Goal: Task Accomplishment & Management: Use online tool/utility

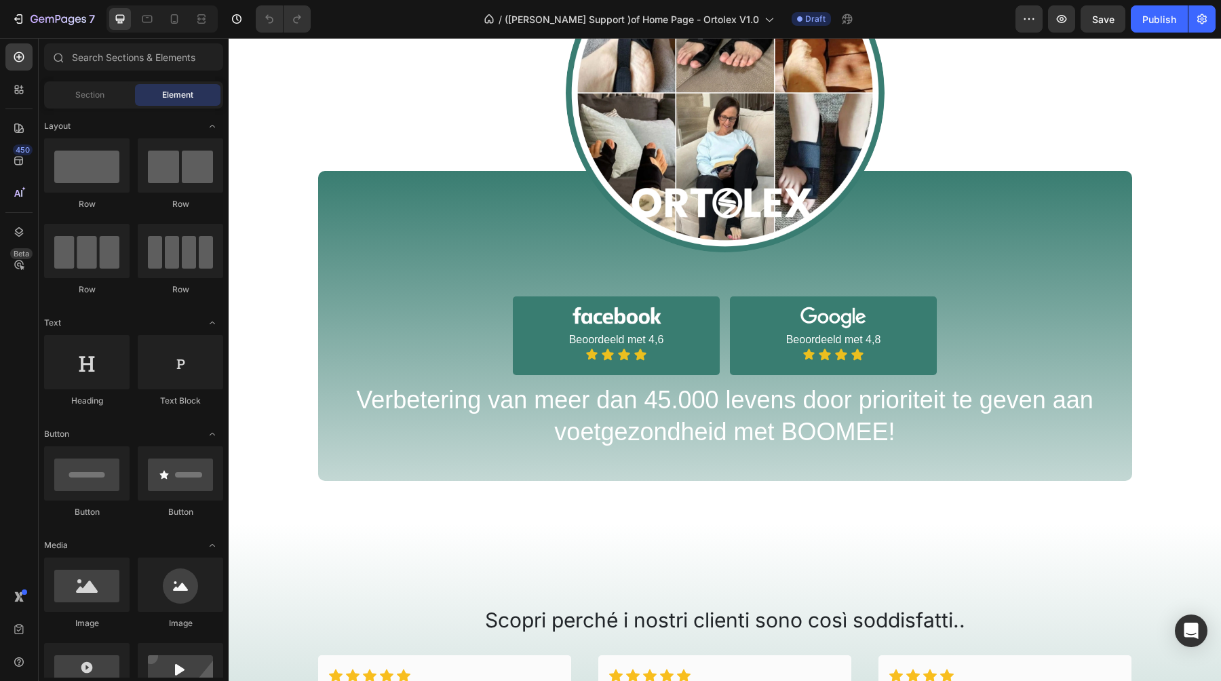
scroll to position [1133, 0]
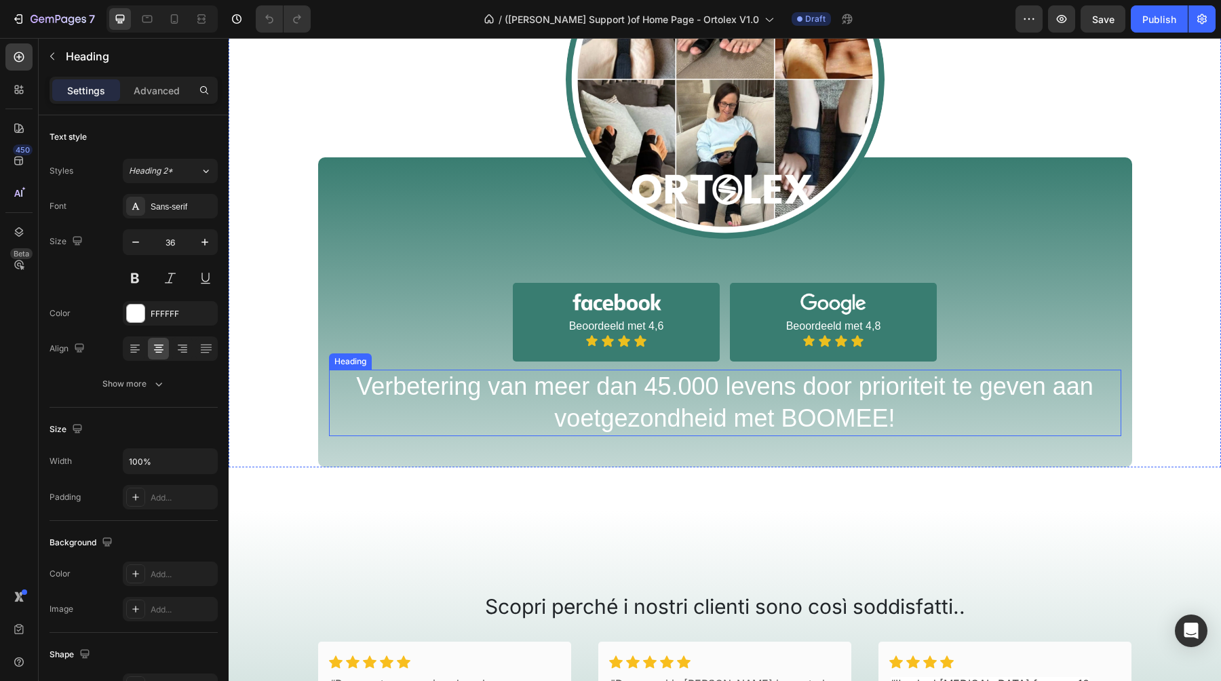
click at [692, 410] on h2 "Verbetering van meer dan 45.000 levens door prioriteit te geven aan voetgezondh…" at bounding box center [725, 403] width 792 height 66
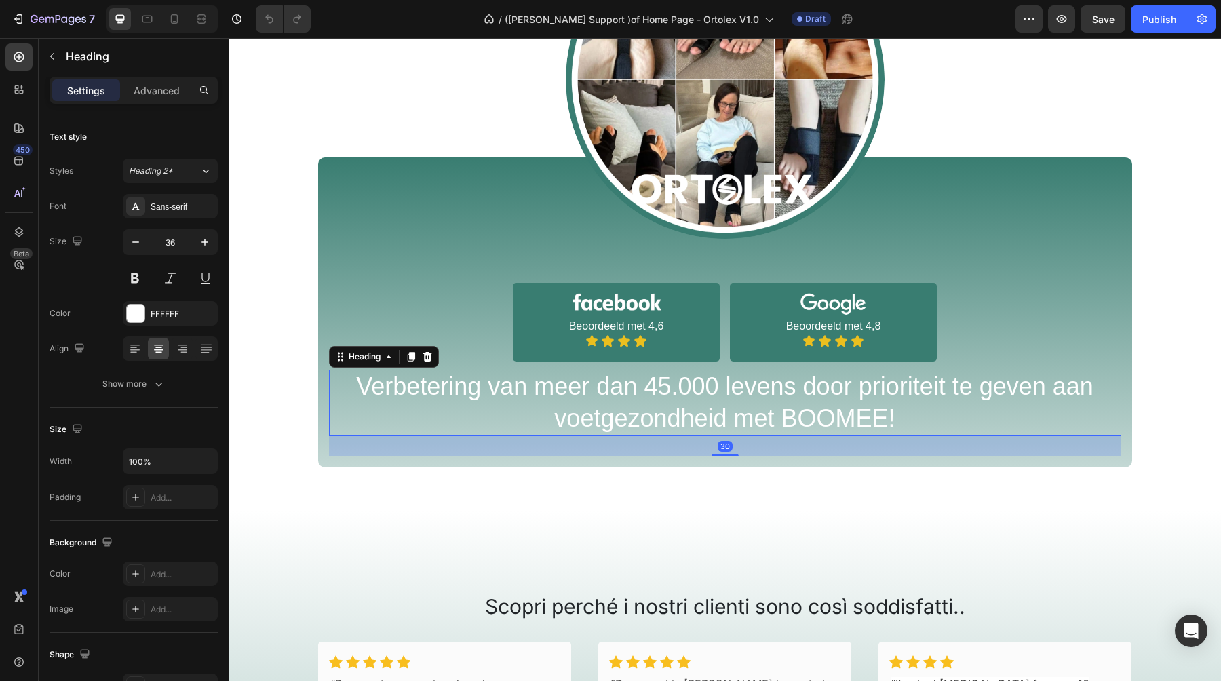
click at [653, 400] on h2 "Verbetering van meer dan 45.000 levens door prioriteit te geven aan voetgezondh…" at bounding box center [725, 403] width 792 height 66
click at [653, 400] on p "Verbetering van meer dan 45.000 levens door prioriteit te geven aan voetgezondh…" at bounding box center [724, 403] width 789 height 64
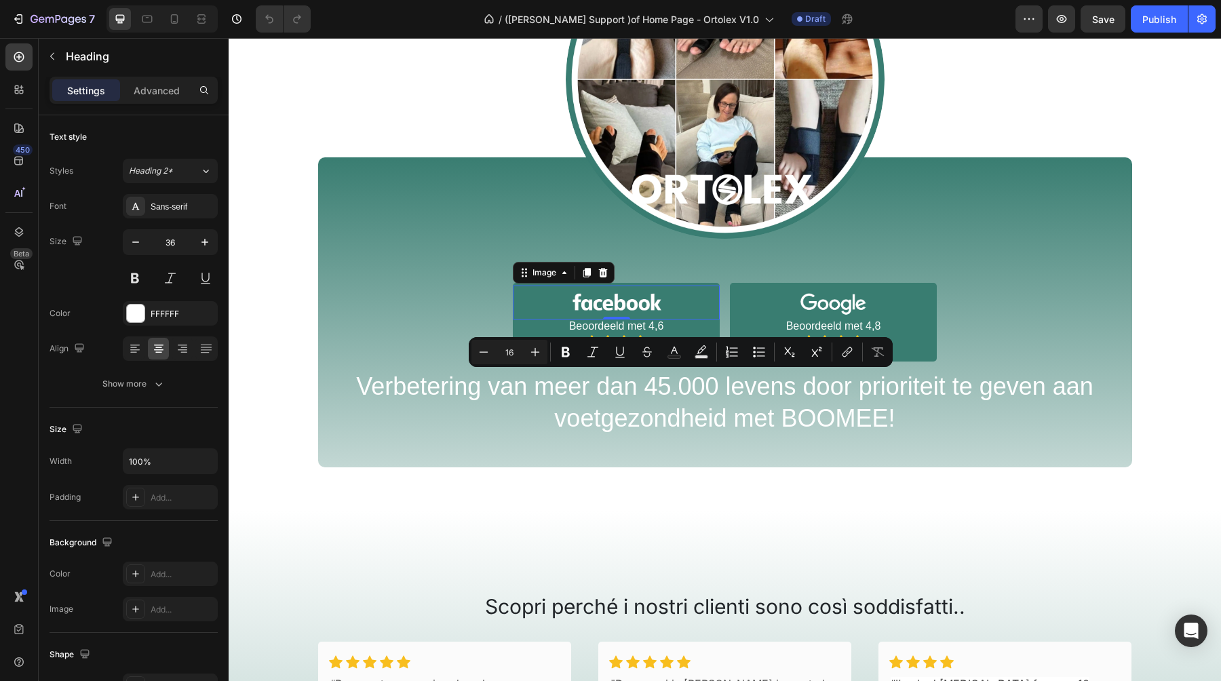
click at [614, 302] on img at bounding box center [616, 303] width 163 height 35
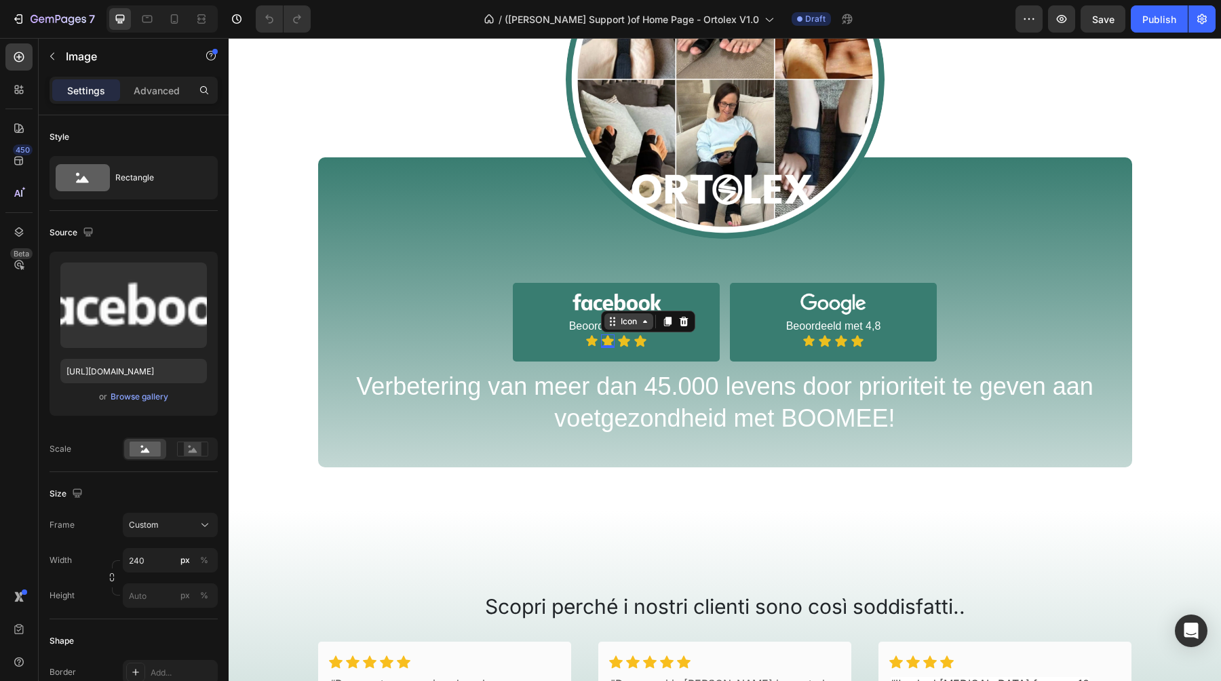
click at [612, 330] on div "Icon" at bounding box center [648, 322] width 94 height 22
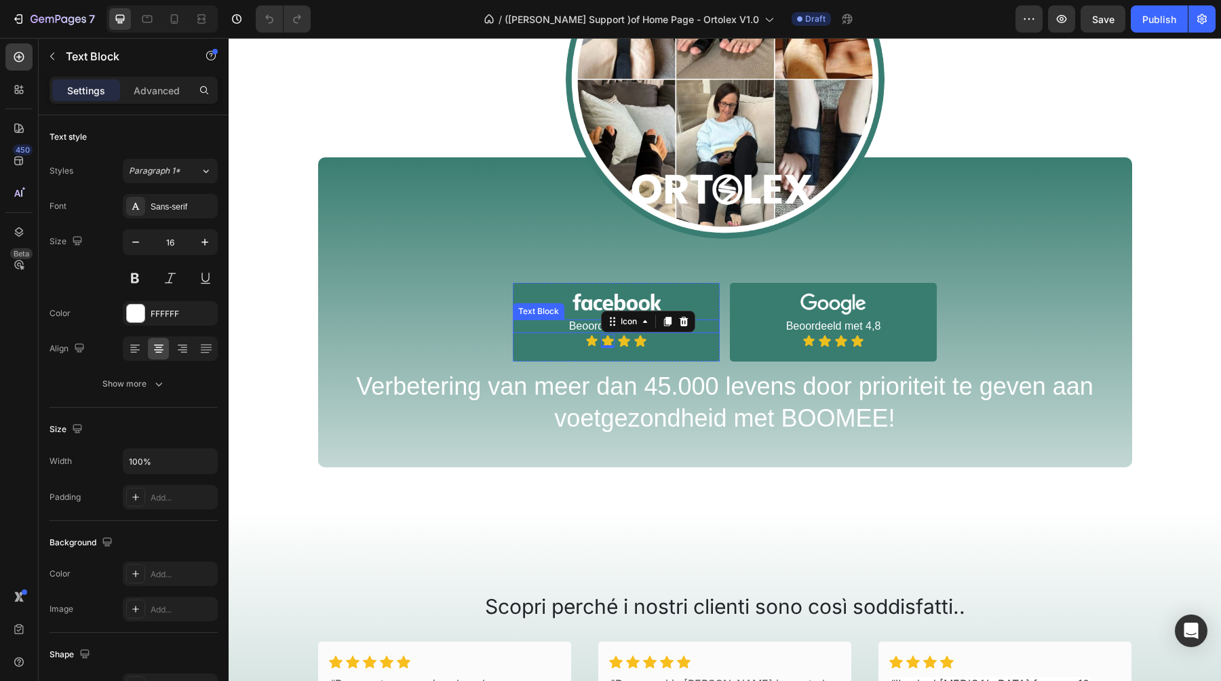
click at [575, 327] on p "Beoordeeld met 4,6" at bounding box center [616, 326] width 204 height 11
click at [582, 327] on p "Beoordeeld met 4,6" at bounding box center [616, 326] width 204 height 11
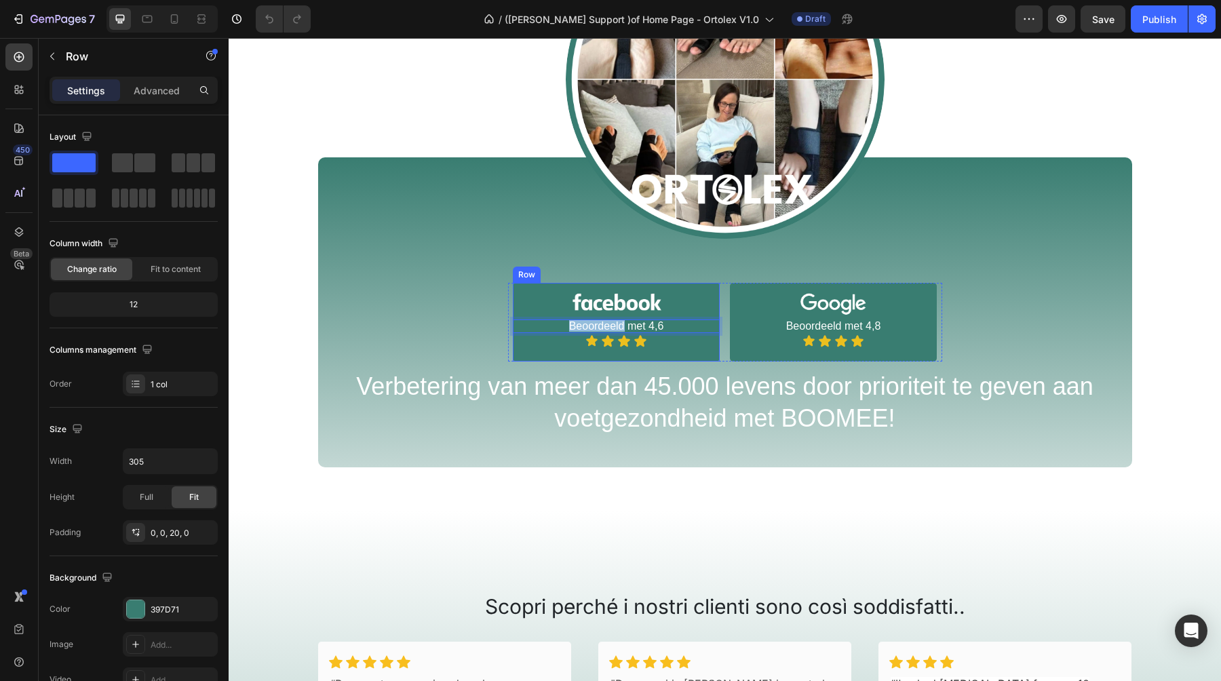
click at [576, 353] on div "Image Beoordeeld met 4,6 Text Block 2 Icon Icon Icon Icon Icon List Row" at bounding box center [616, 322] width 207 height 79
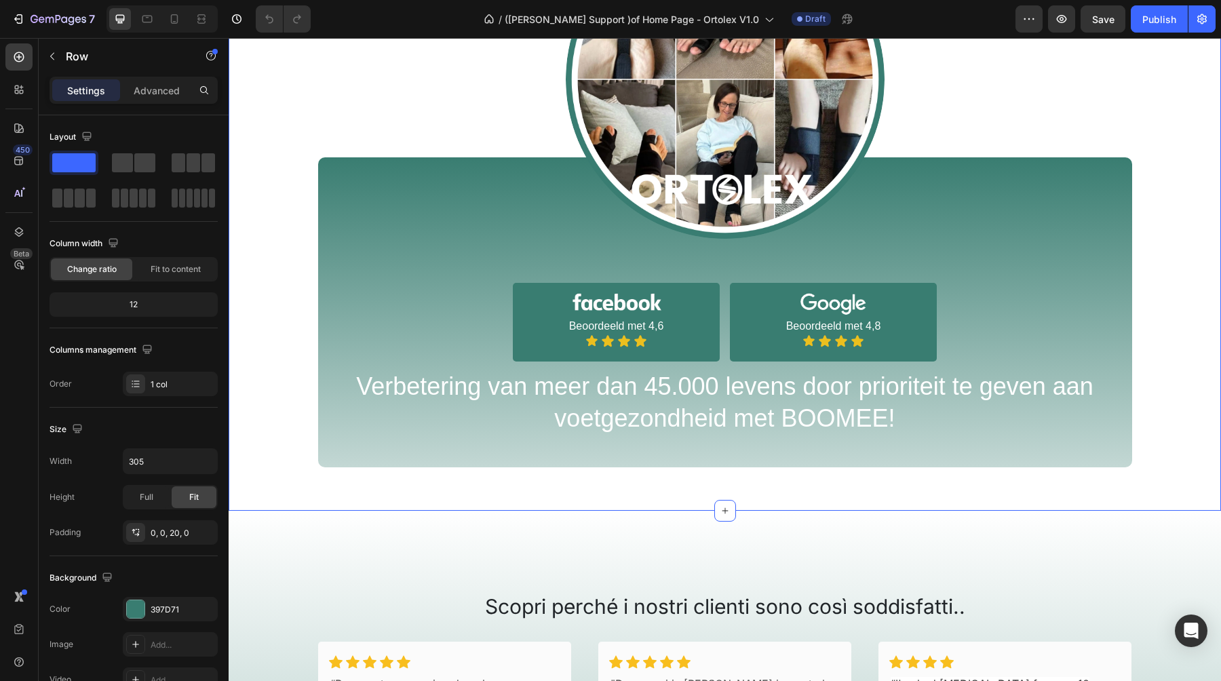
click at [550, 471] on div "Image Image Beoordeeld met 4,6 Text Block Icon Icon Icon Icon Icon List Row Ima…" at bounding box center [725, 204] width 992 height 612
click at [1198, 623] on div "Open Intercom Messenger" at bounding box center [1191, 631] width 36 height 36
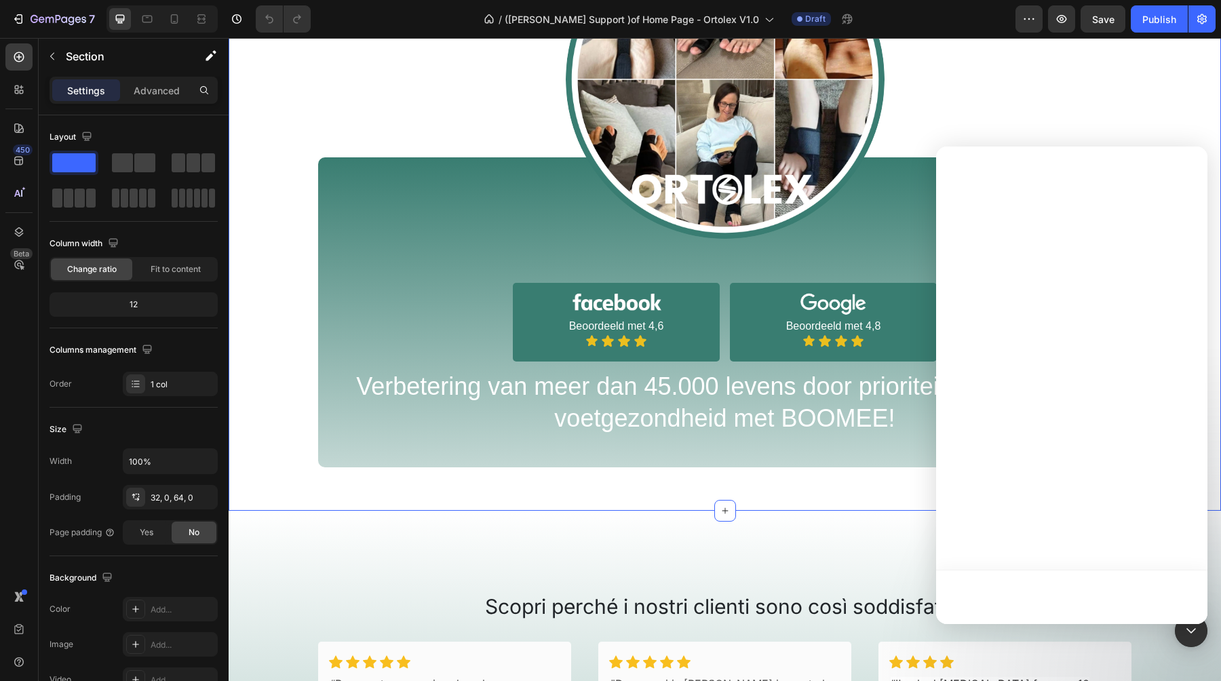
scroll to position [0, 0]
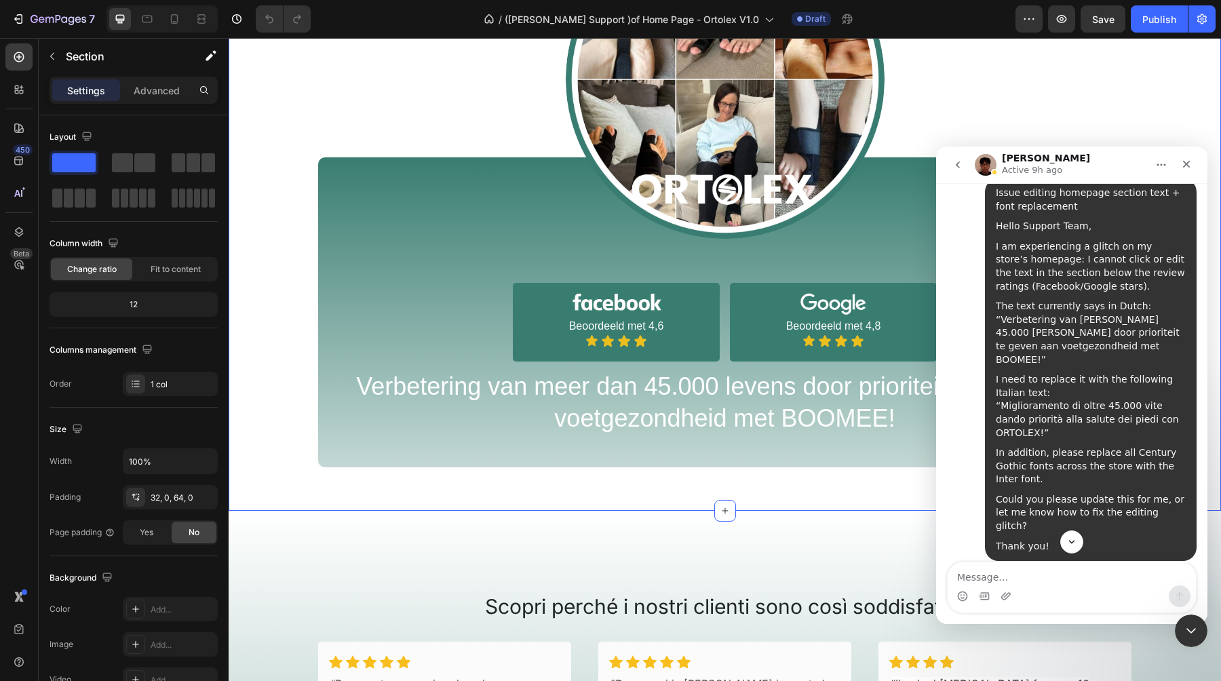
scroll to position [170, 0]
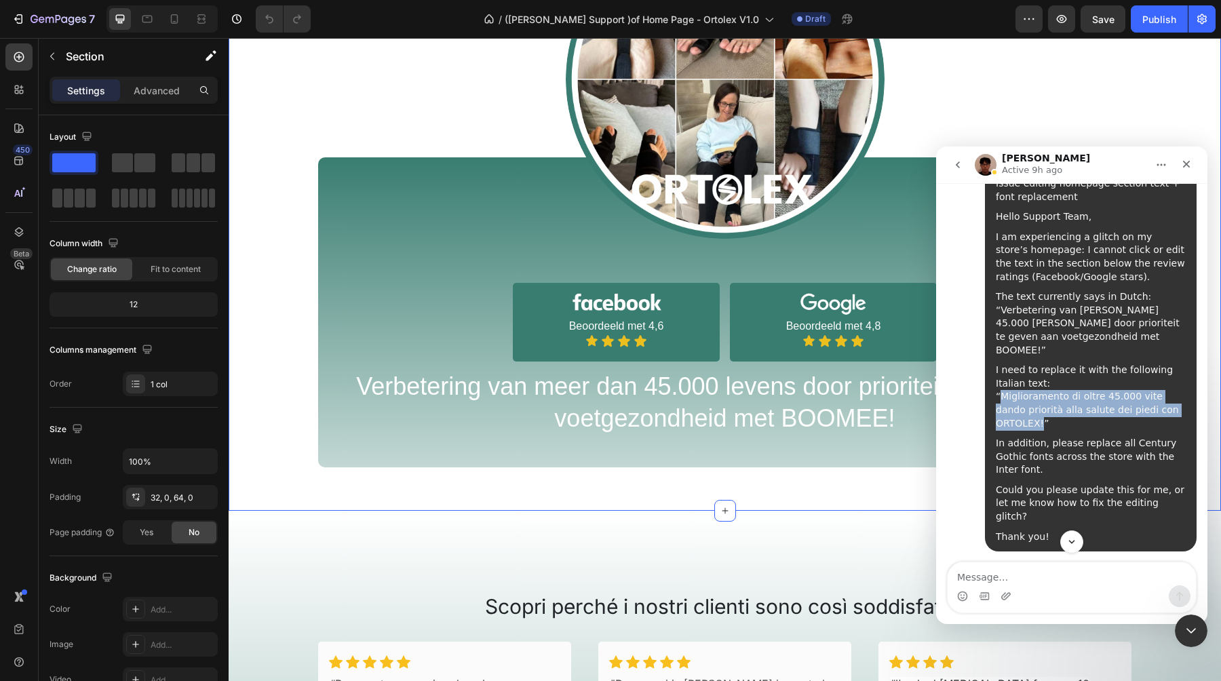
drag, startPoint x: 1000, startPoint y: 370, endPoint x: 1179, endPoint y: 380, distance: 179.3
click at [1179, 380] on div "I need to replace it with the following Italian text: “Miglioramento di oltre 4…" at bounding box center [1091, 396] width 190 height 66
copy div "Miglioramento di oltre 45.000 vite dando priorità alla salute dei piedi con ORT…"
click at [633, 389] on p "Verbetering van meer dan 45.000 levens door prioriteit te geven aan voetgezondh…" at bounding box center [724, 403] width 789 height 64
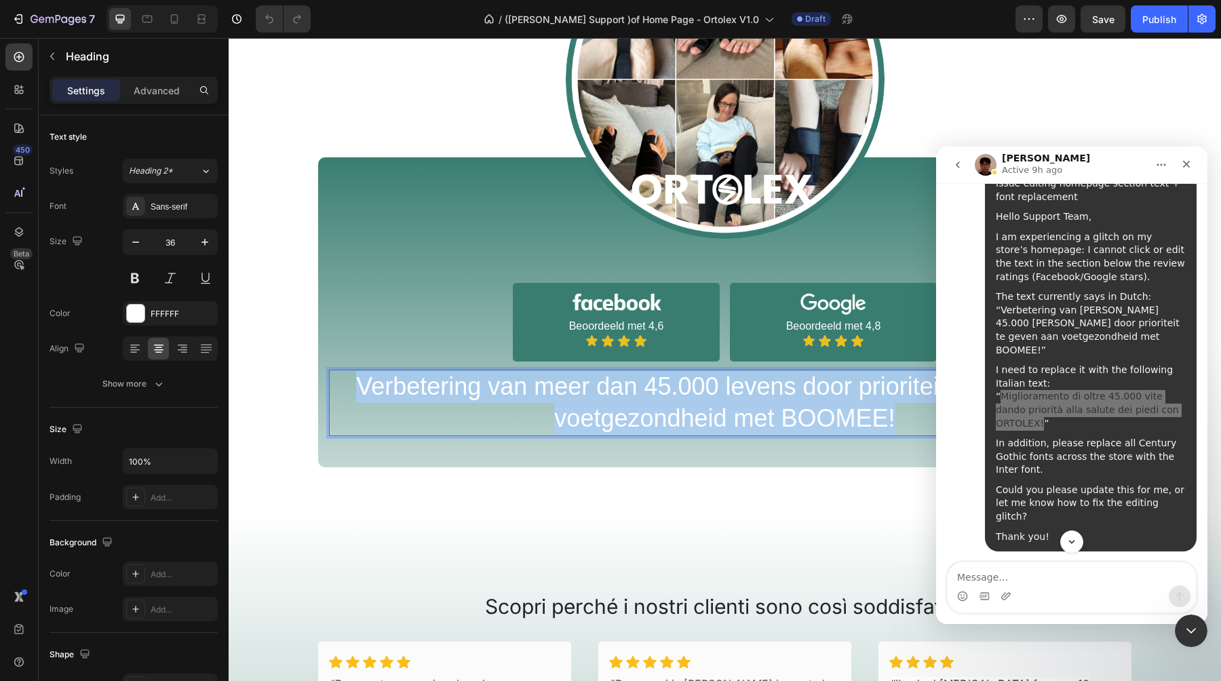
click at [633, 389] on p "Verbetering van meer dan 45.000 levens door prioriteit te geven aan voetgezondh…" at bounding box center [724, 403] width 789 height 64
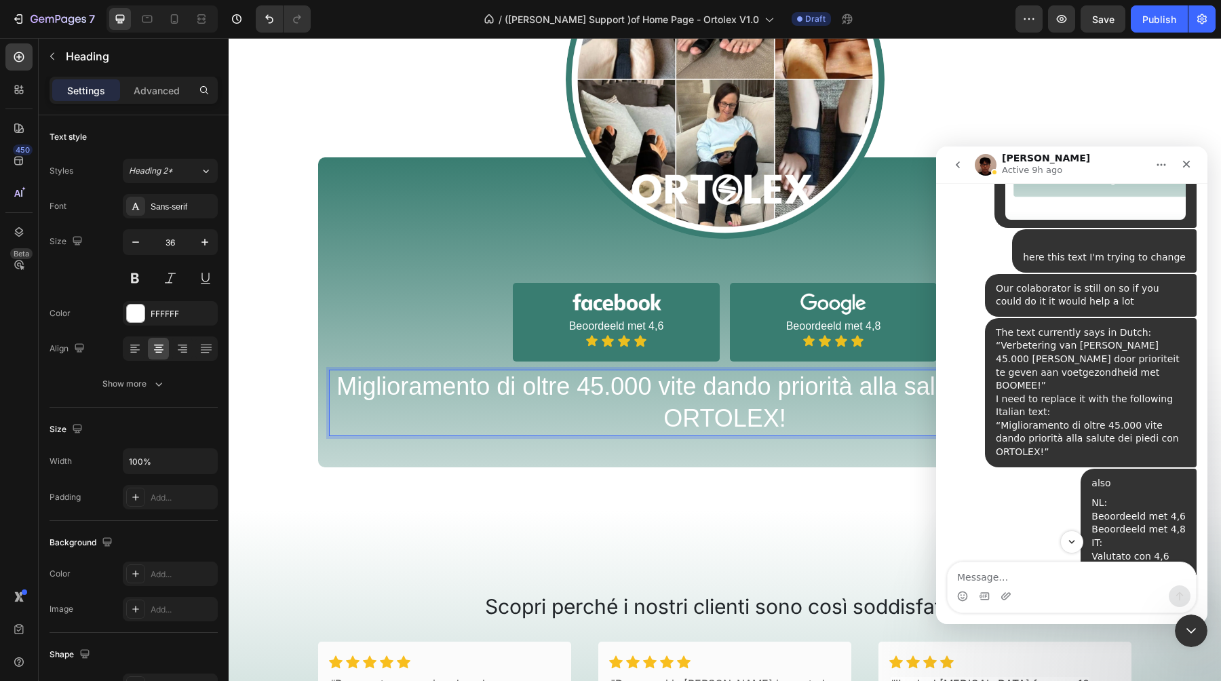
scroll to position [2264, 0]
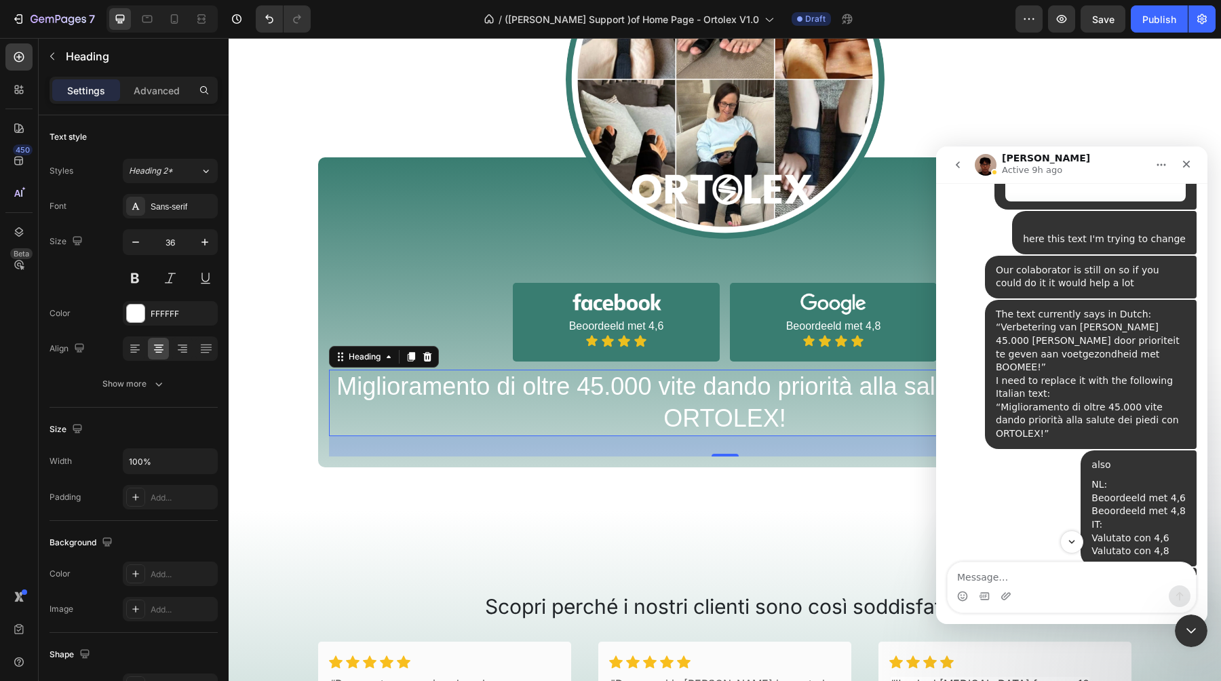
click at [1126, 478] on div "NL: Beoordeeld met 4,6 Beoordeeld met 4,8 IT: Valutato con 4,6 Valutato con 4,8" at bounding box center [1138, 518] width 94 height 80
copy div "Valutato con 4,6"
click at [1159, 478] on div "NL: Beoordeeld met 4,6 Beoordeeld met 4,8 IT: Valutato con 4,6 Valutato con 4,8" at bounding box center [1138, 518] width 94 height 80
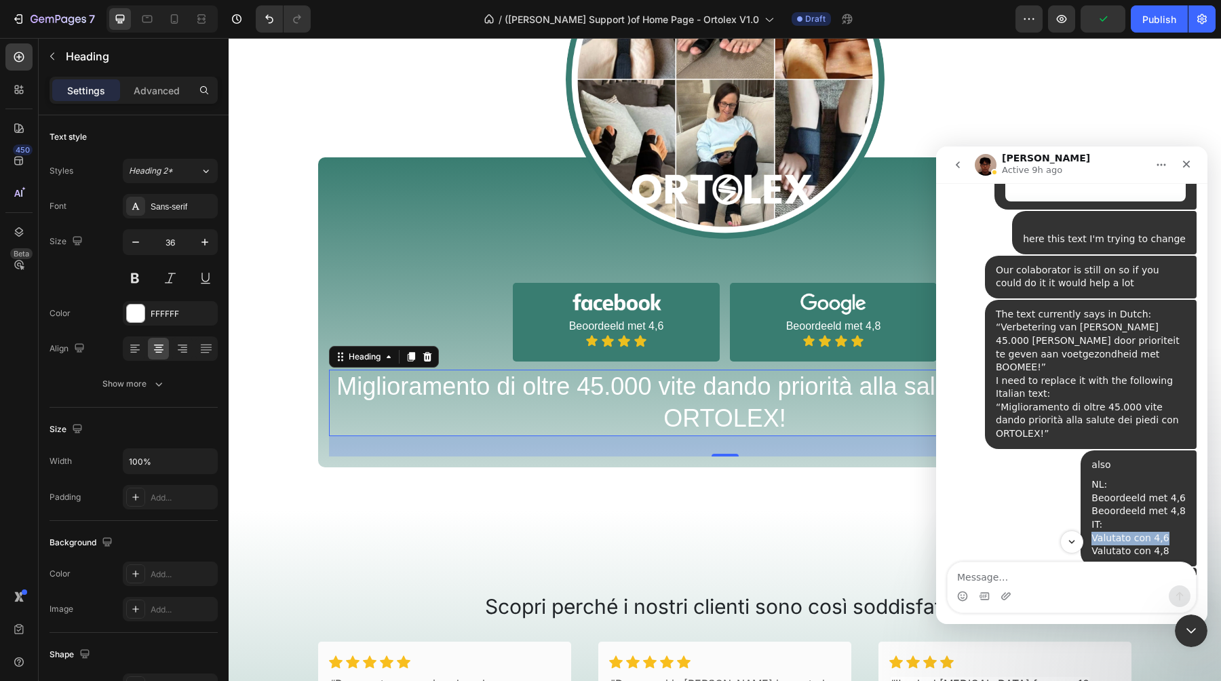
drag, startPoint x: 1170, startPoint y: 366, endPoint x: 1100, endPoint y: 366, distance: 69.9
click at [1100, 478] on div "NL: Beoordeeld met 4,6 Beoordeeld met 4,8 IT: Valutato con 4,6 Valutato con 4,8" at bounding box center [1138, 518] width 94 height 80
copy div "Valutato con 4,6"
click at [610, 323] on p "Beoordeeld met 4,6" at bounding box center [616, 326] width 204 height 11
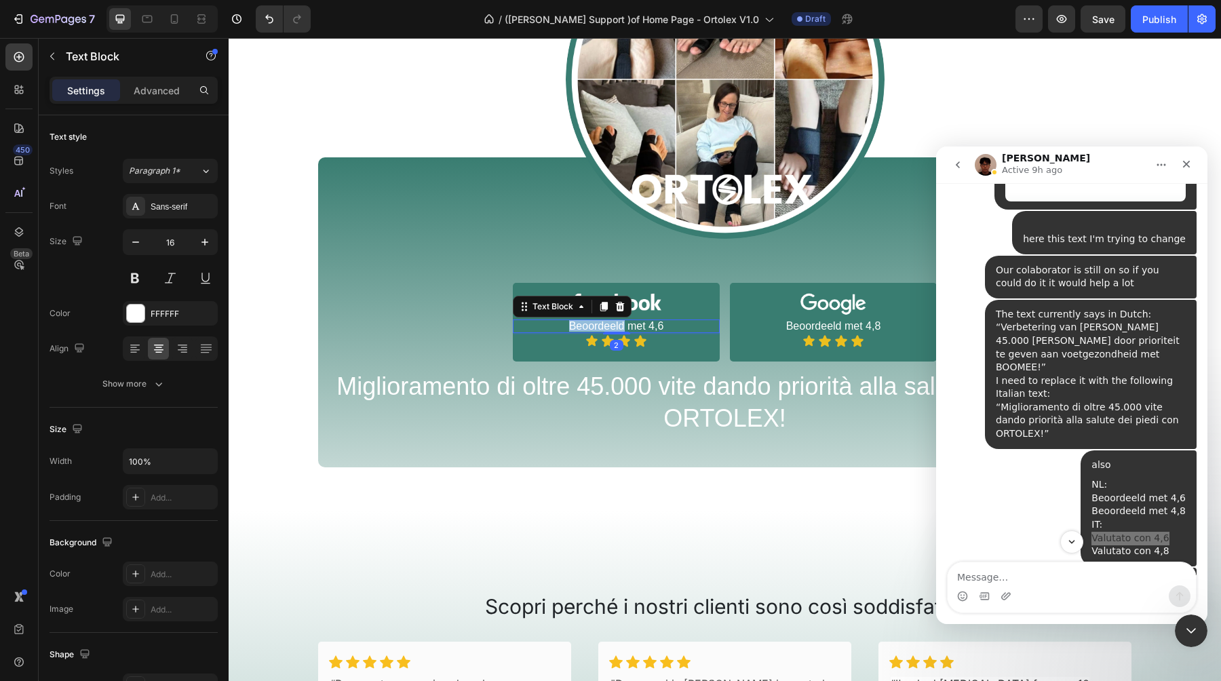
click at [608, 323] on p "Beoordeeld met 4,6" at bounding box center [616, 326] width 204 height 11
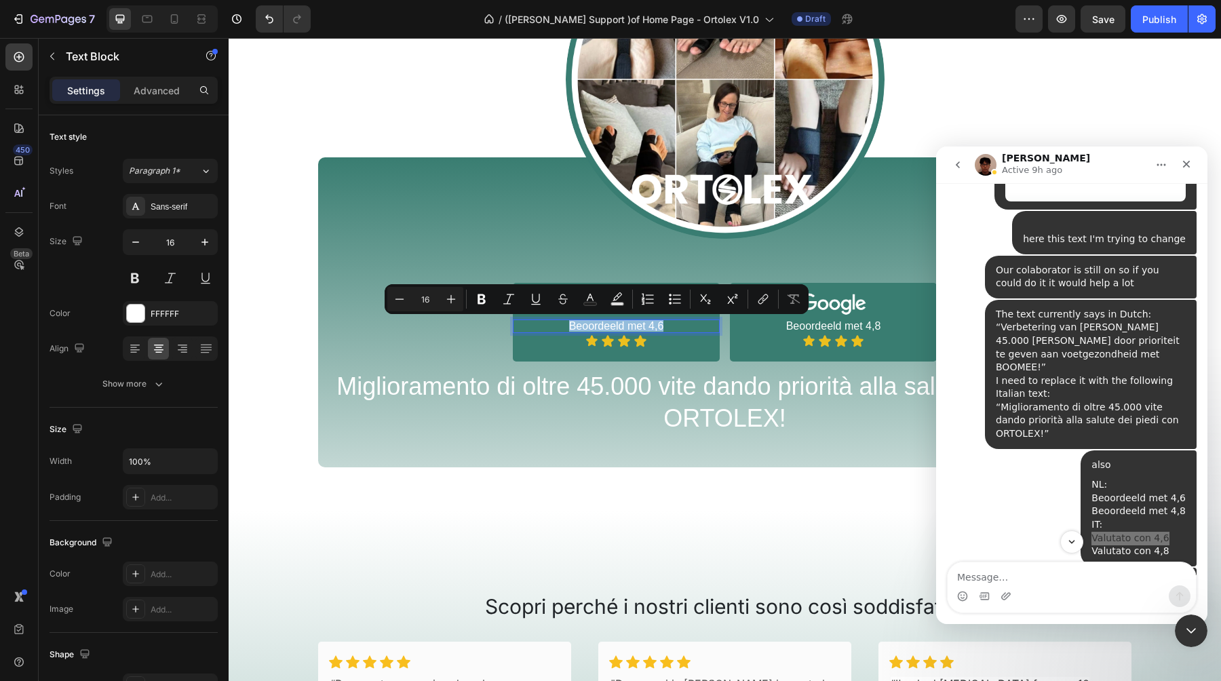
click at [608, 323] on p "Beoordeeld met 4,6" at bounding box center [616, 326] width 204 height 11
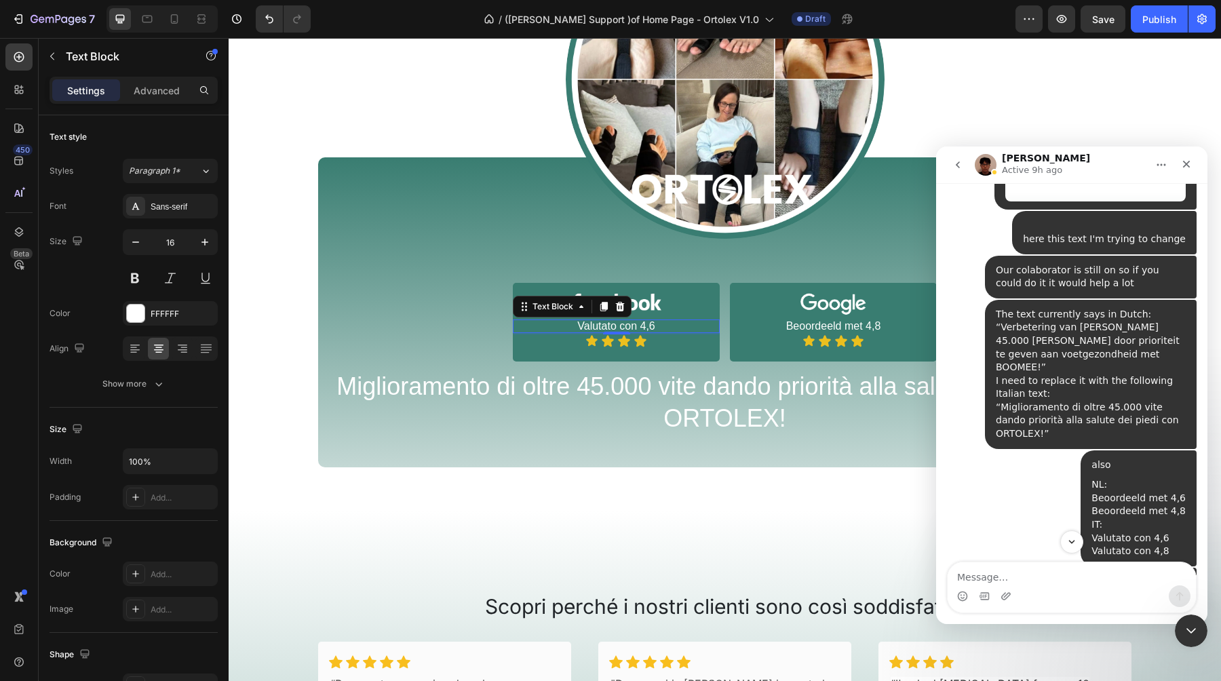
click at [1127, 478] on div "NL: Beoordeeld met 4,6 Beoordeeld met 4,8 IT: Valutato con 4,6 Valutato con 4,8" at bounding box center [1138, 518] width 94 height 80
copy div "Valutato con 4,8"
click at [858, 328] on p "Beoordeeld met 4,8" at bounding box center [833, 326] width 204 height 11
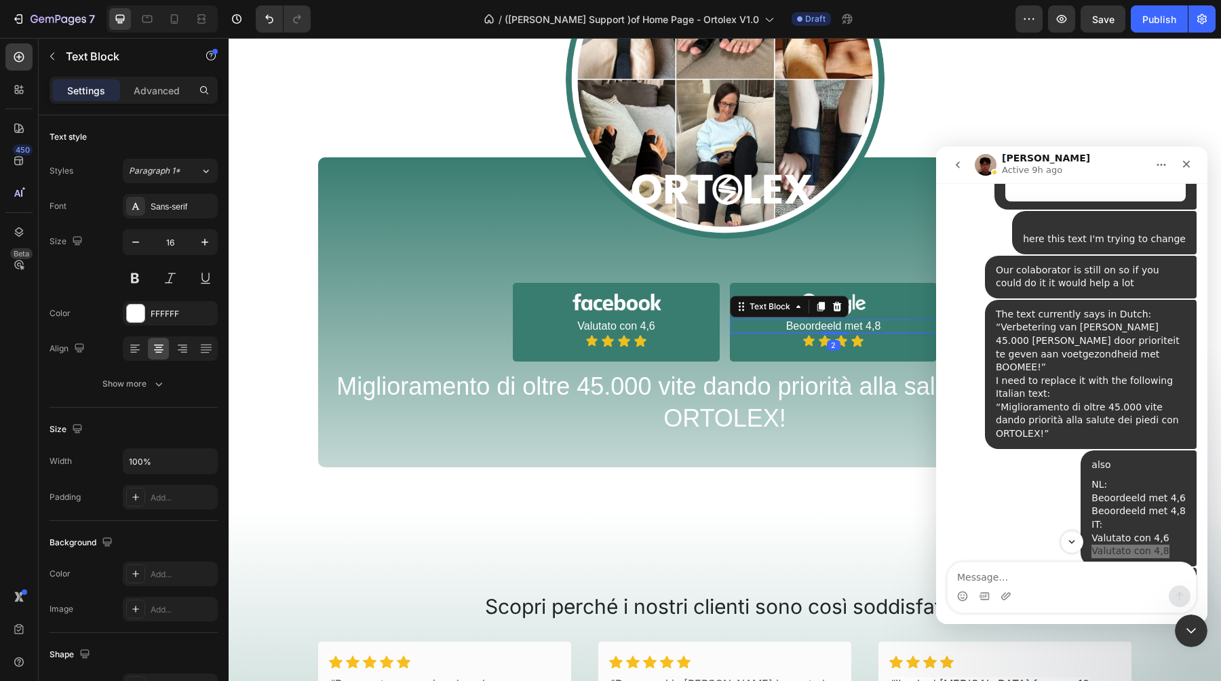
click at [858, 328] on p "Beoordeeld met 4,8" at bounding box center [833, 326] width 204 height 11
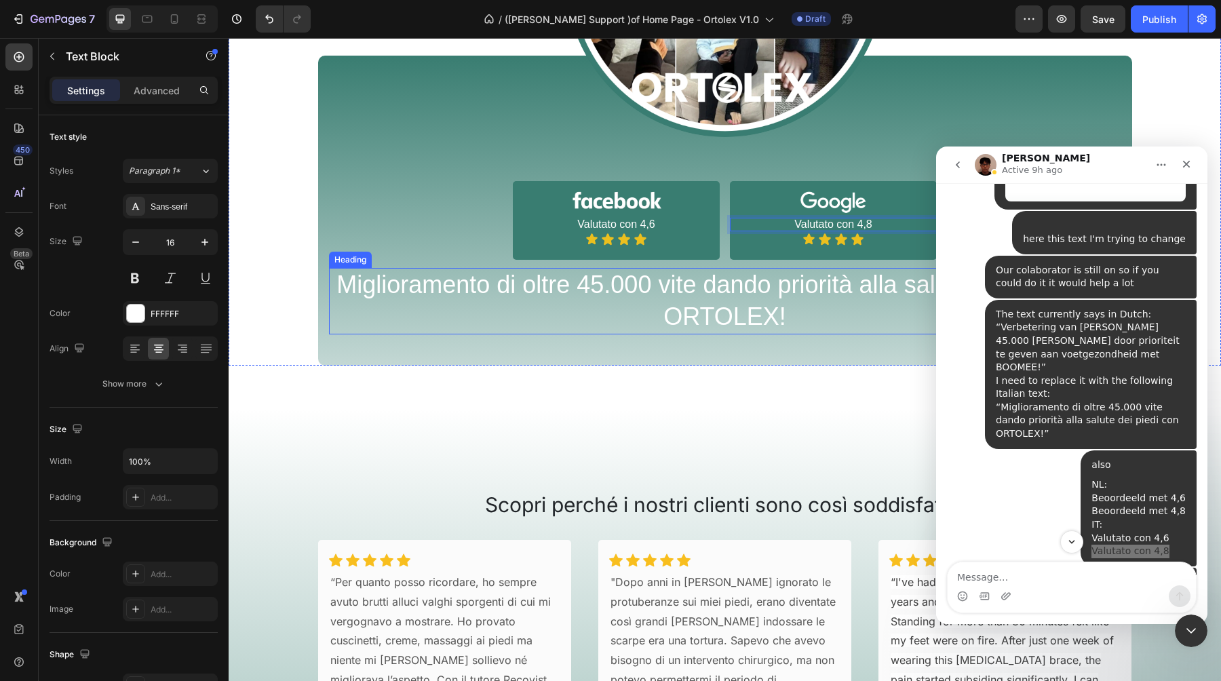
scroll to position [1304, 0]
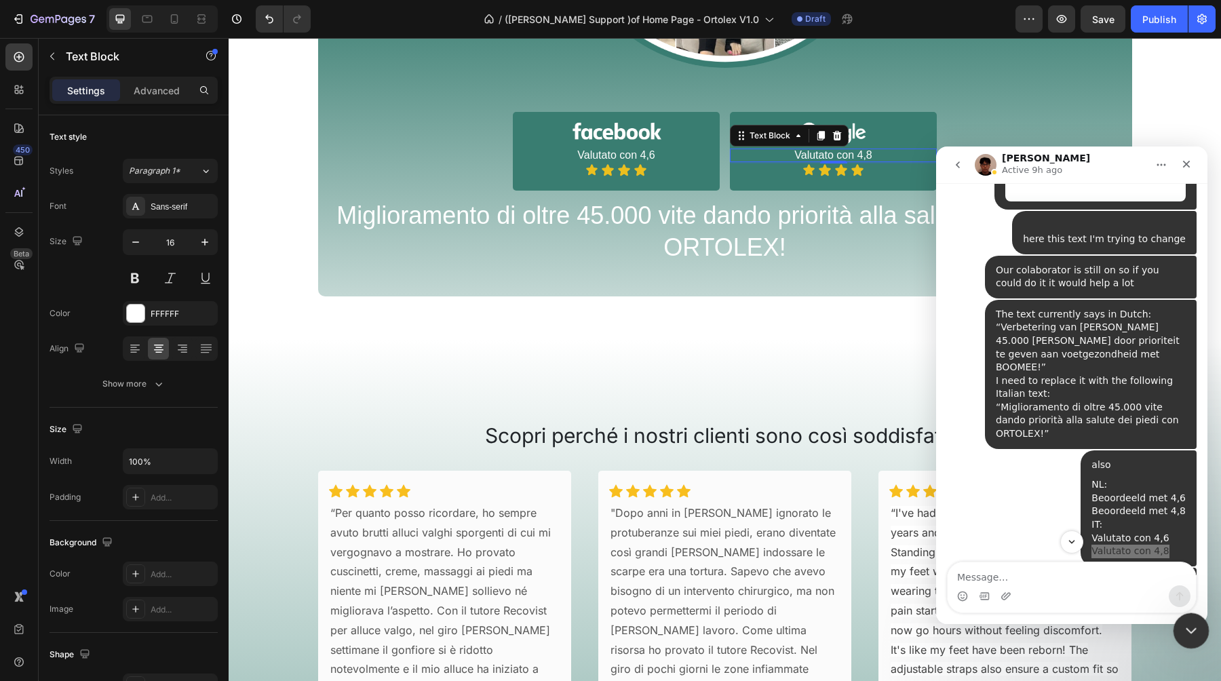
click at [1182, 623] on icon "Close Intercom Messenger" at bounding box center [1189, 629] width 16 height 16
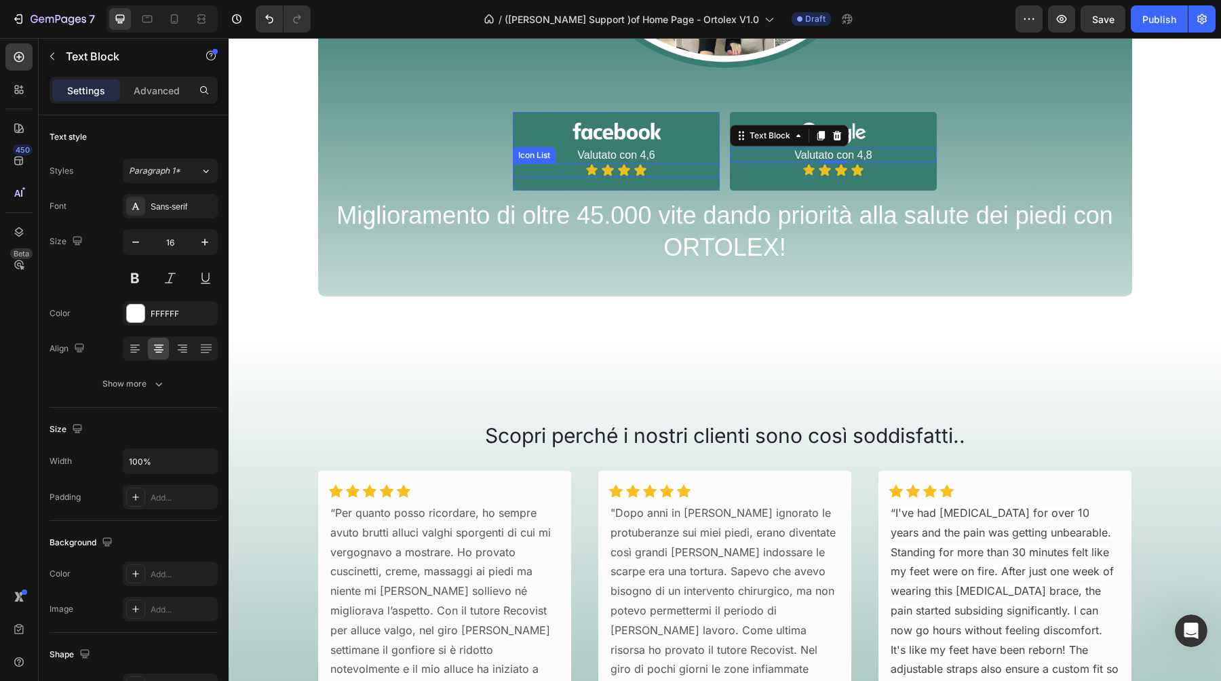
scroll to position [4316, 0]
click at [176, 23] on icon at bounding box center [174, 18] width 7 height 9
type input "14"
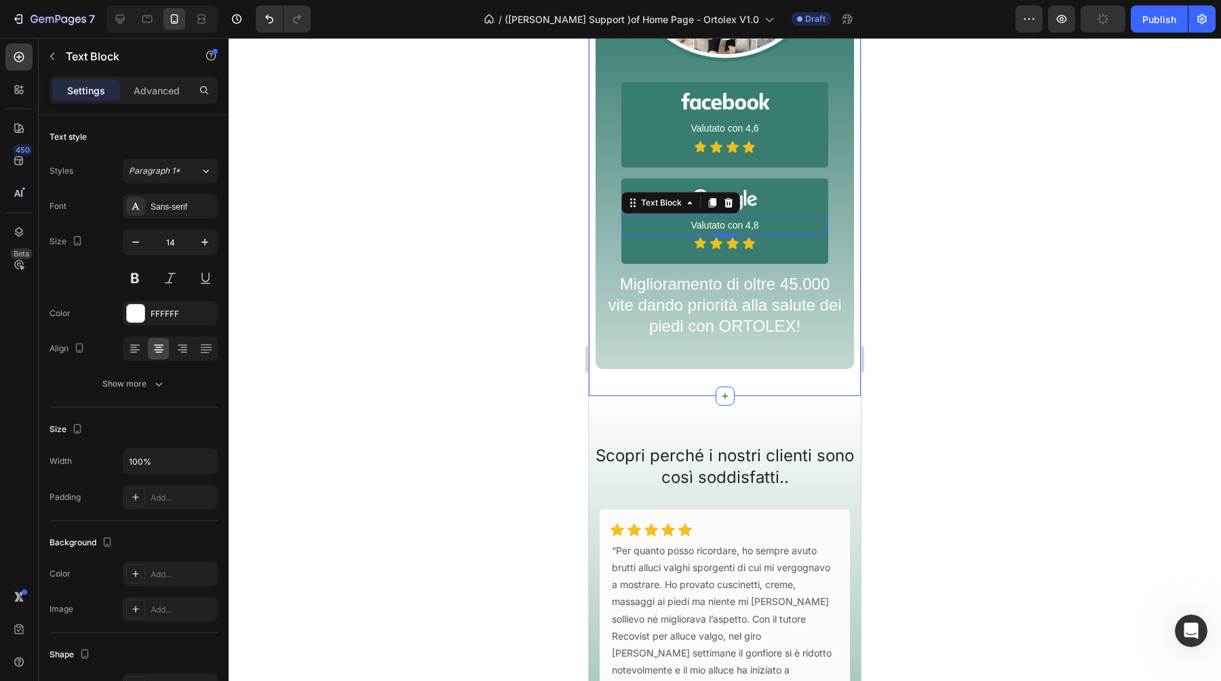
scroll to position [1190, 0]
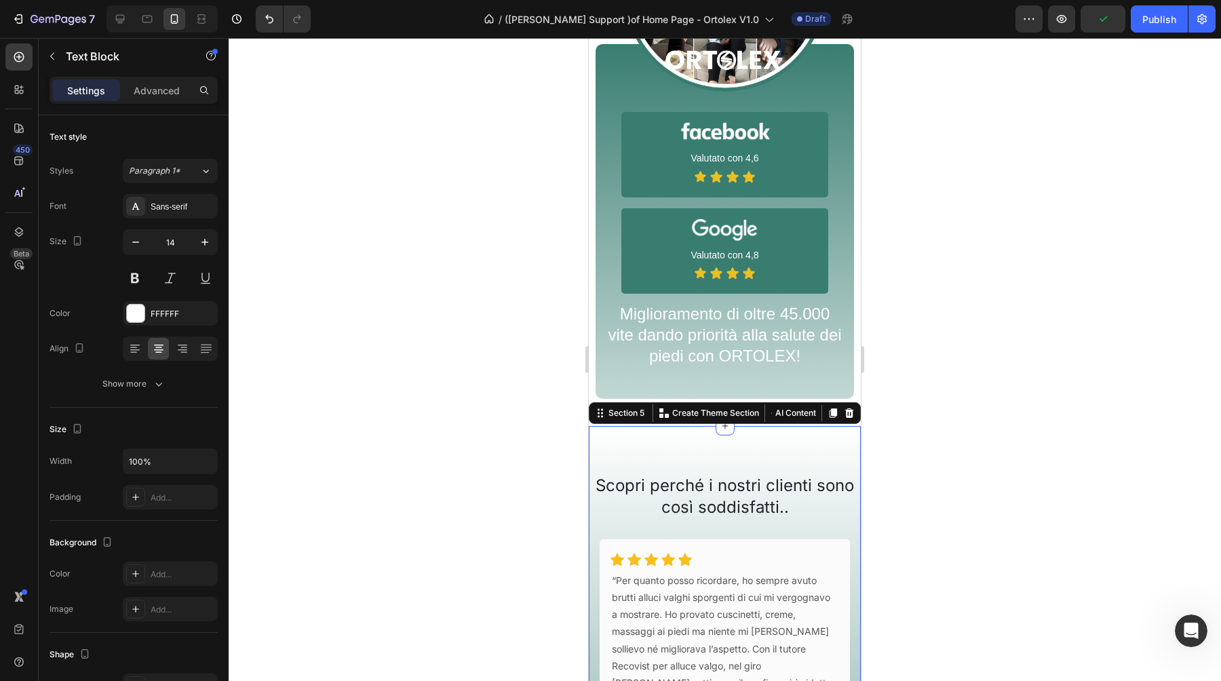
click at [736, 454] on div "Scopri perché i nostri clienti sono così soddisfatti.. Heading Icon Icon Icon I…" at bounding box center [725, 663] width 272 height 475
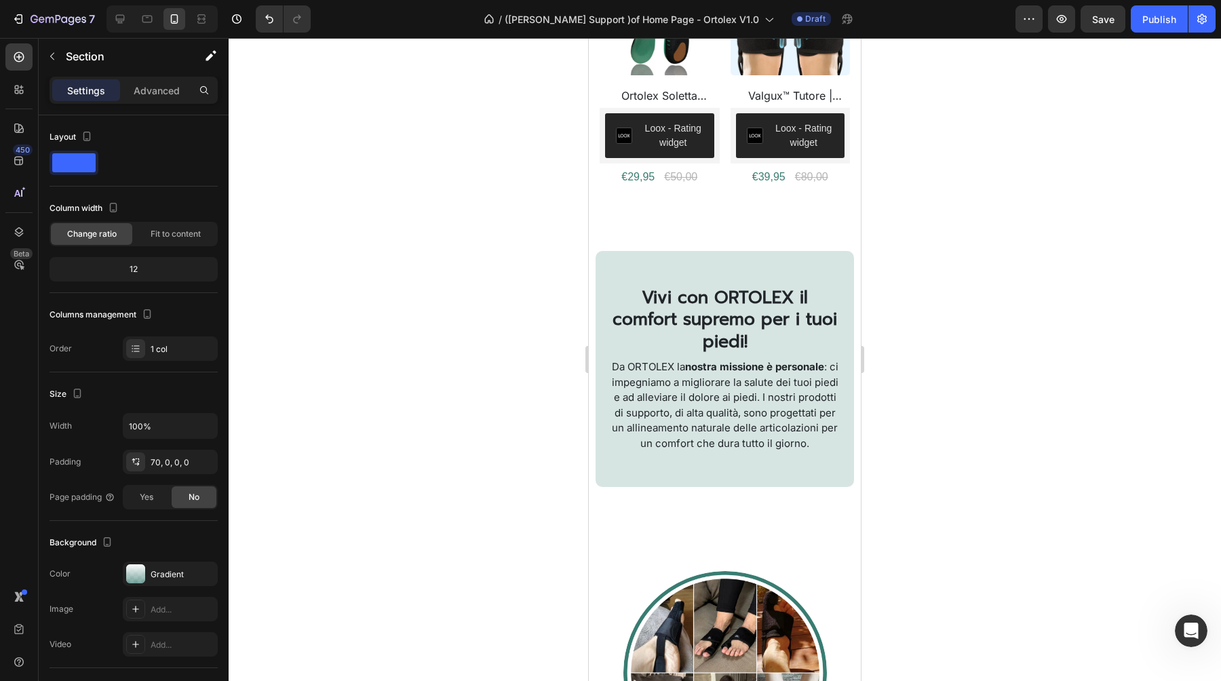
scroll to position [628, 0]
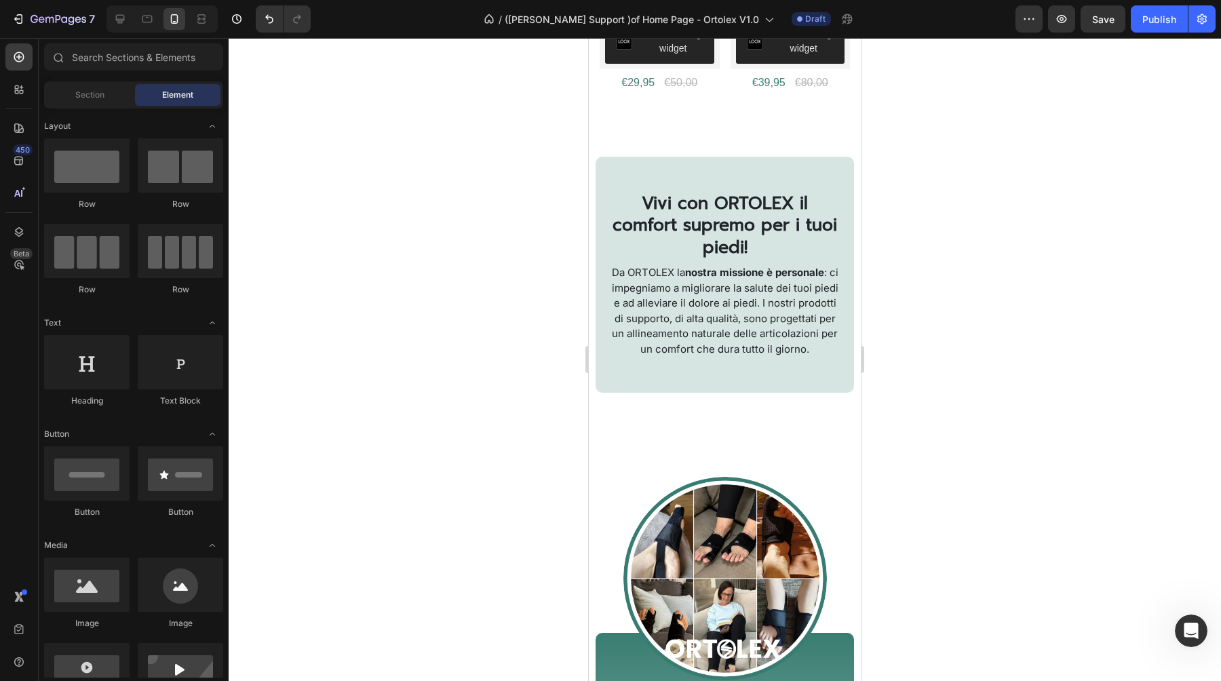
click at [701, 416] on div "Scopri i nostri più venduti: Heading JE BESPAART 40% Product Badge (P) Images O…" at bounding box center [725, 586] width 272 height 2296
click at [730, 459] on div at bounding box center [724, 455] width 19 height 19
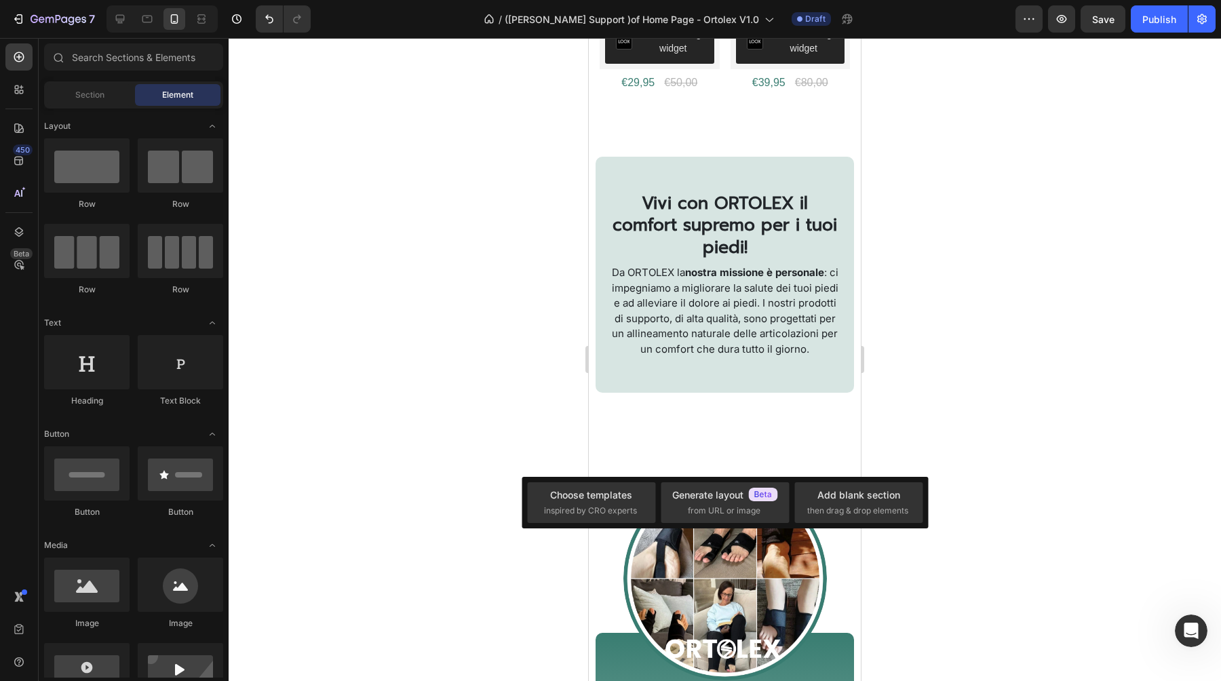
click at [705, 429] on div "Scopri i nostri più venduti: Heading JE BESPAART 40% Product Badge (P) Images O…" at bounding box center [725, 586] width 272 height 2296
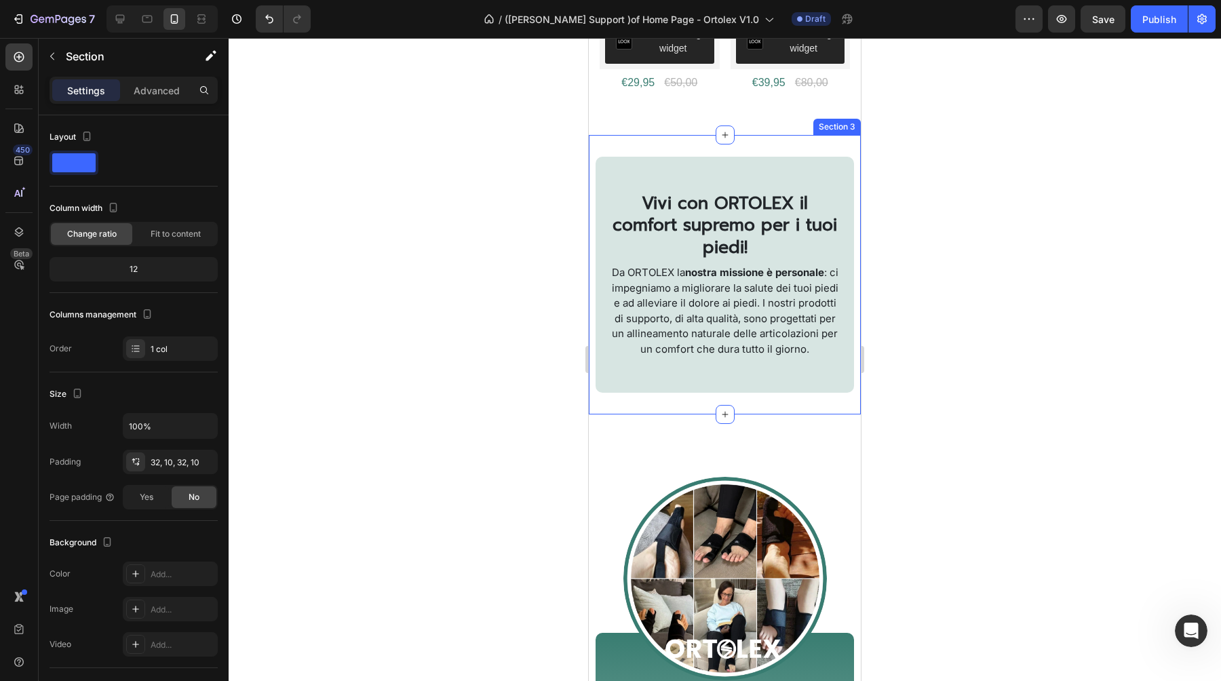
click at [663, 400] on div "Vivi con ORTOLEX il comfort supremo per i tuoi piedi! Heading Da ORTOLEX la nos…" at bounding box center [725, 275] width 272 height 280
click at [166, 92] on p "Advanced" at bounding box center [157, 90] width 46 height 14
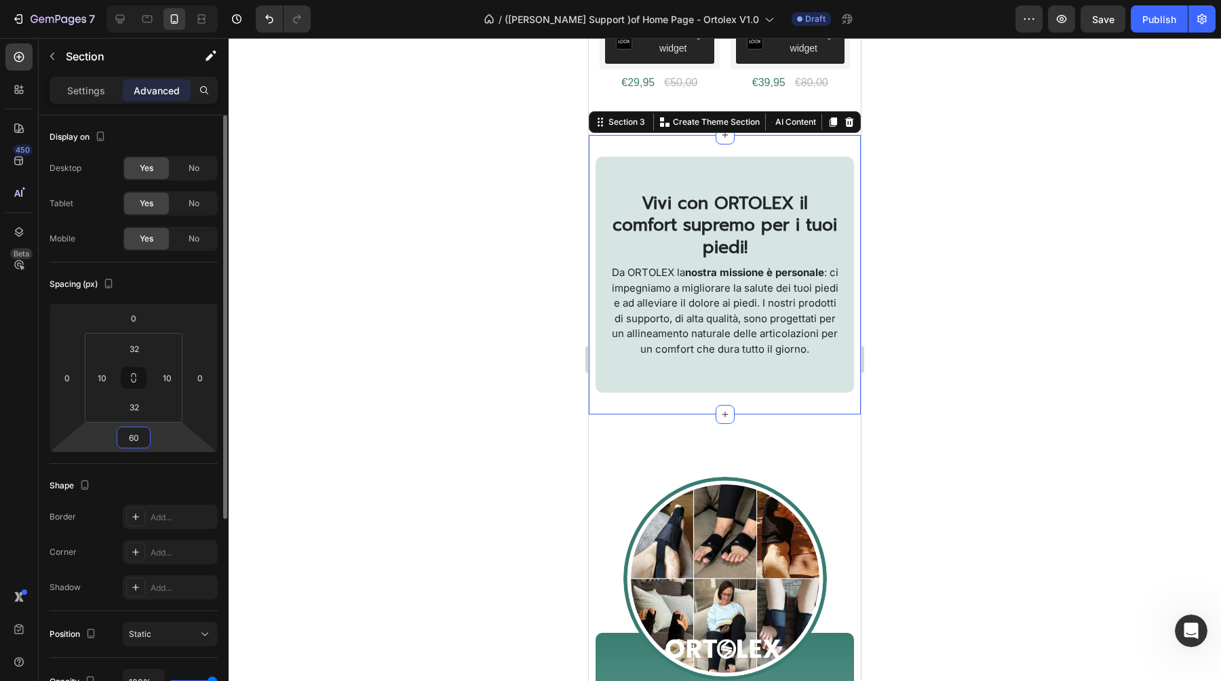
click at [132, 437] on input "60" at bounding box center [133, 437] width 27 height 20
type input "30"
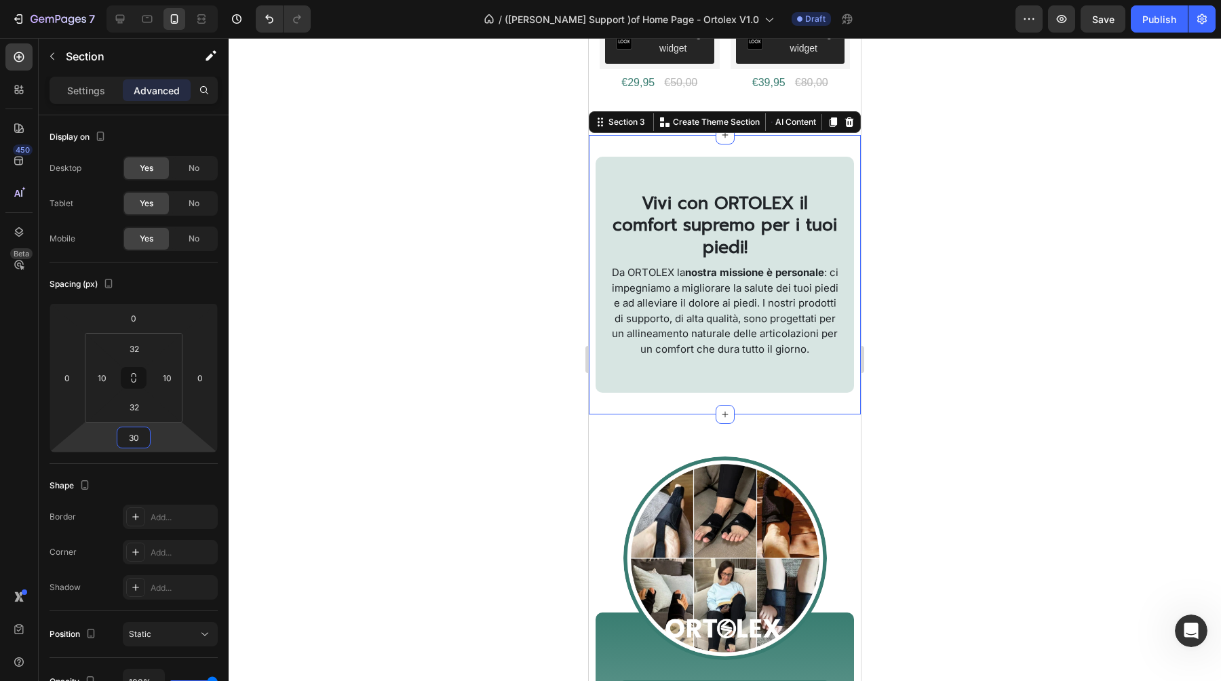
click at [574, 454] on div at bounding box center [725, 359] width 992 height 643
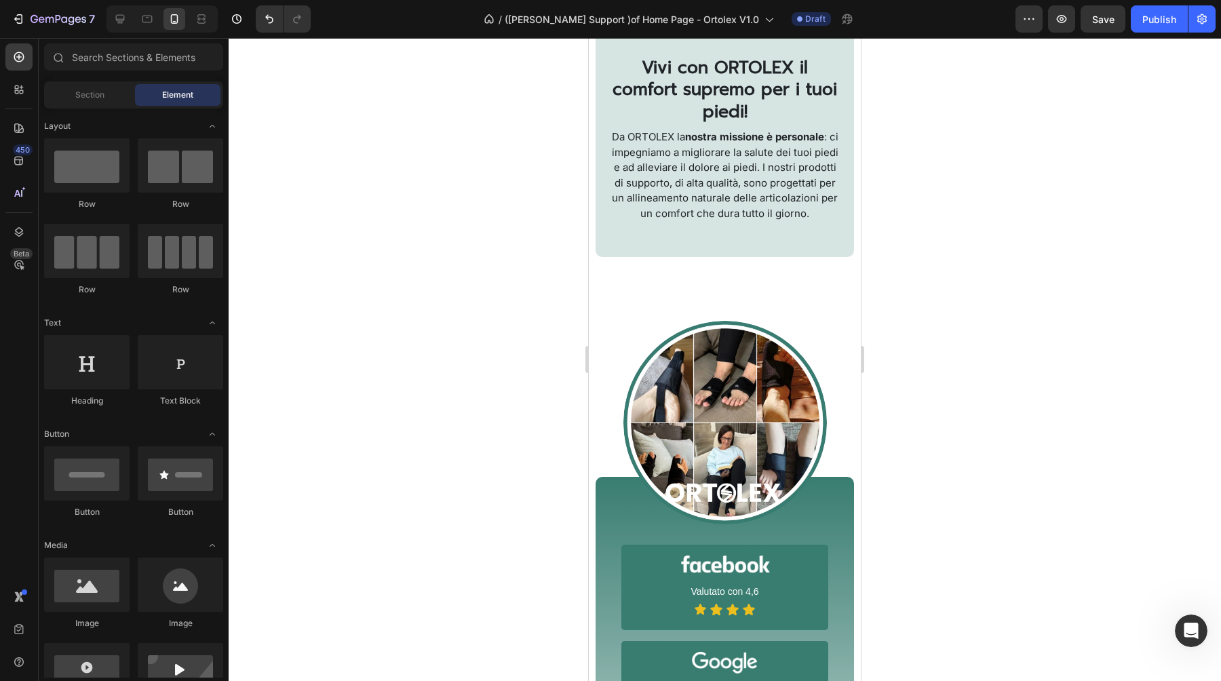
scroll to position [542, 0]
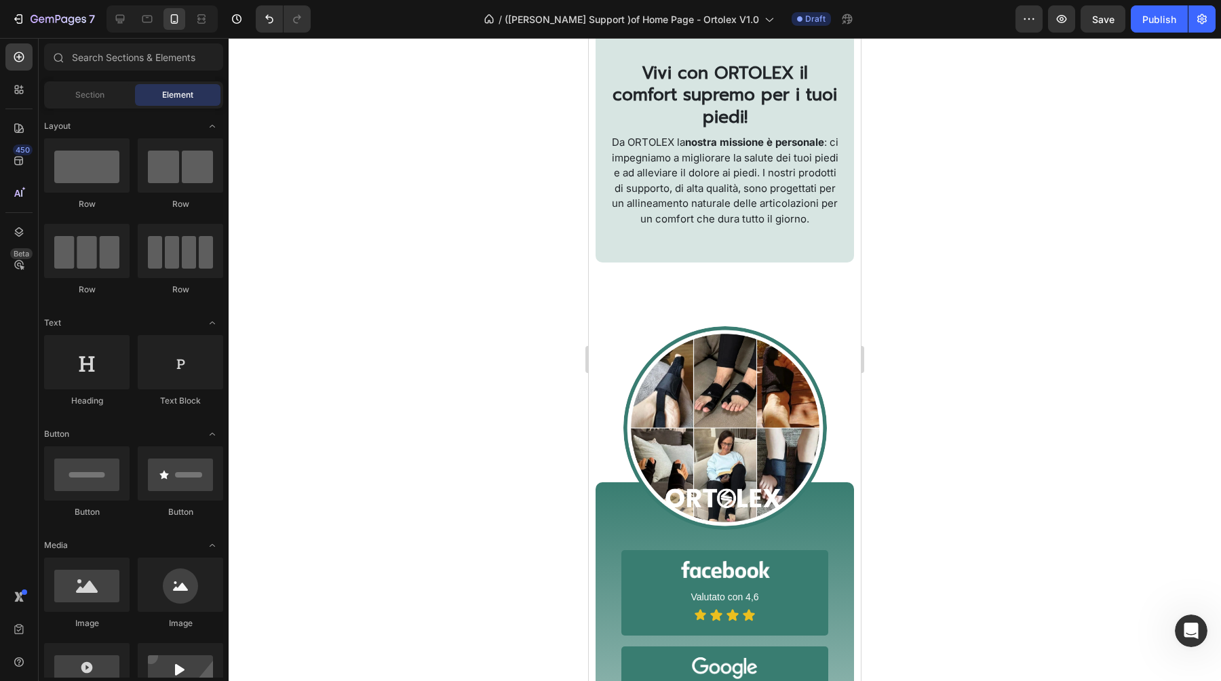
click at [686, 286] on div "Vivi con ORTOLEX il comfort supremo per i tuoi piedi! Heading Da ORTOLEX la nos…" at bounding box center [725, 553] width 272 height 2058
click at [692, 266] on div "Vivi con ORTOLEX il comfort supremo per i tuoi piedi! Heading Da ORTOLEX la nos…" at bounding box center [725, 145] width 272 height 280
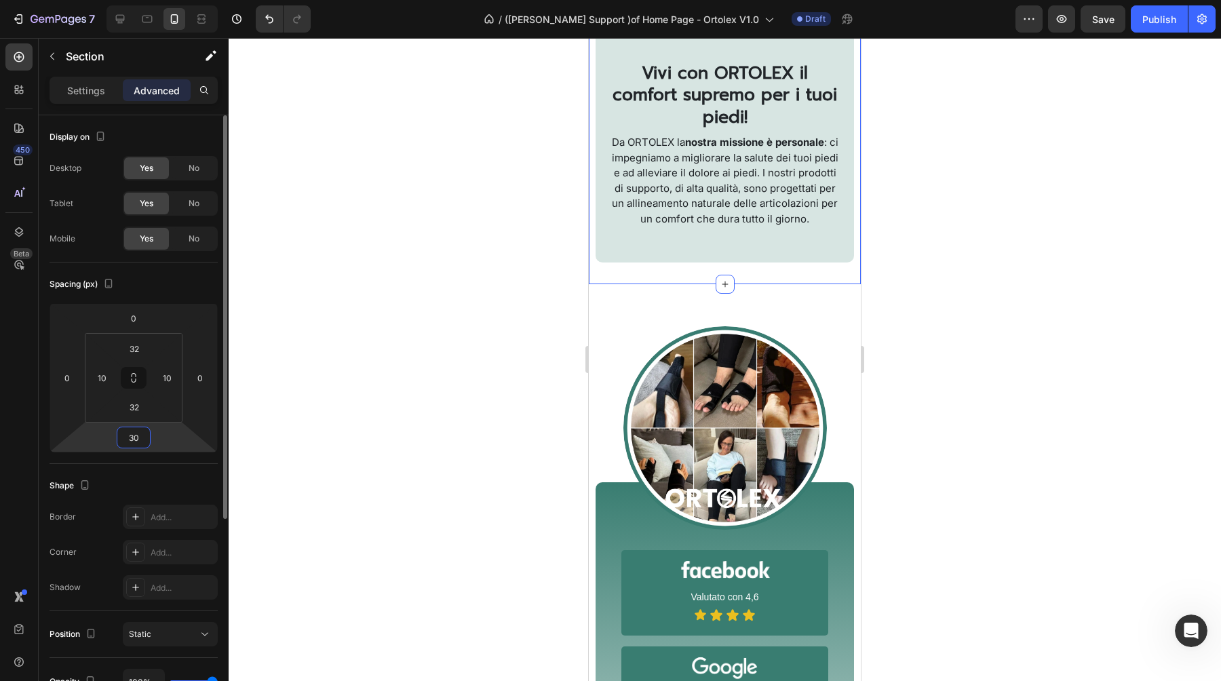
click at [136, 437] on input "30" at bounding box center [133, 437] width 27 height 20
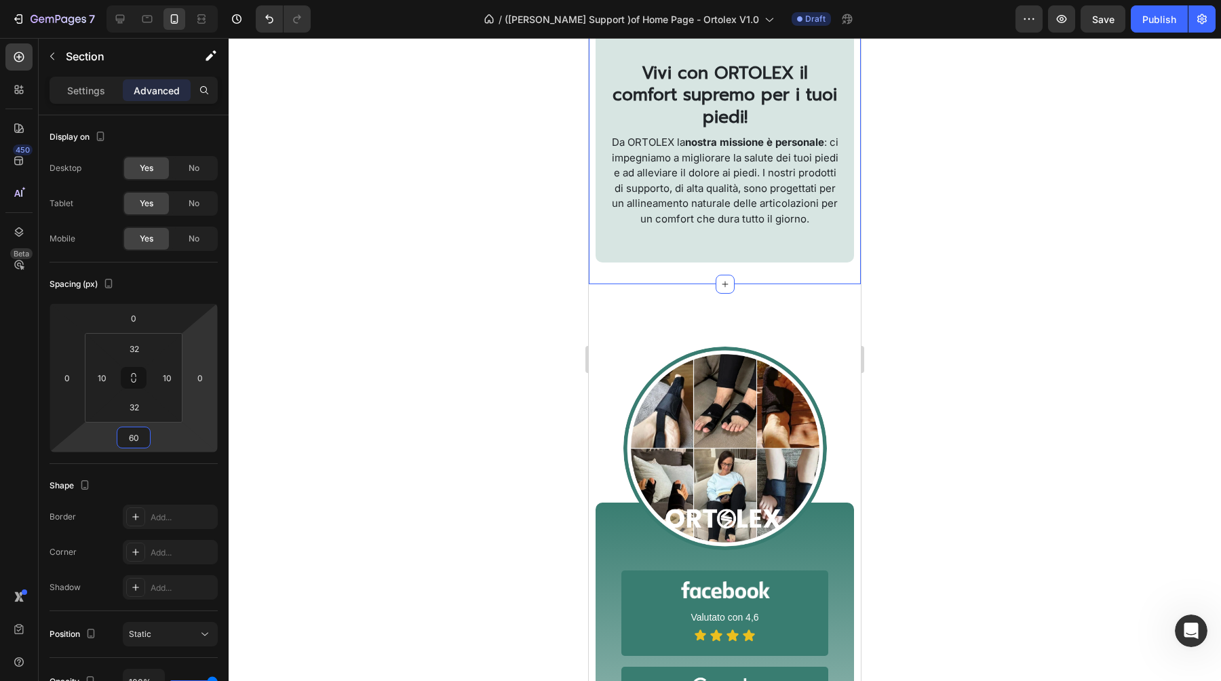
type input "60"
click at [412, 391] on div at bounding box center [725, 359] width 992 height 643
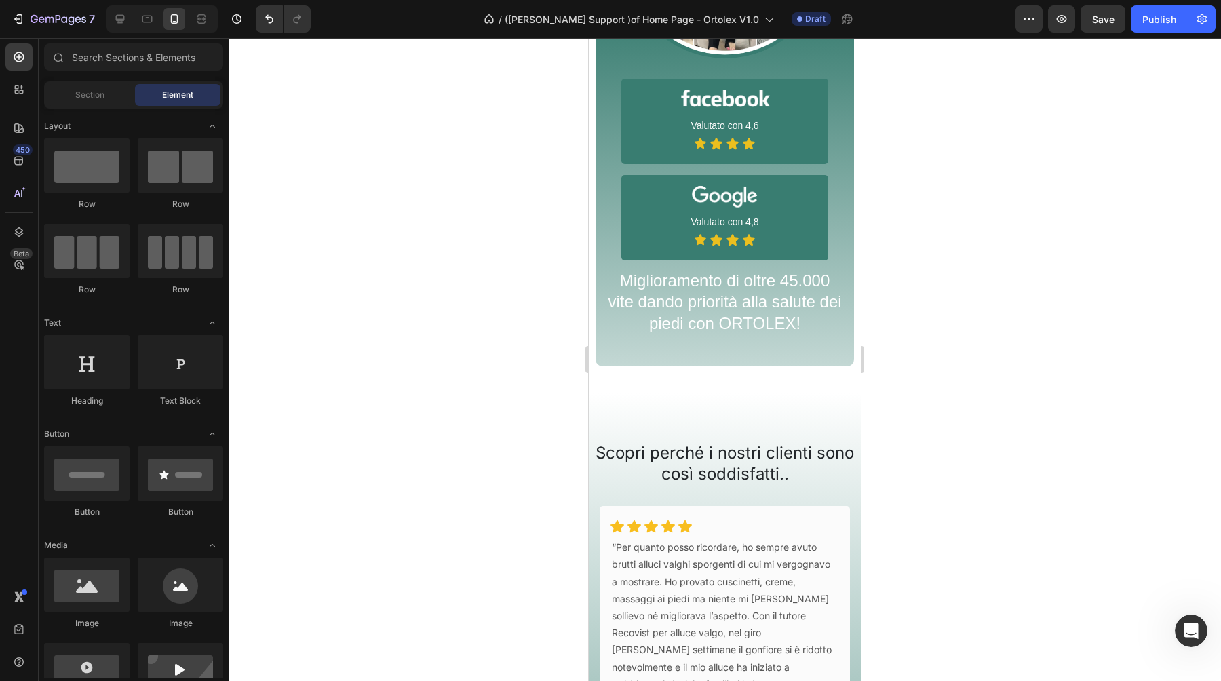
scroll to position [1046, 0]
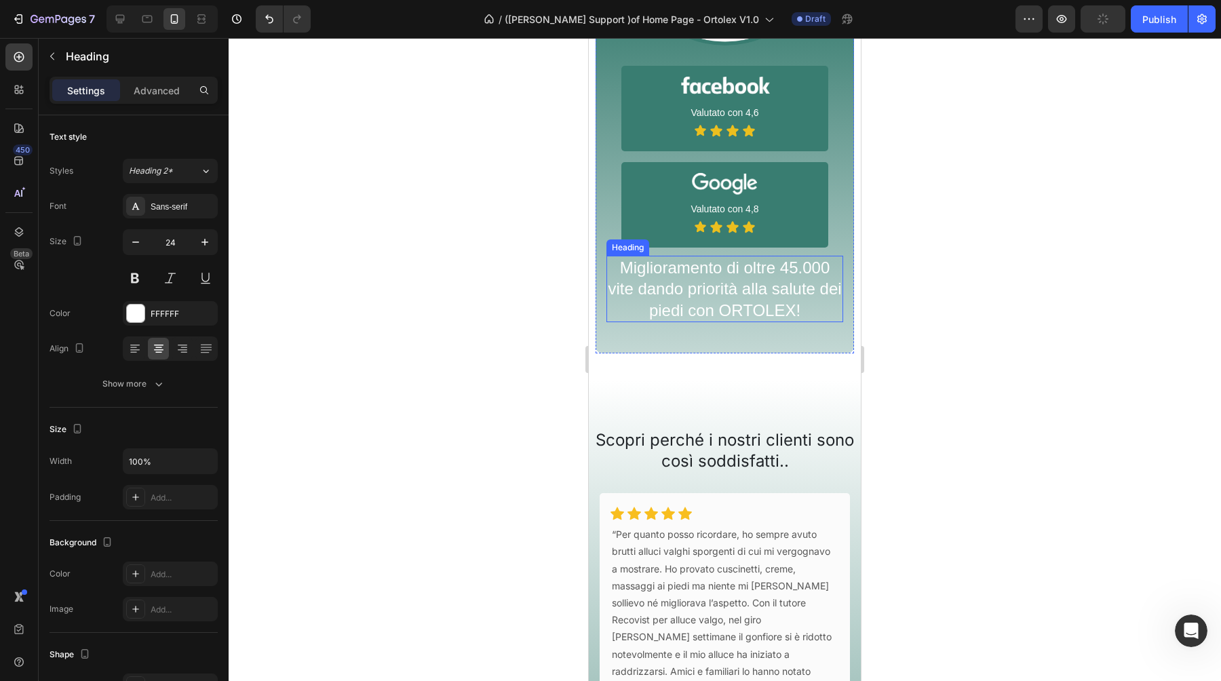
click at [739, 286] on p "Miglioramento di oltre 45.000 vite dando priorità alla salute dei piedi con ORT…" at bounding box center [725, 289] width 234 height 64
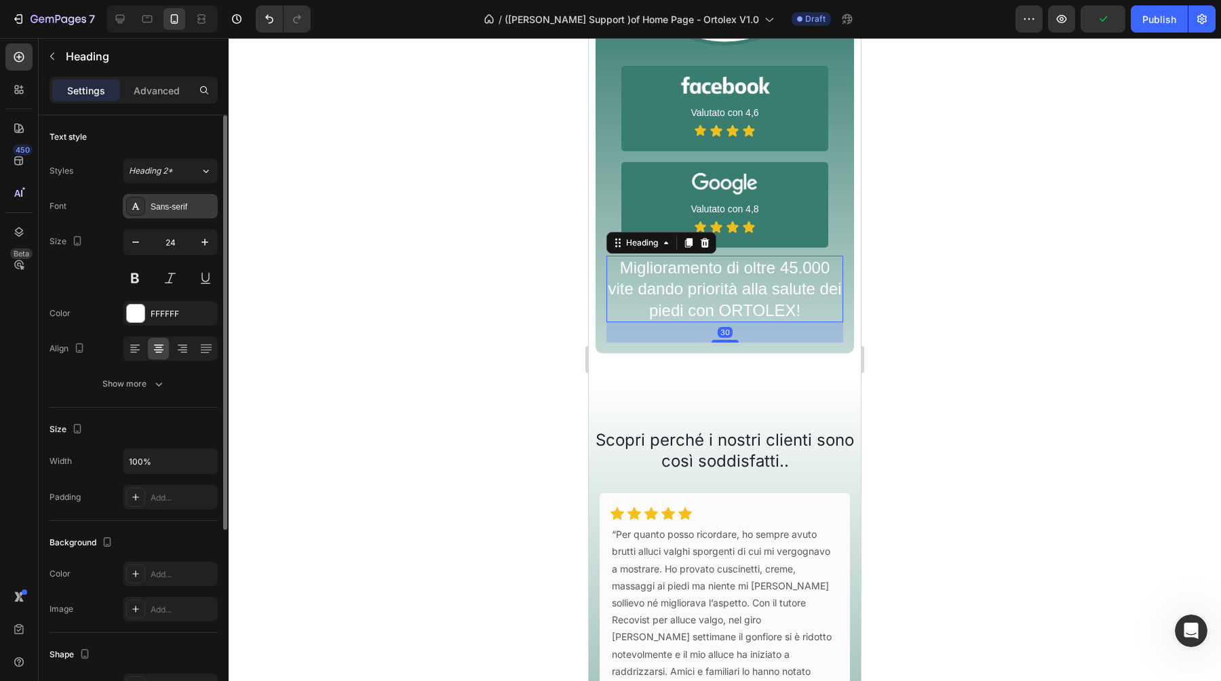
click at [159, 213] on div "Sans-serif" at bounding box center [170, 206] width 95 height 24
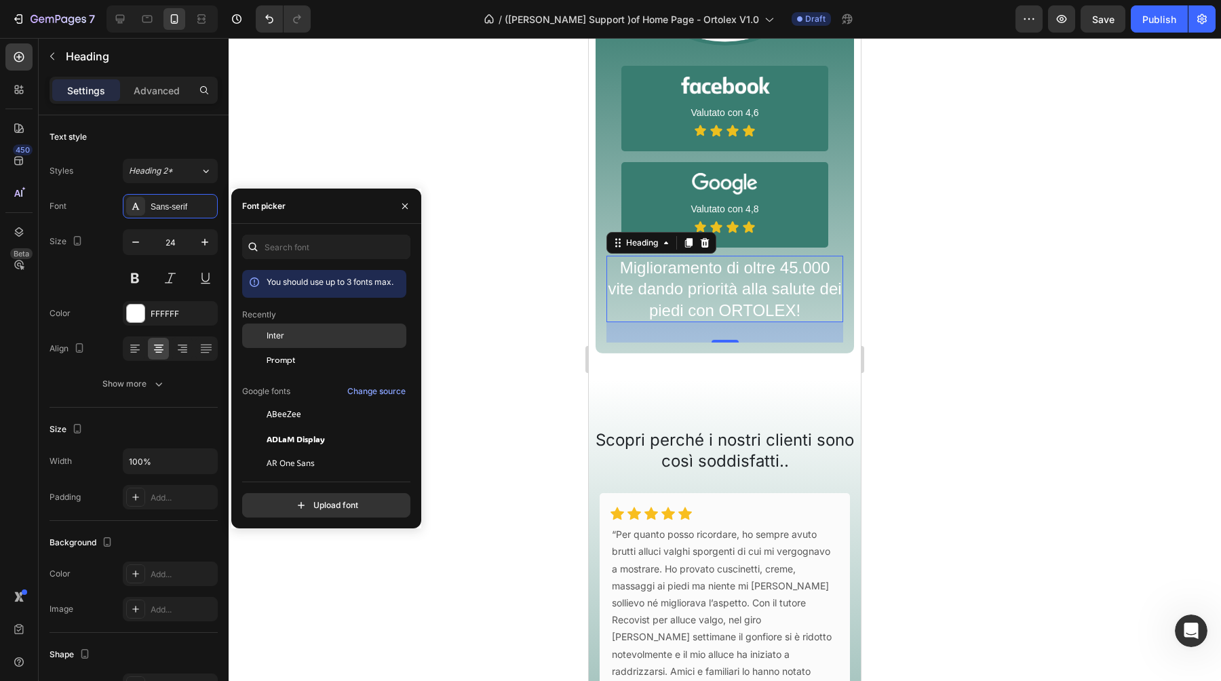
click at [293, 341] on div "Inter" at bounding box center [335, 336] width 137 height 12
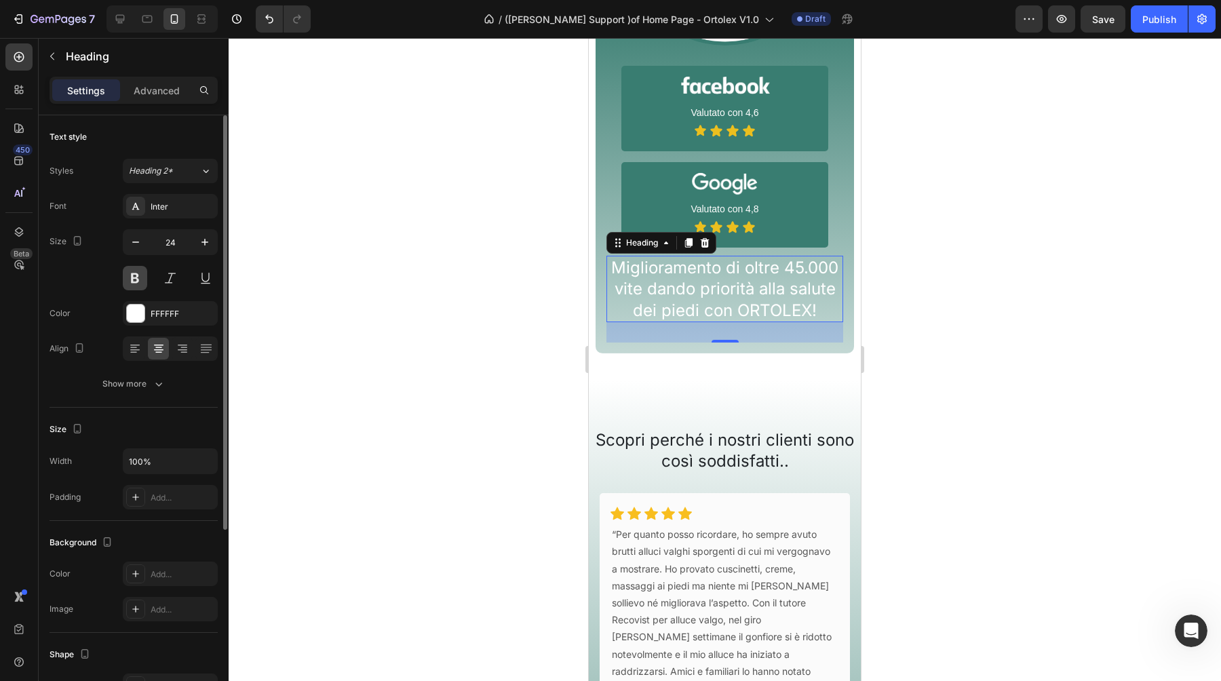
click at [140, 283] on button at bounding box center [135, 278] width 24 height 24
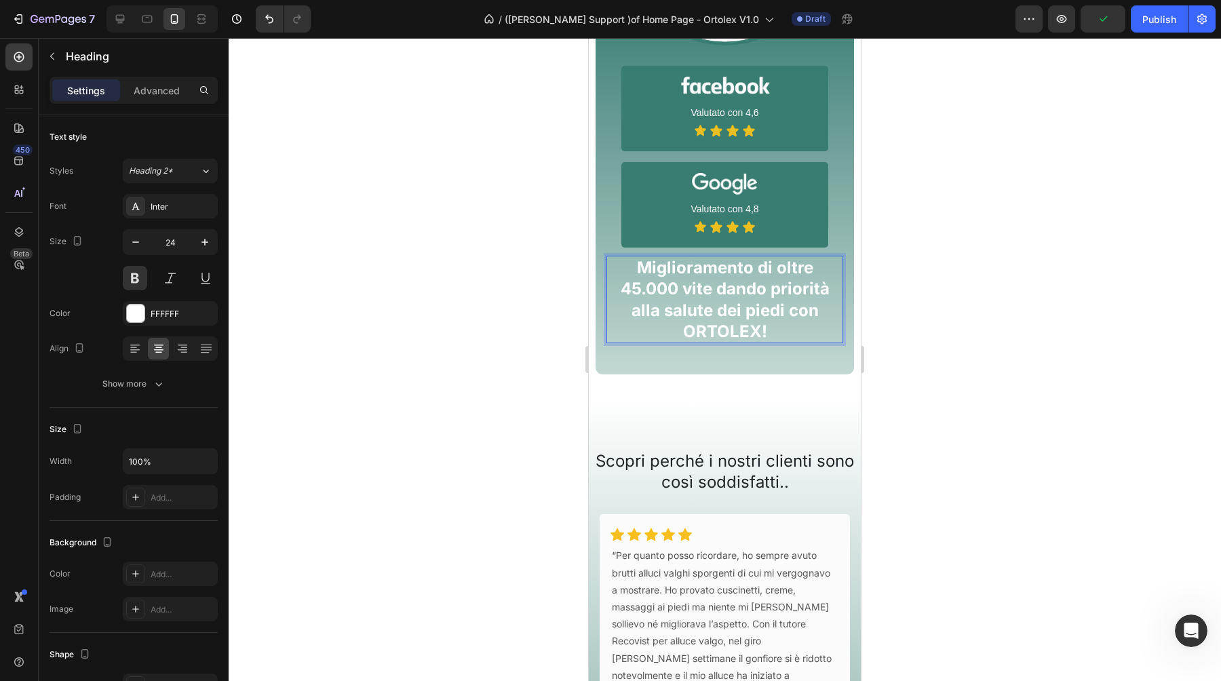
click at [694, 295] on p "Miglioramento di oltre 45.000 vite dando priorità alla salute dei piedi con ORT…" at bounding box center [725, 299] width 234 height 85
click at [136, 243] on icon "button" at bounding box center [136, 242] width 14 height 14
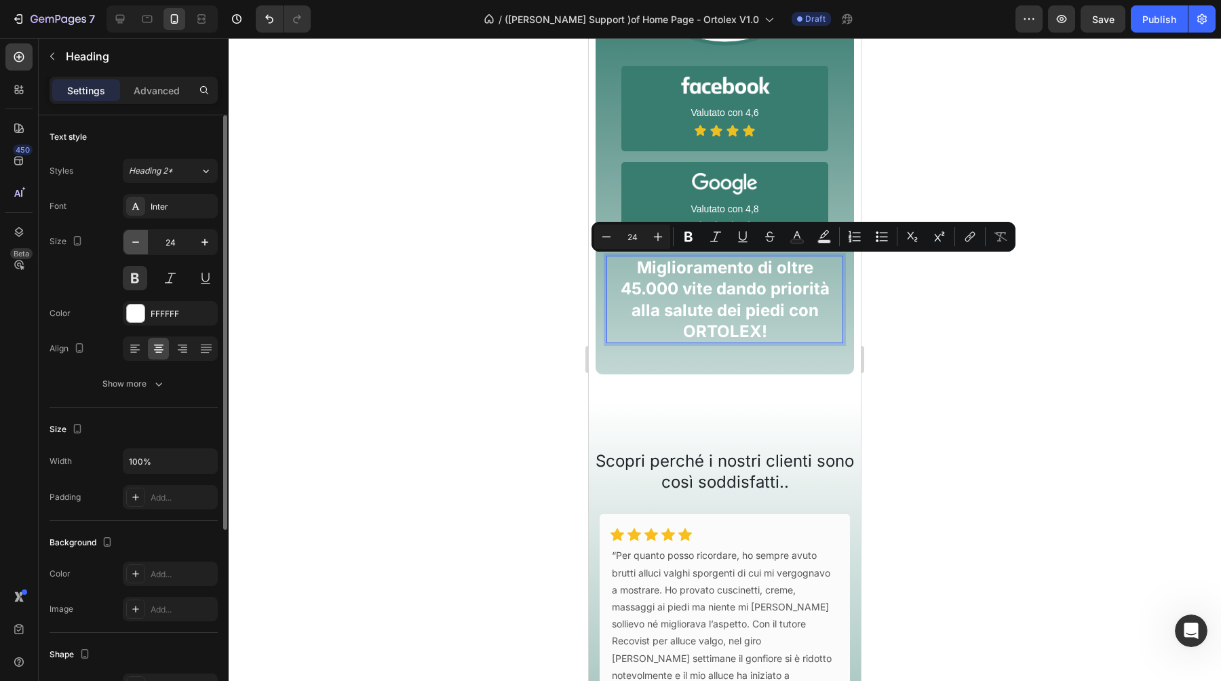
click at [136, 243] on icon "button" at bounding box center [136, 242] width 14 height 14
type input "23"
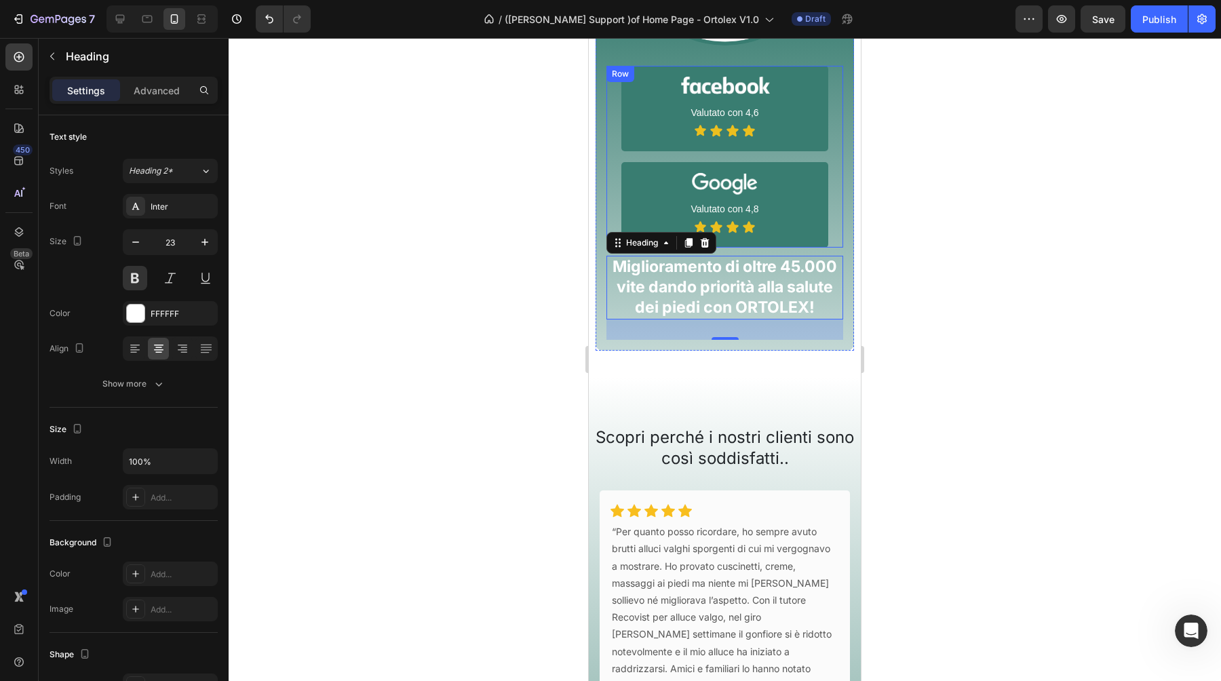
click at [833, 237] on div "Image Valutato con 4,8 Text Block Icon Icon Icon Icon Icon List Row" at bounding box center [724, 204] width 237 height 85
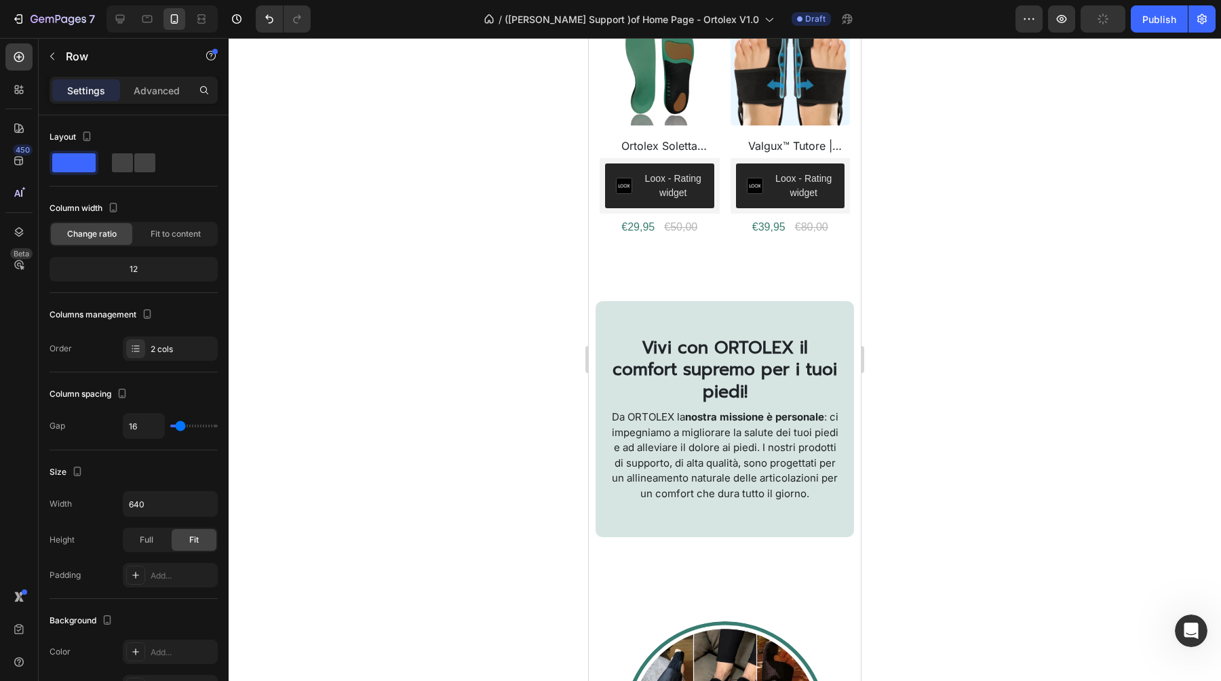
scroll to position [469, 0]
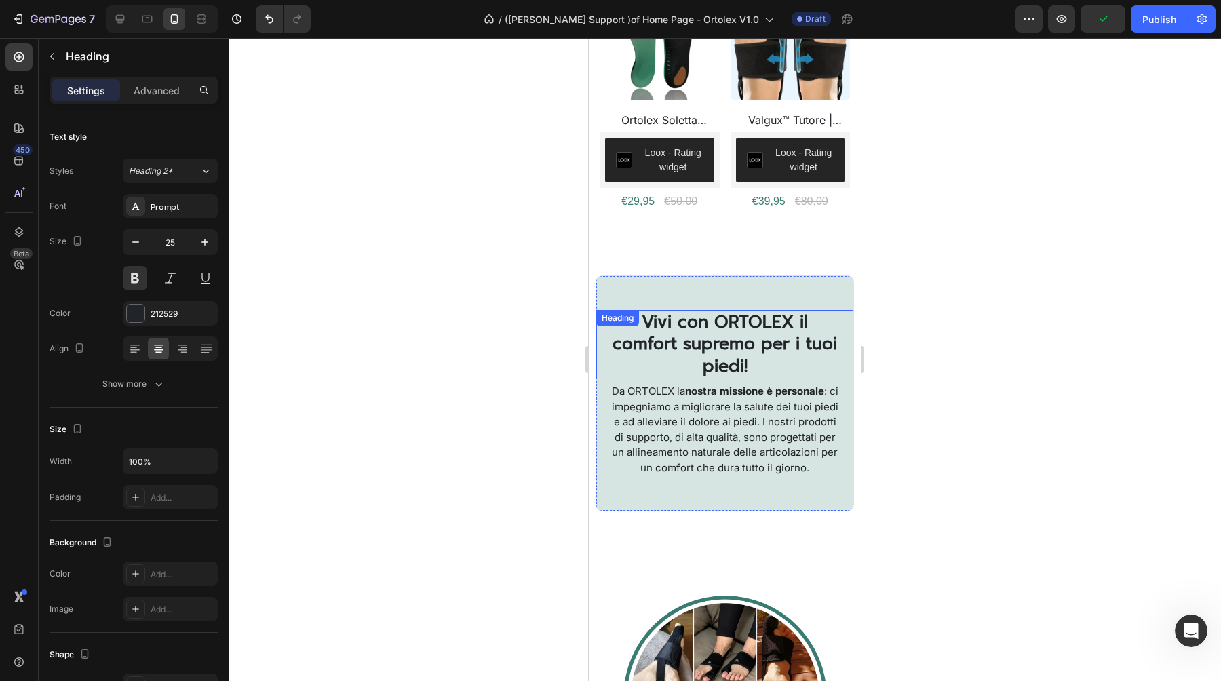
click at [763, 340] on h2 "Vivi con ORTOLEX il comfort supremo per i tuoi piedi!" at bounding box center [724, 344] width 235 height 69
click at [142, 243] on icon "button" at bounding box center [136, 242] width 14 height 14
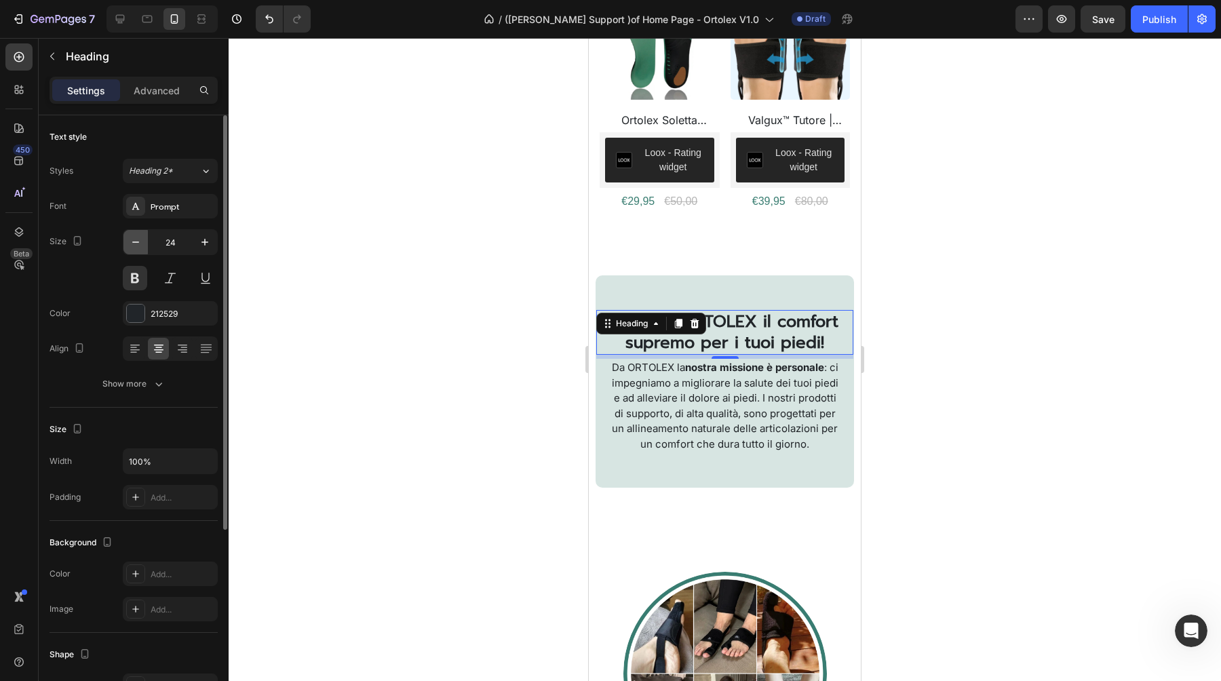
click at [142, 243] on icon "button" at bounding box center [136, 242] width 14 height 14
type input "22"
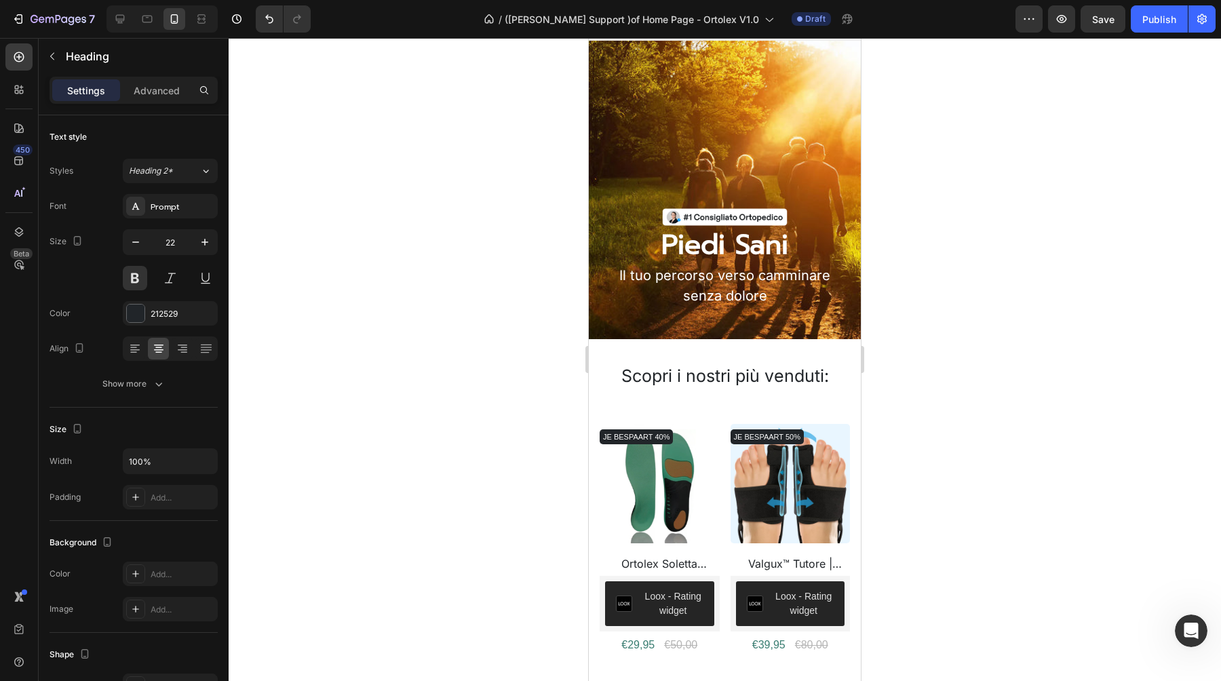
scroll to position [1, 0]
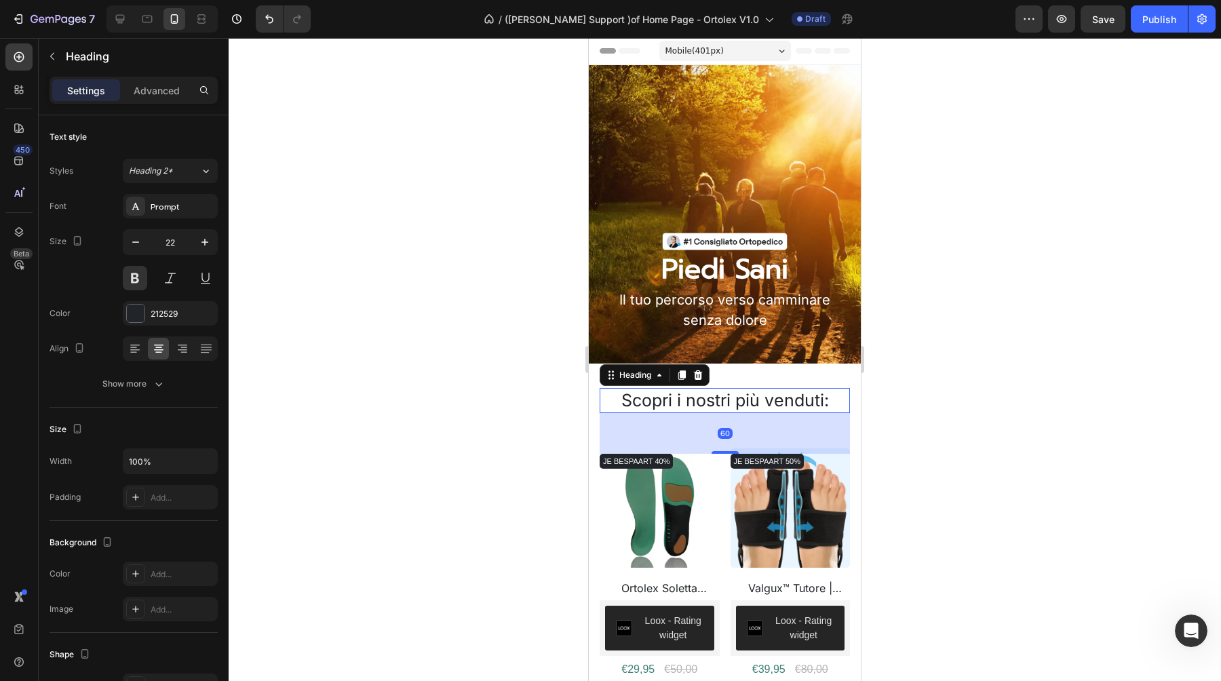
click at [686, 388] on h2 "Scopri i nostri più venduti:" at bounding box center [724, 400] width 250 height 25
click at [686, 401] on h2 "Scopri i nostri più venduti:" at bounding box center [724, 400] width 250 height 25
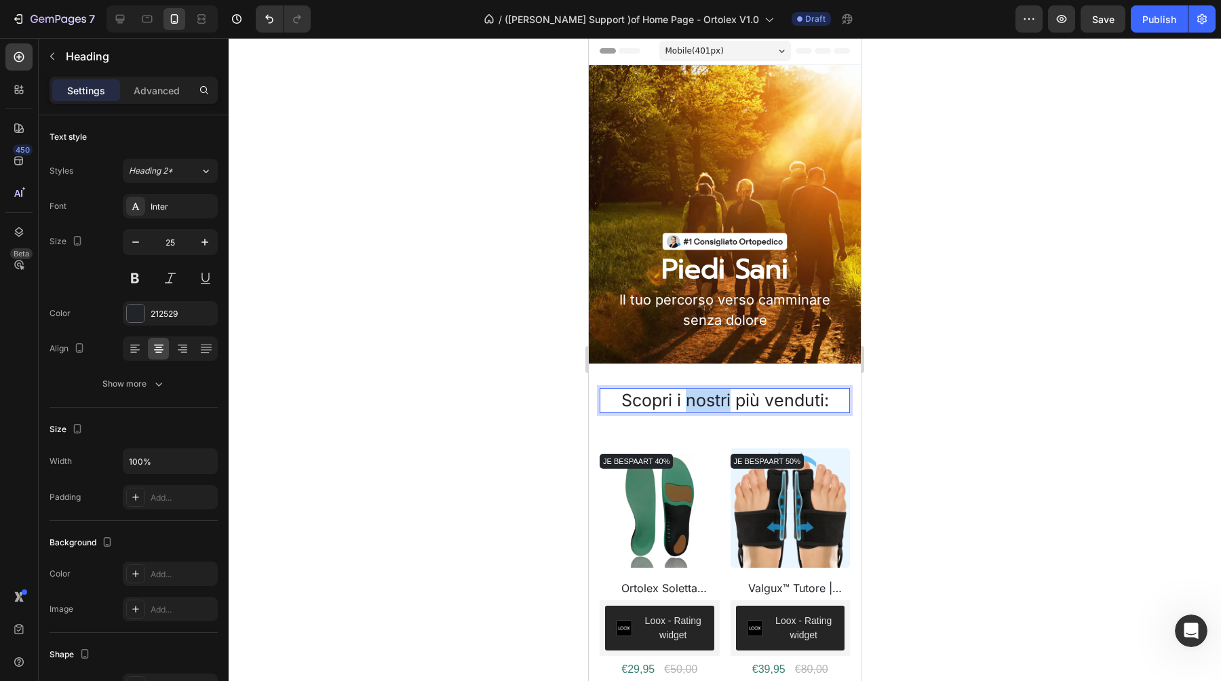
click at [686, 401] on p "Scopri i nostri più venduti:" at bounding box center [725, 400] width 248 height 22
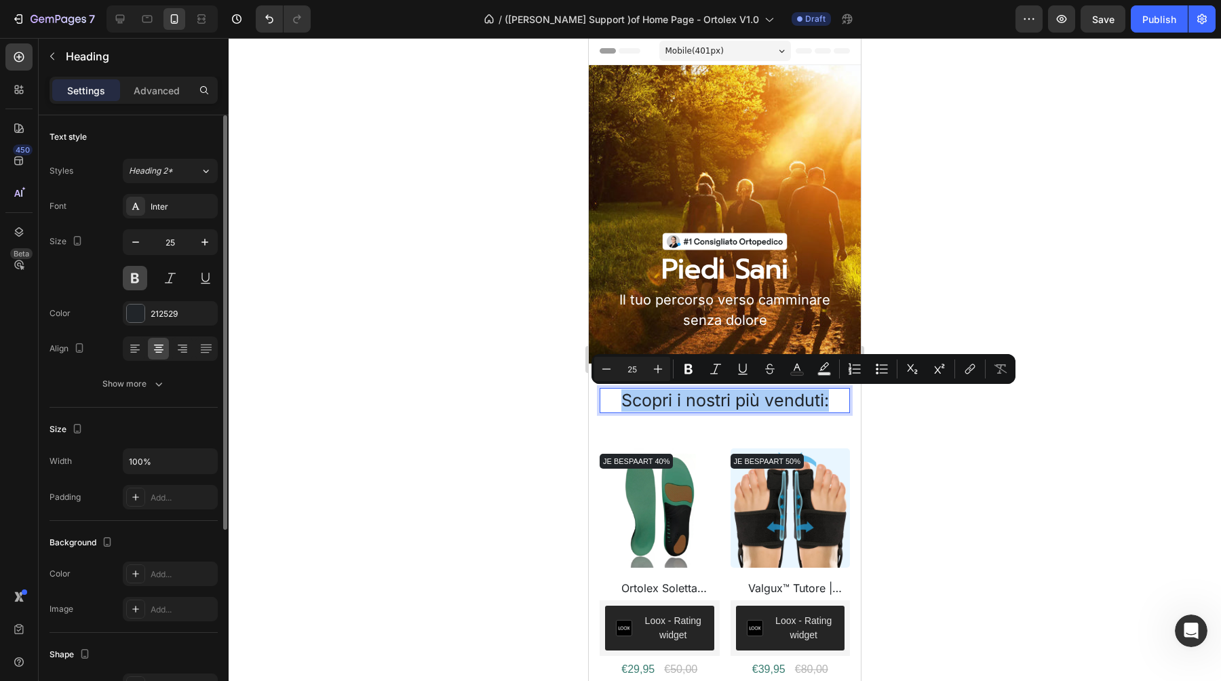
click at [139, 285] on button at bounding box center [135, 278] width 24 height 24
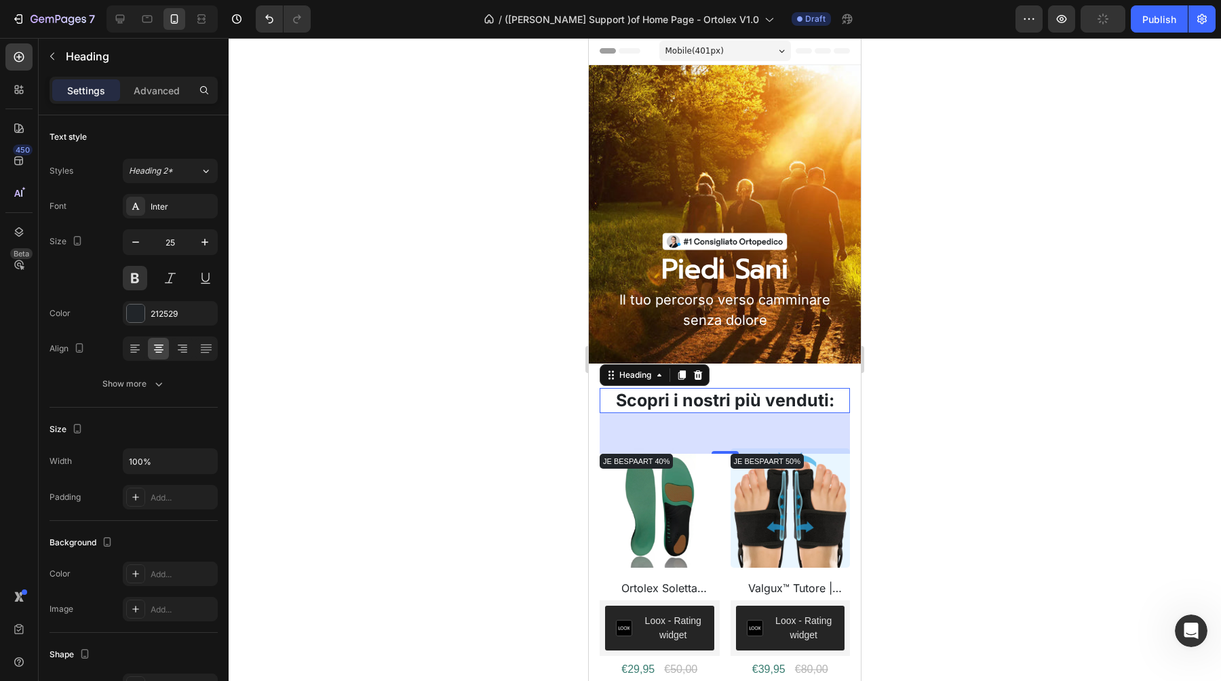
click at [418, 362] on div at bounding box center [725, 359] width 992 height 643
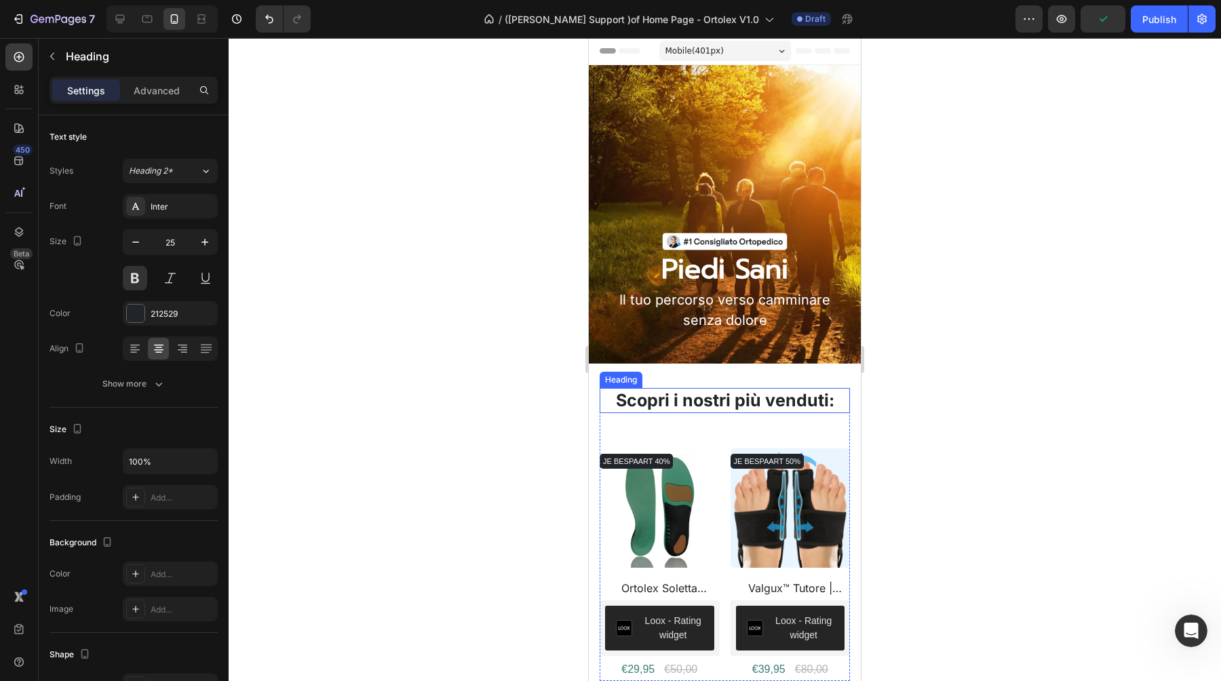
click at [701, 405] on p "Scopri i nostri più venduti:" at bounding box center [725, 400] width 248 height 22
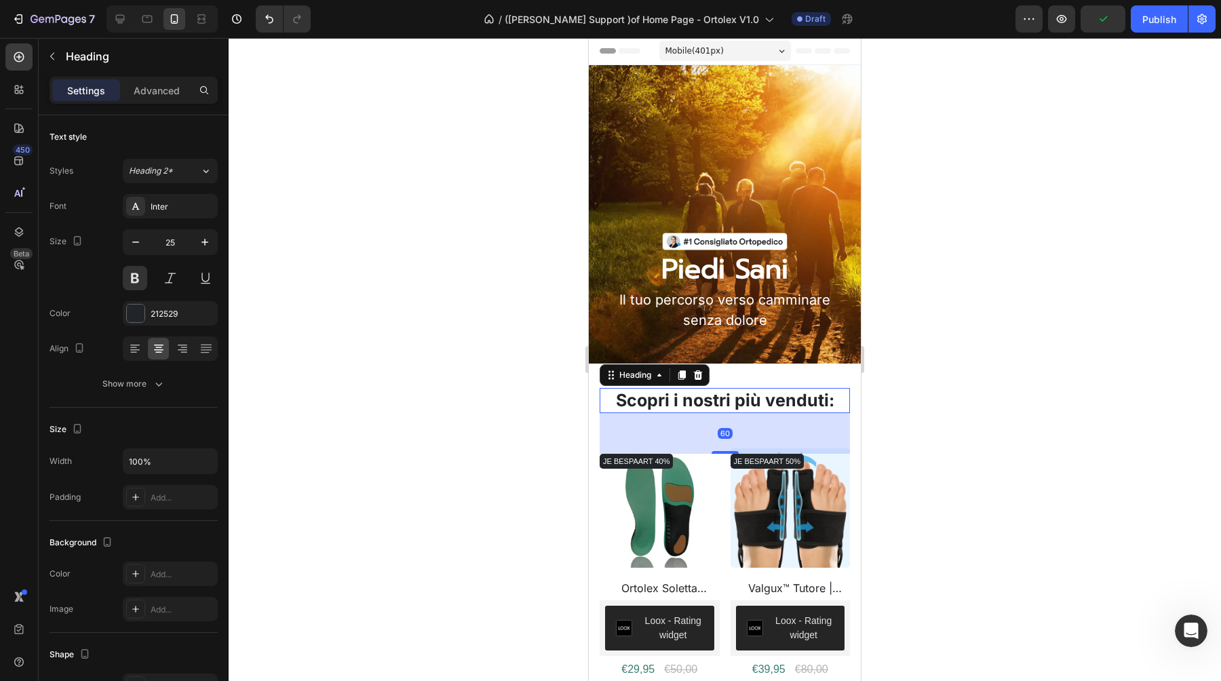
click at [1080, 374] on div at bounding box center [725, 359] width 992 height 643
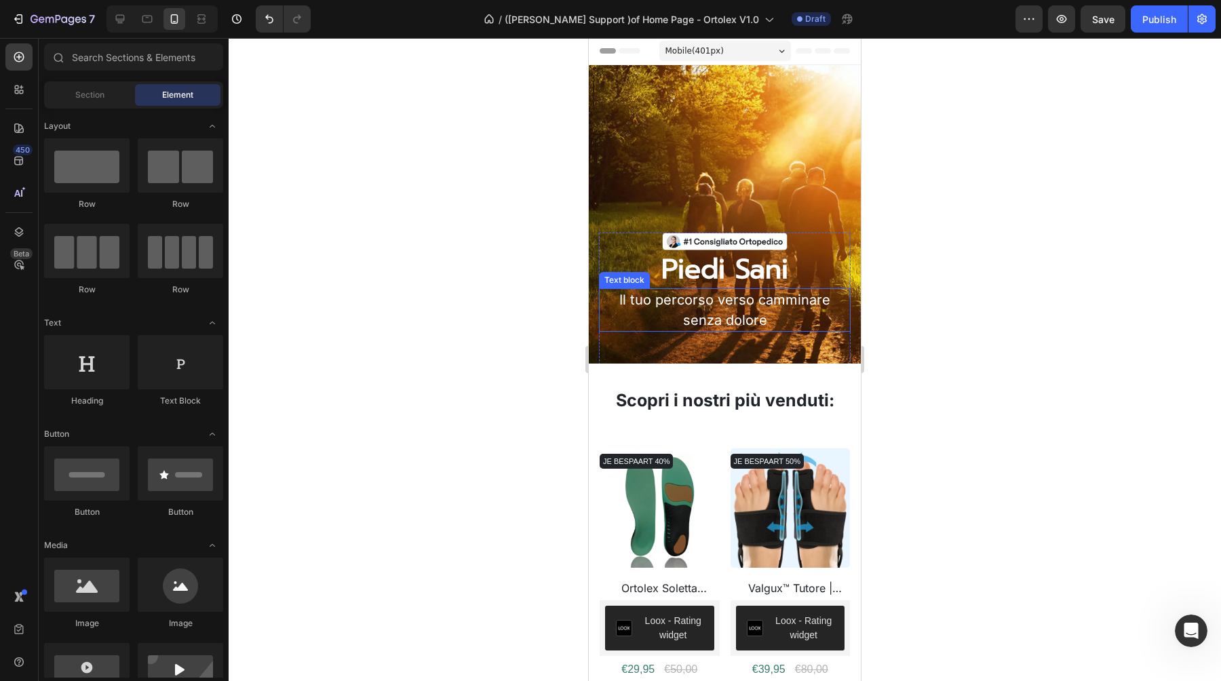
click at [686, 309] on p "Il tuo percorso verso camminare senza dolore" at bounding box center [724, 310] width 249 height 41
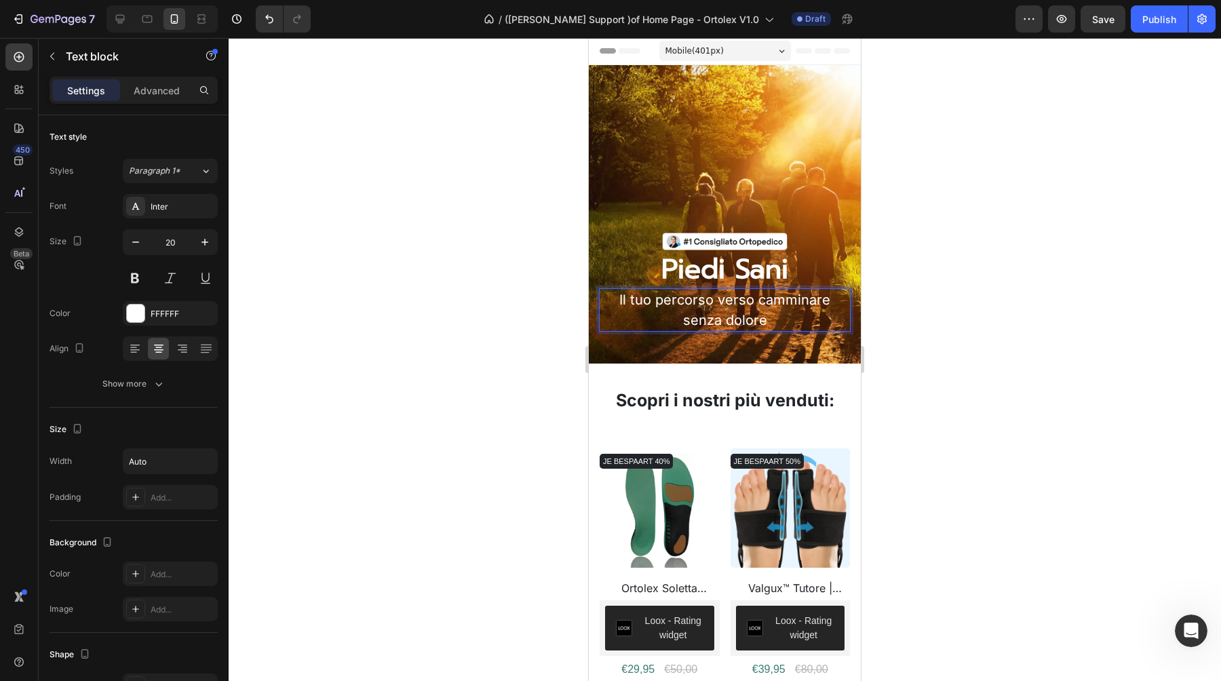
click at [717, 306] on p "Il tuo percorso verso camminare senza dolore" at bounding box center [724, 310] width 249 height 41
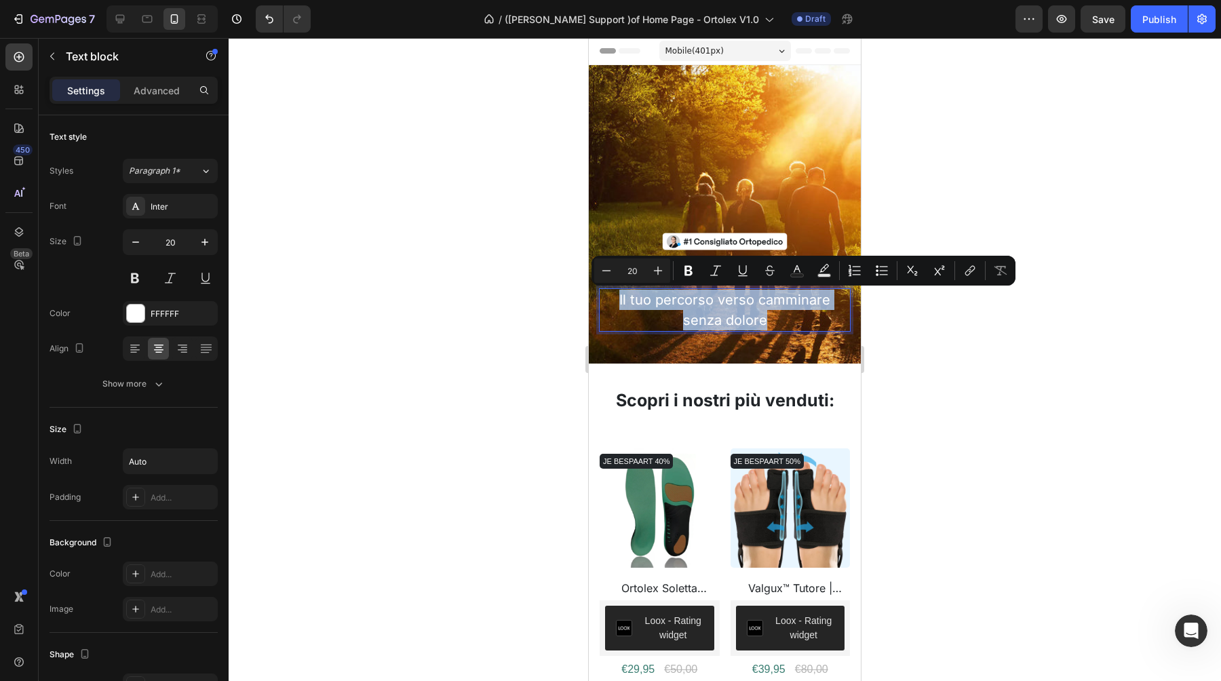
click at [772, 315] on p "Il tuo percorso verso camminare senza dolore" at bounding box center [724, 310] width 249 height 41
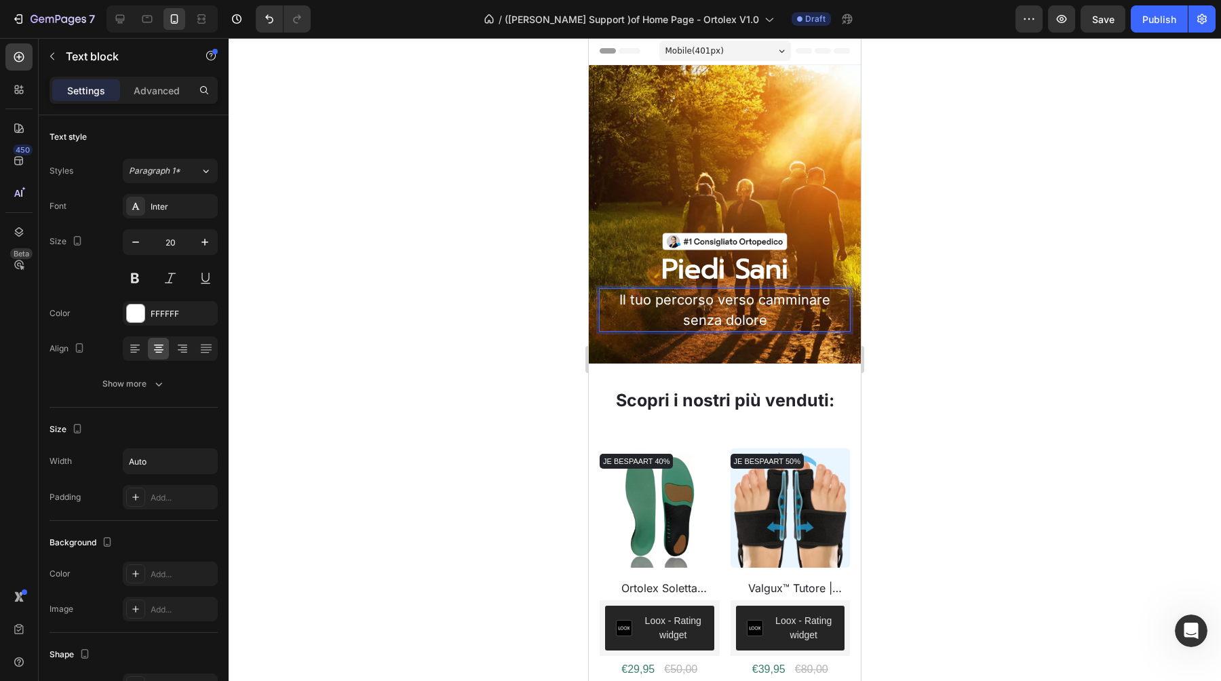
click at [808, 300] on p "Il tuo percorso verso camminare senza dolore" at bounding box center [724, 310] width 249 height 41
click at [759, 300] on p "Il tuo percorso verso camminare senza dolore" at bounding box center [724, 310] width 249 height 41
copy p "Il tuo percorso verso camminare senza dolore"
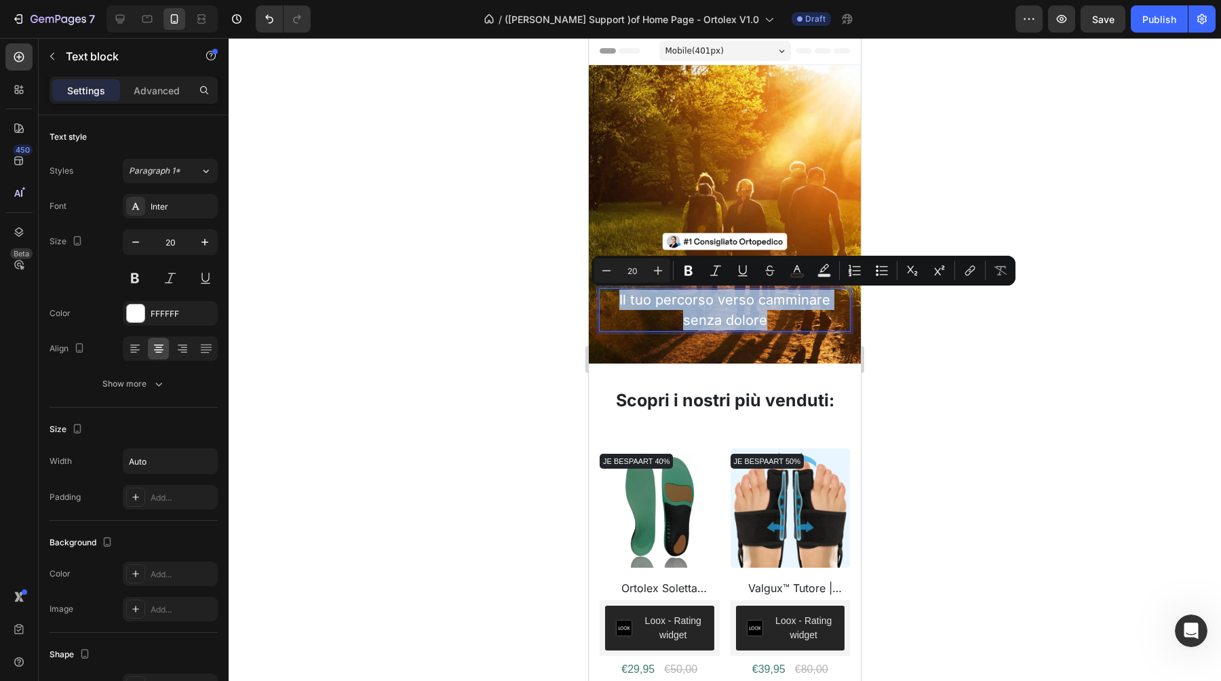
click at [748, 321] on p "Il tuo percorso verso camminare senza dolore" at bounding box center [724, 310] width 249 height 41
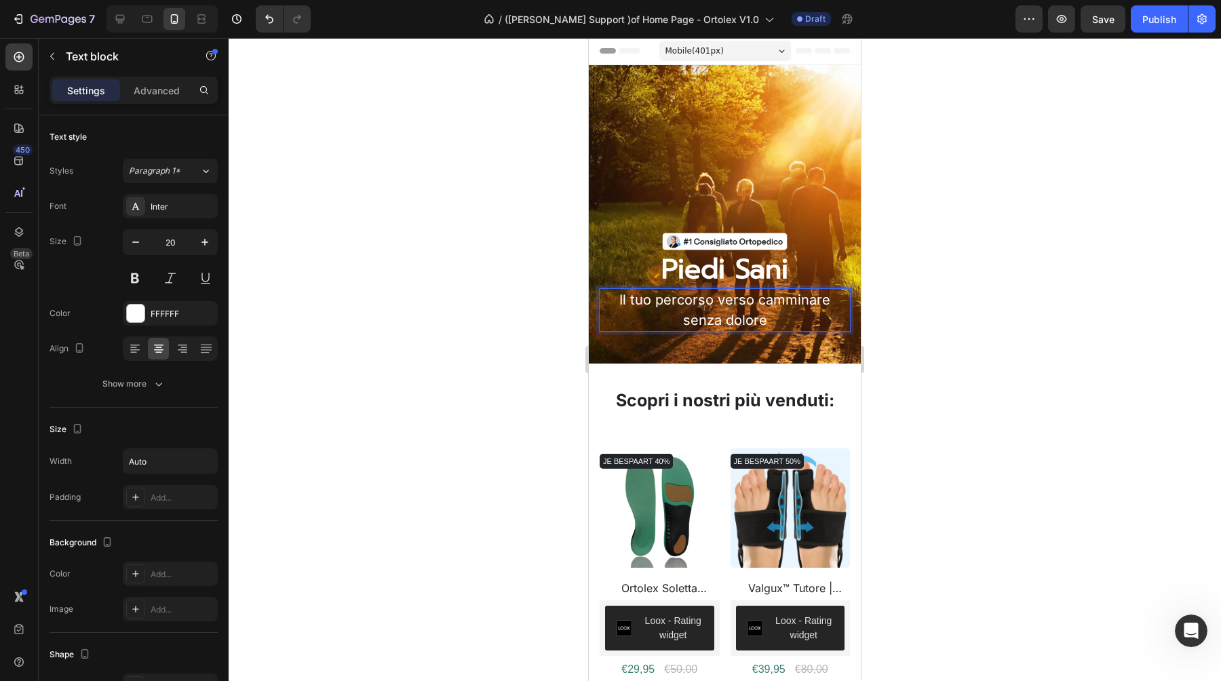
click at [810, 300] on p "Il tuo percorso verso camminare senza dolore" at bounding box center [724, 310] width 249 height 41
click at [1031, 333] on div at bounding box center [725, 359] width 992 height 643
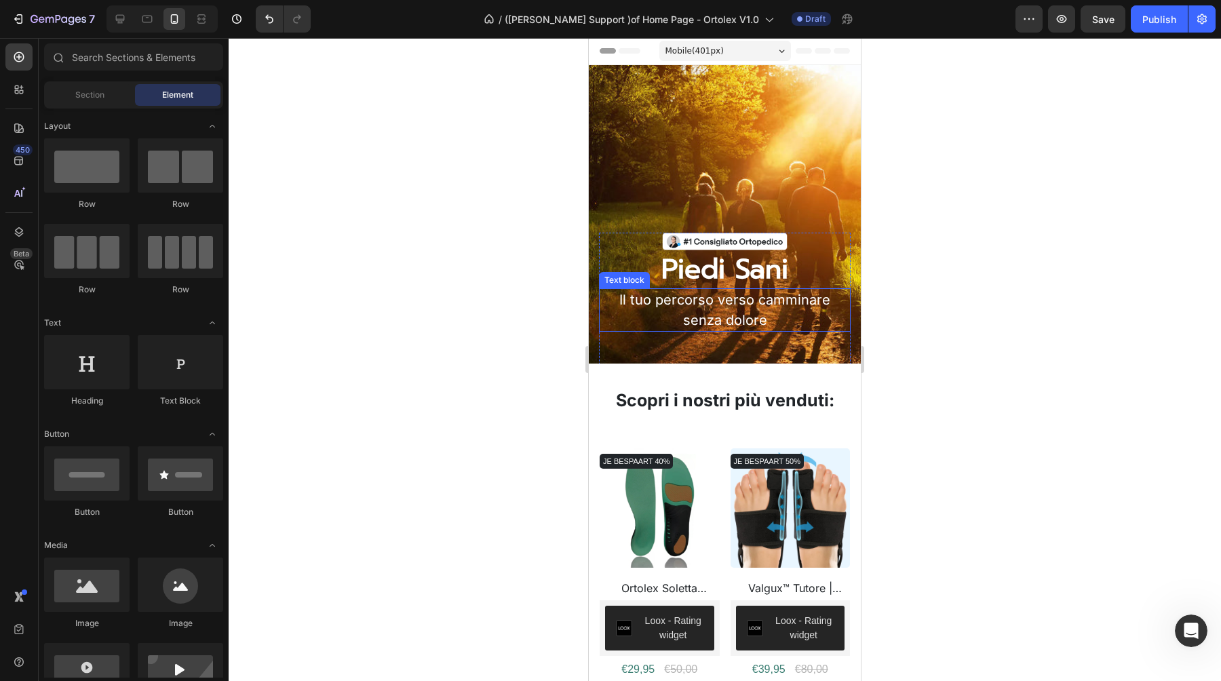
click at [741, 315] on p "senza dolore" at bounding box center [724, 320] width 211 height 20
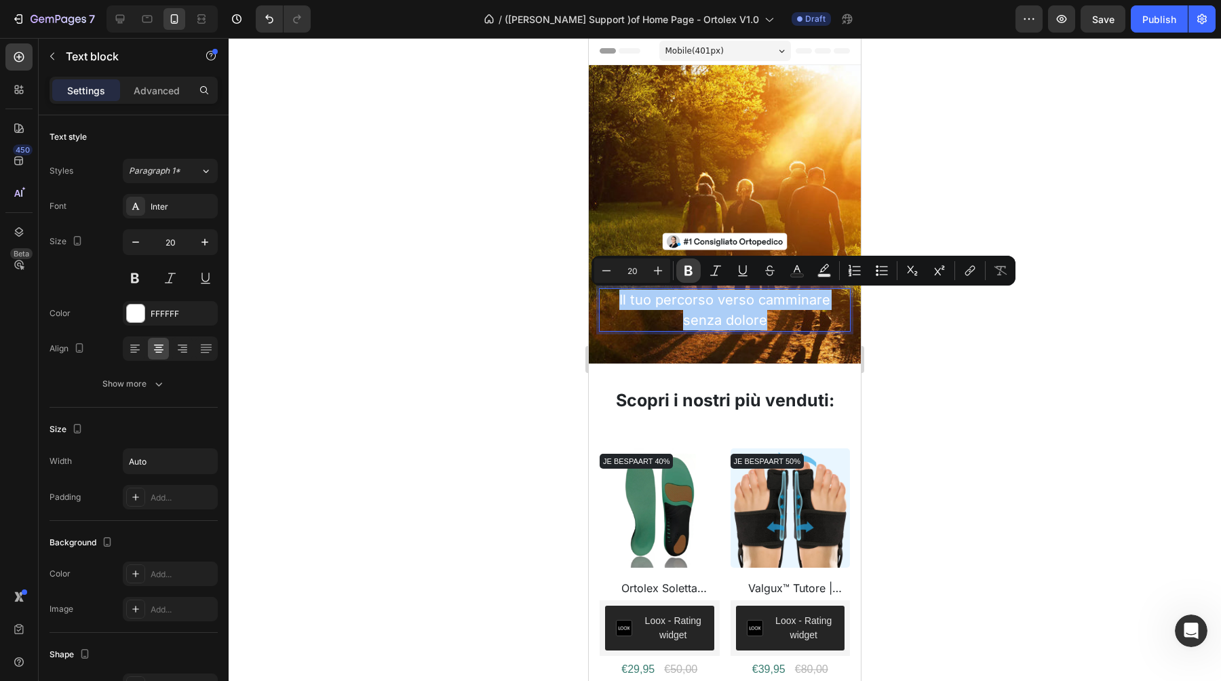
click at [684, 273] on icon "Editor contextual toolbar" at bounding box center [689, 271] width 14 height 14
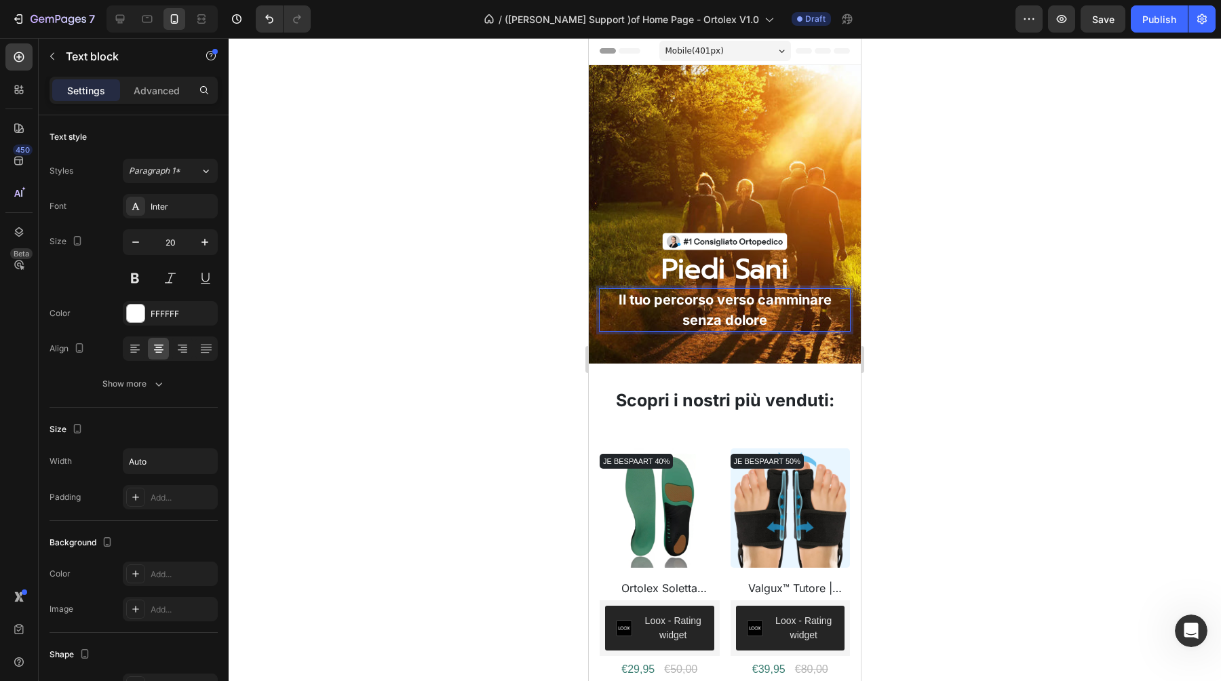
click at [493, 304] on div at bounding box center [725, 359] width 992 height 643
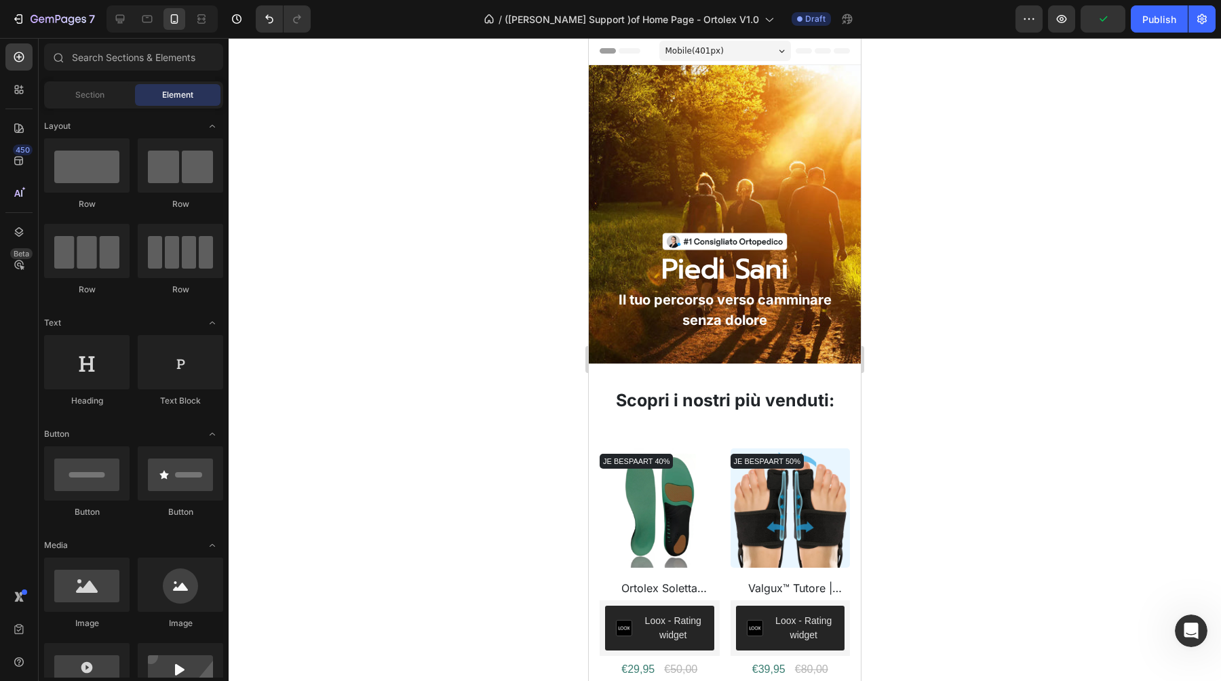
click at [524, 302] on div at bounding box center [725, 359] width 992 height 643
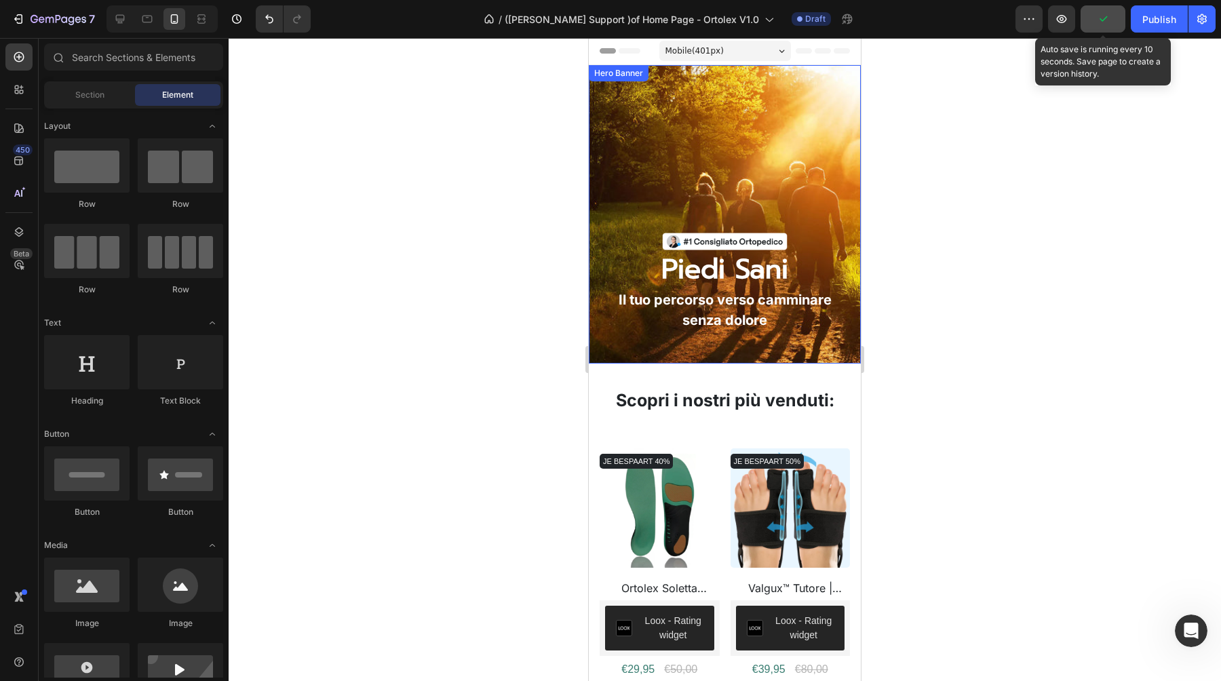
click at [1097, 25] on icon "button" at bounding box center [1103, 19] width 14 height 14
click at [1120, 20] on button "Save" at bounding box center [1102, 18] width 45 height 27
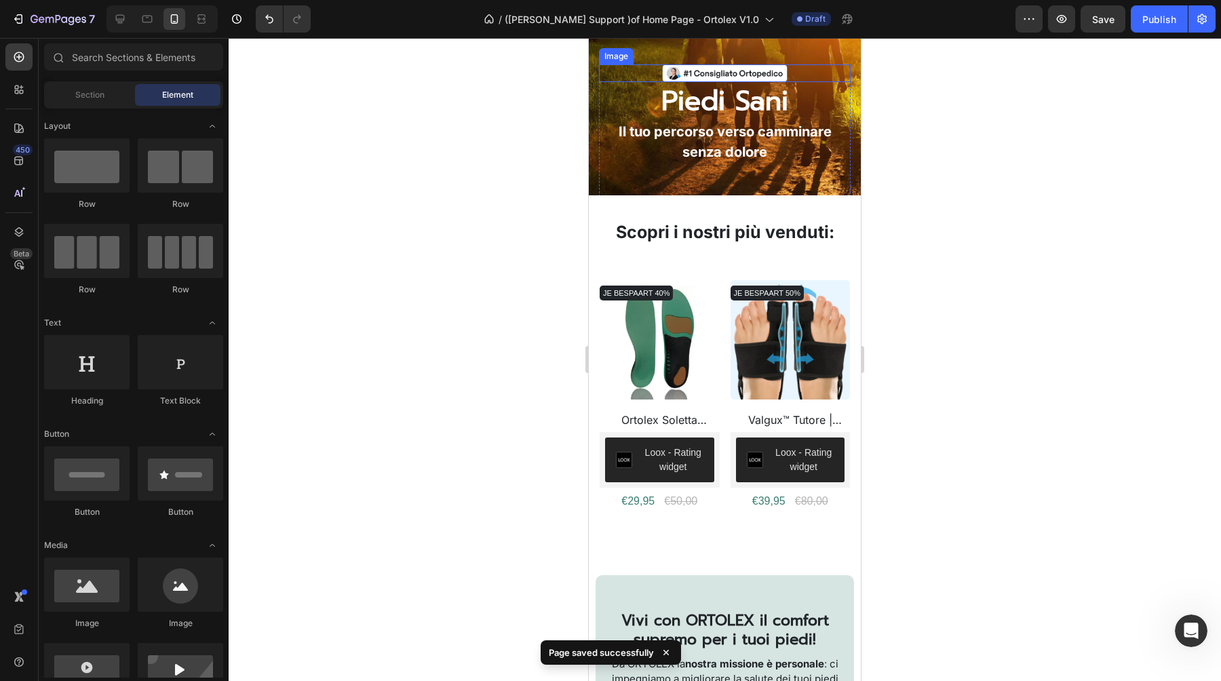
scroll to position [216, 0]
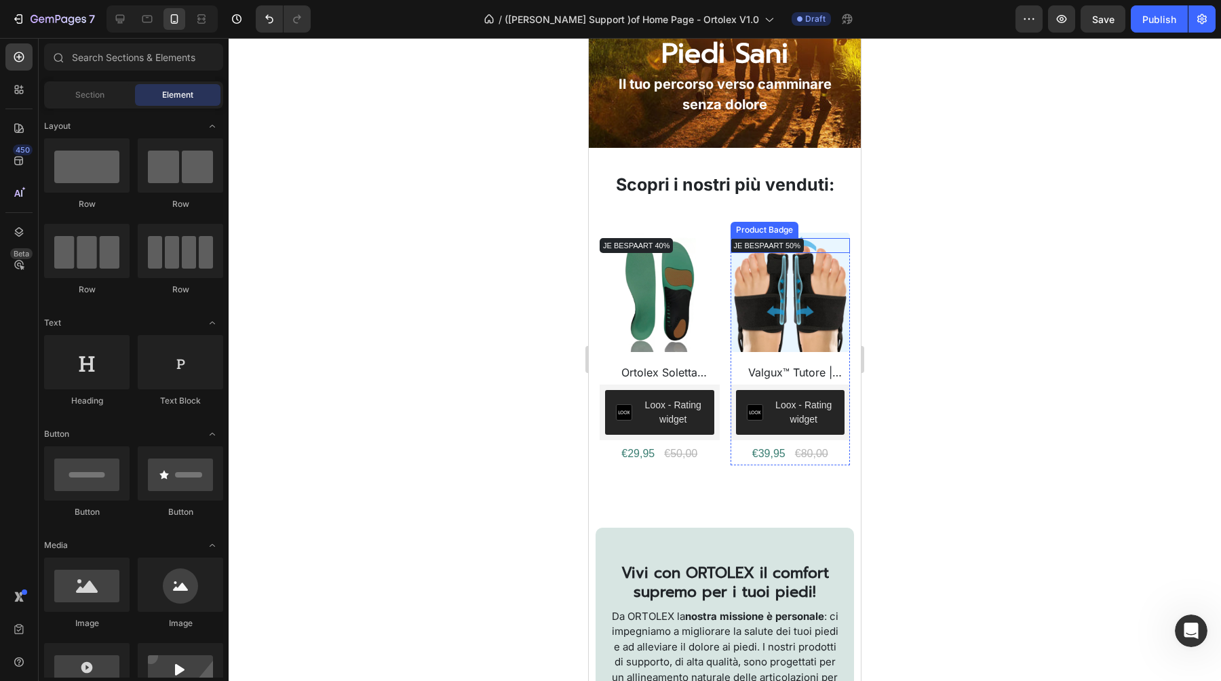
click at [673, 245] on pre "JE BESPAART 50%" at bounding box center [635, 245] width 73 height 66
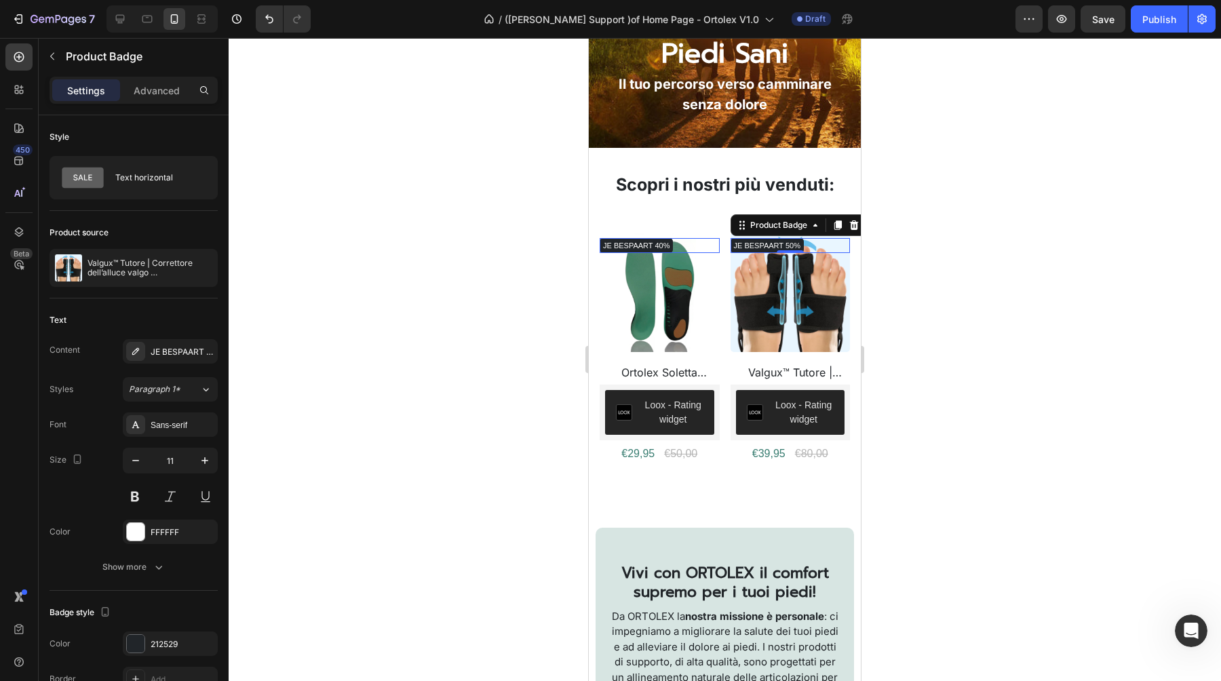
click at [673, 242] on pre "JE BESPAART 50%" at bounding box center [635, 245] width 73 height 66
click at [170, 349] on div "JE BESPAART {percent_discount}" at bounding box center [183, 352] width 64 height 12
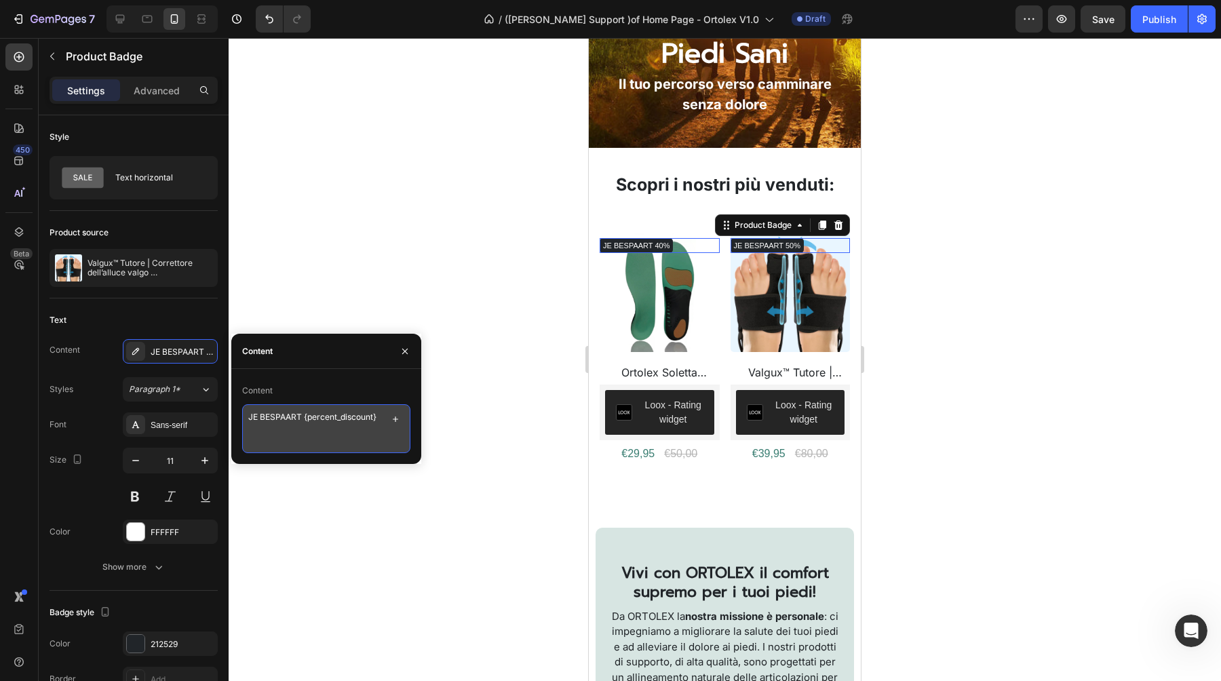
click at [311, 420] on textarea "JE BESPAART {percent_discount}" at bounding box center [326, 428] width 168 height 49
click at [280, 395] on div "Content" at bounding box center [326, 391] width 168 height 22
drag, startPoint x: 302, startPoint y: 418, endPoint x: 247, endPoint y: 417, distance: 54.9
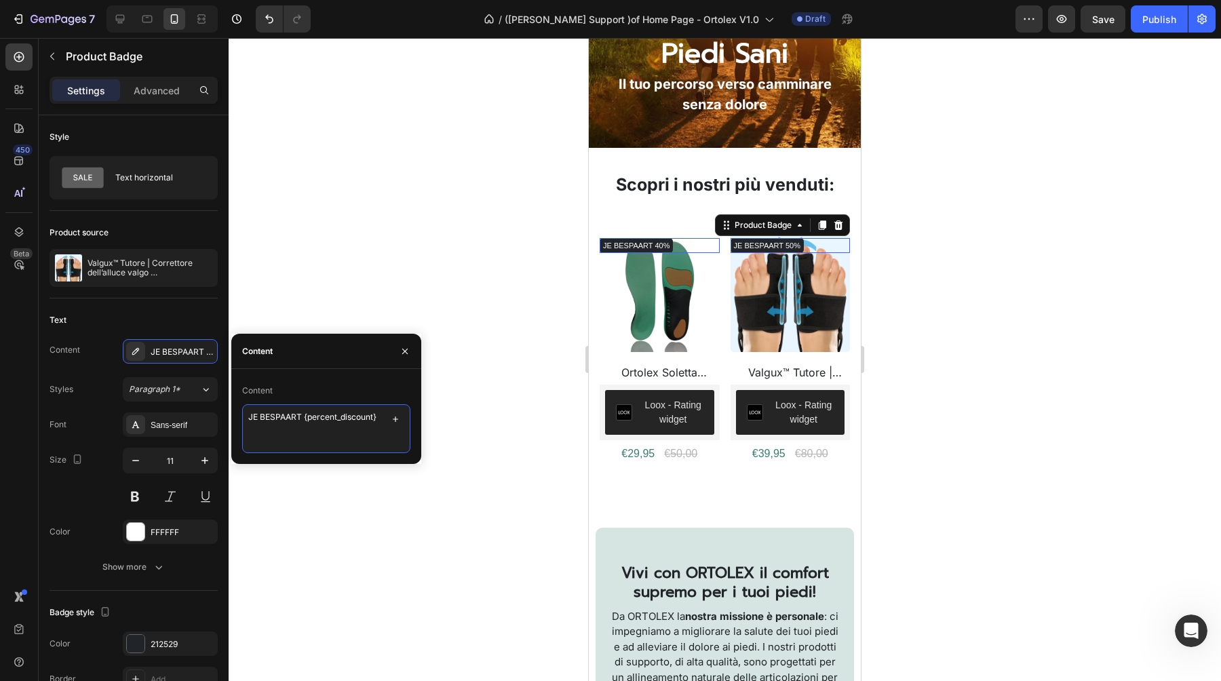
click at [247, 417] on textarea "JE BESPAART {percent_discount}" at bounding box center [326, 428] width 168 height 49
paste textarea "TU RISPARMI"
type textarea "TU RISPARMI {percent_discount}"
click at [170, 422] on div "Sans-serif" at bounding box center [183, 425] width 64 height 12
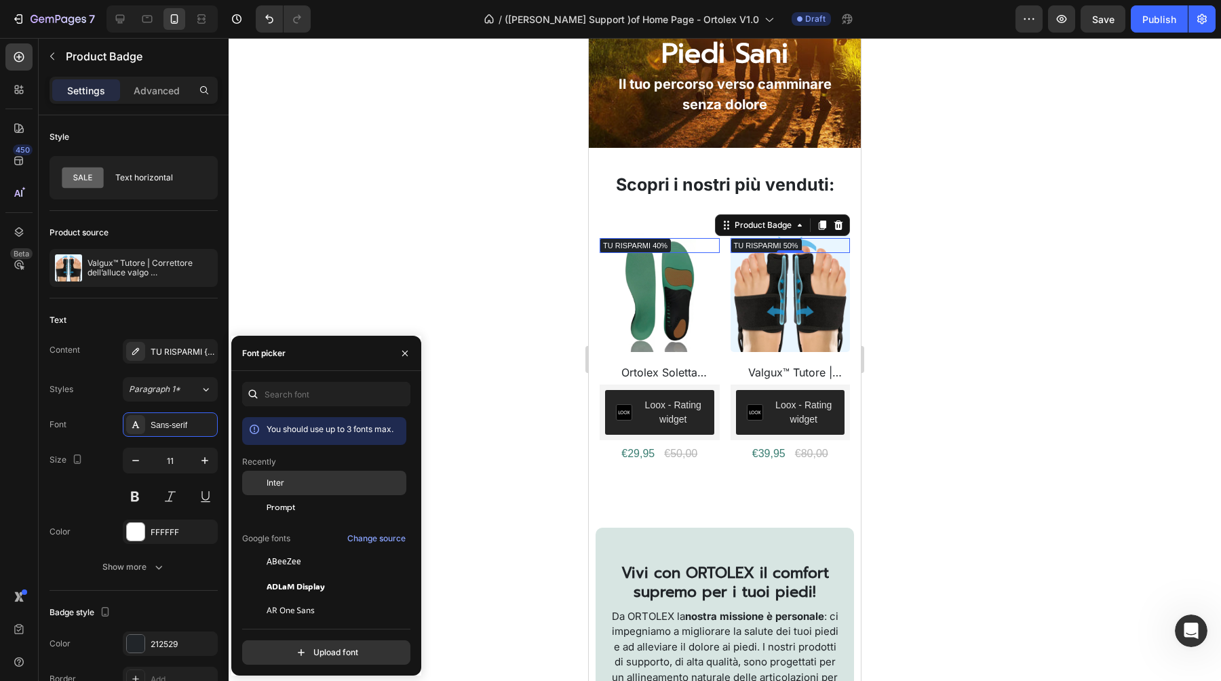
click at [309, 482] on div "Inter" at bounding box center [335, 483] width 137 height 12
click at [139, 496] on button at bounding box center [135, 496] width 24 height 24
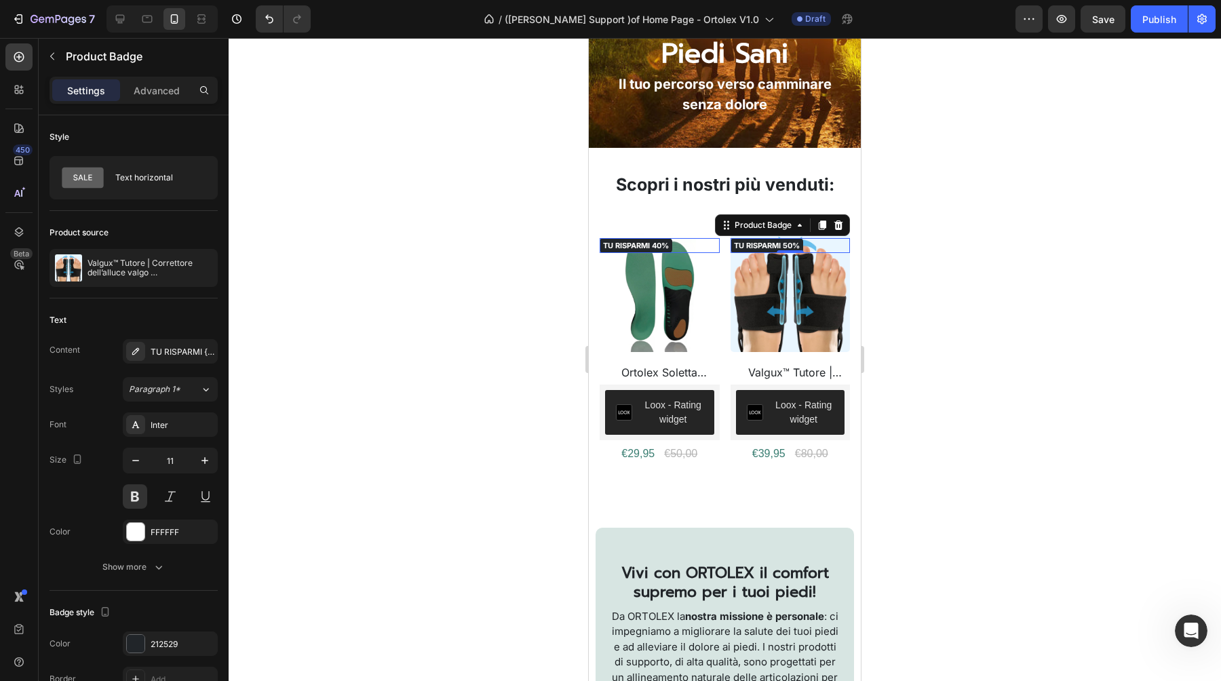
click at [357, 407] on div at bounding box center [725, 359] width 992 height 643
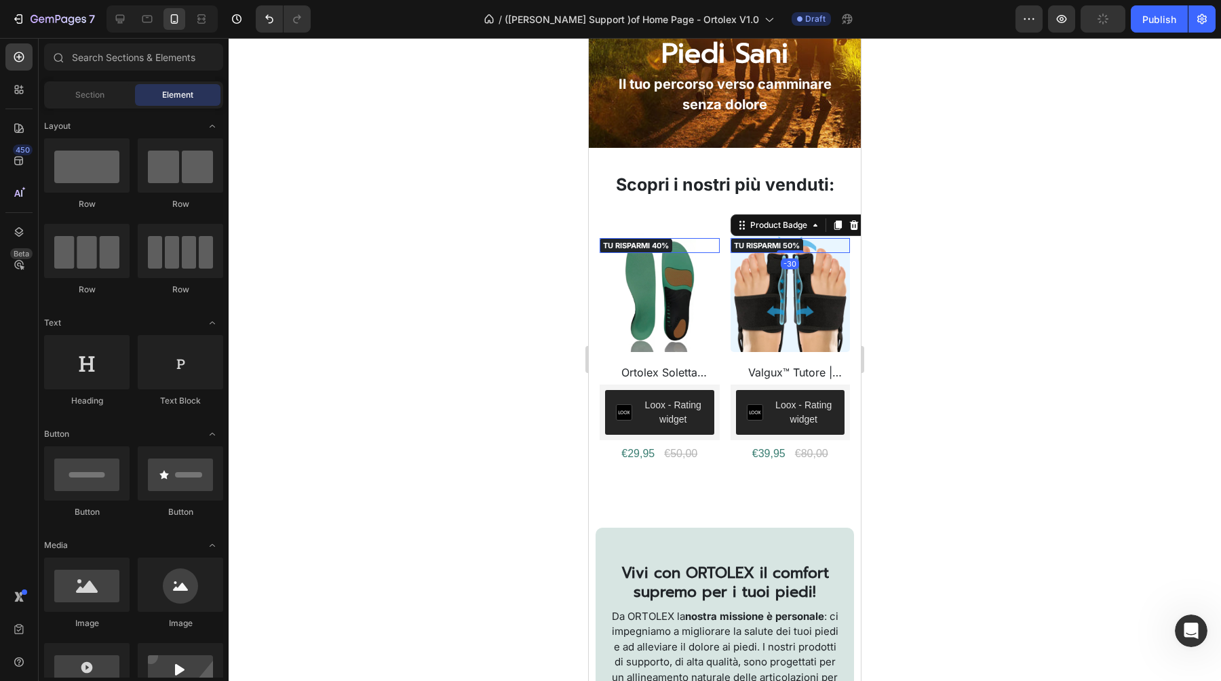
click at [672, 246] on pre "TU RISPARMI 50%" at bounding box center [635, 245] width 73 height 66
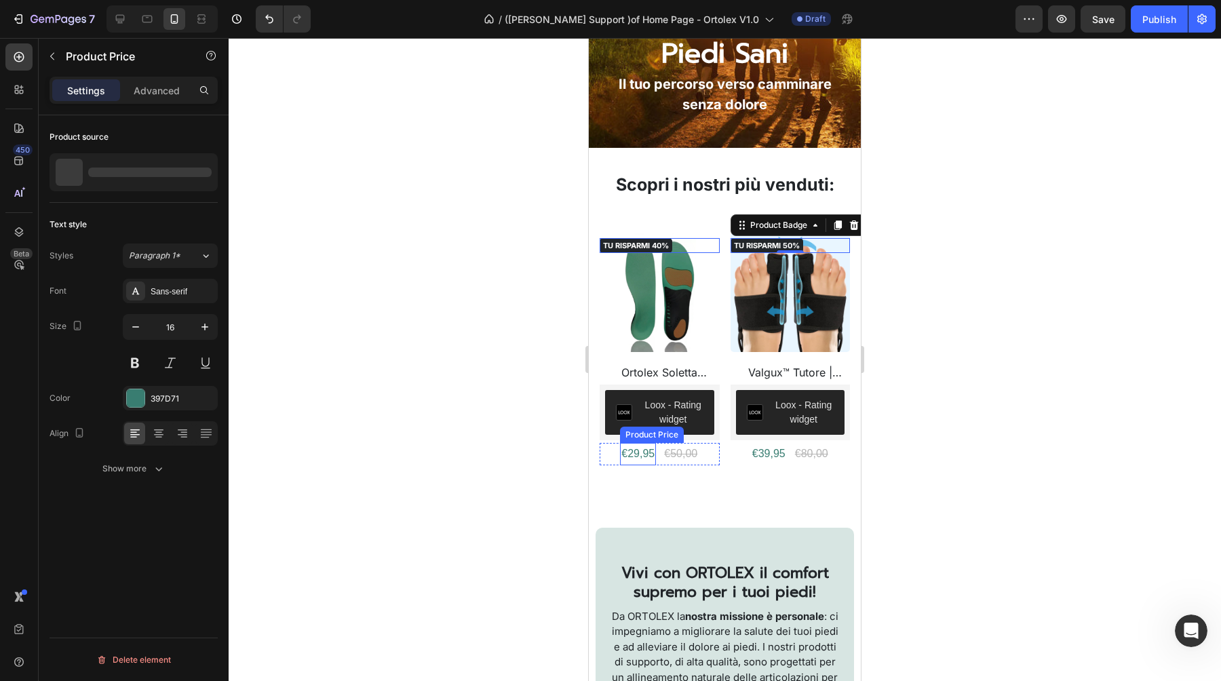
scroll to position [0, 0]
click at [644, 454] on div "€29,95" at bounding box center [638, 454] width 36 height 22
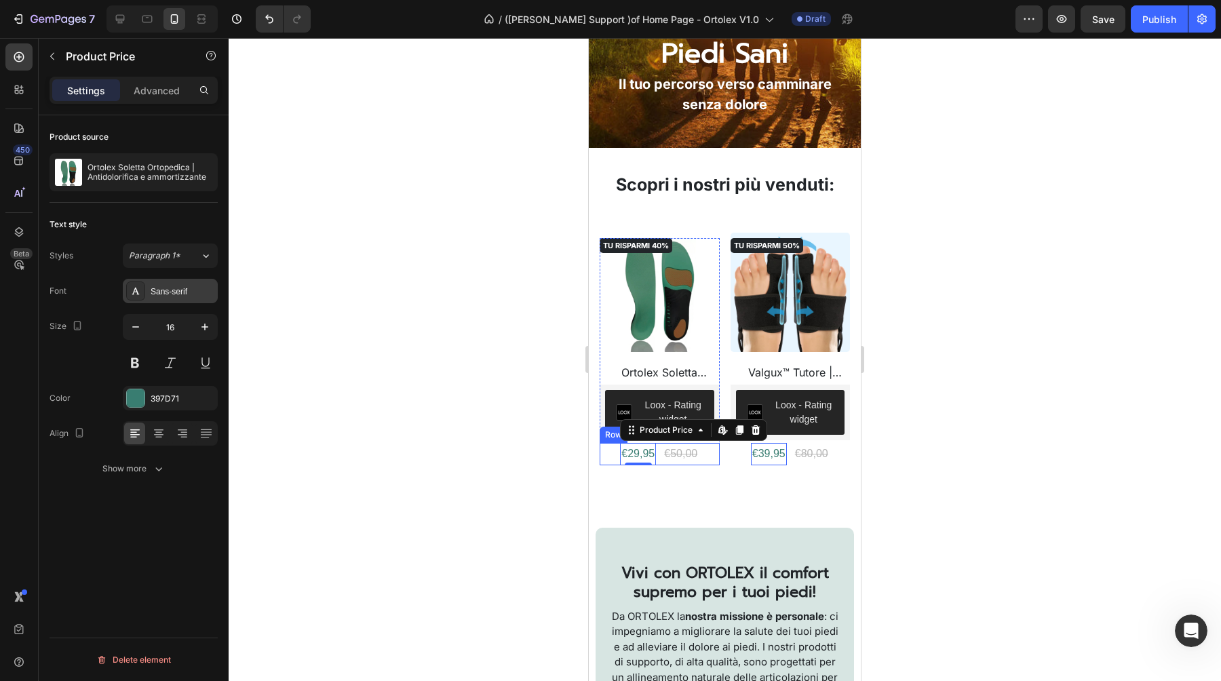
click at [170, 292] on div "Sans-serif" at bounding box center [183, 292] width 64 height 12
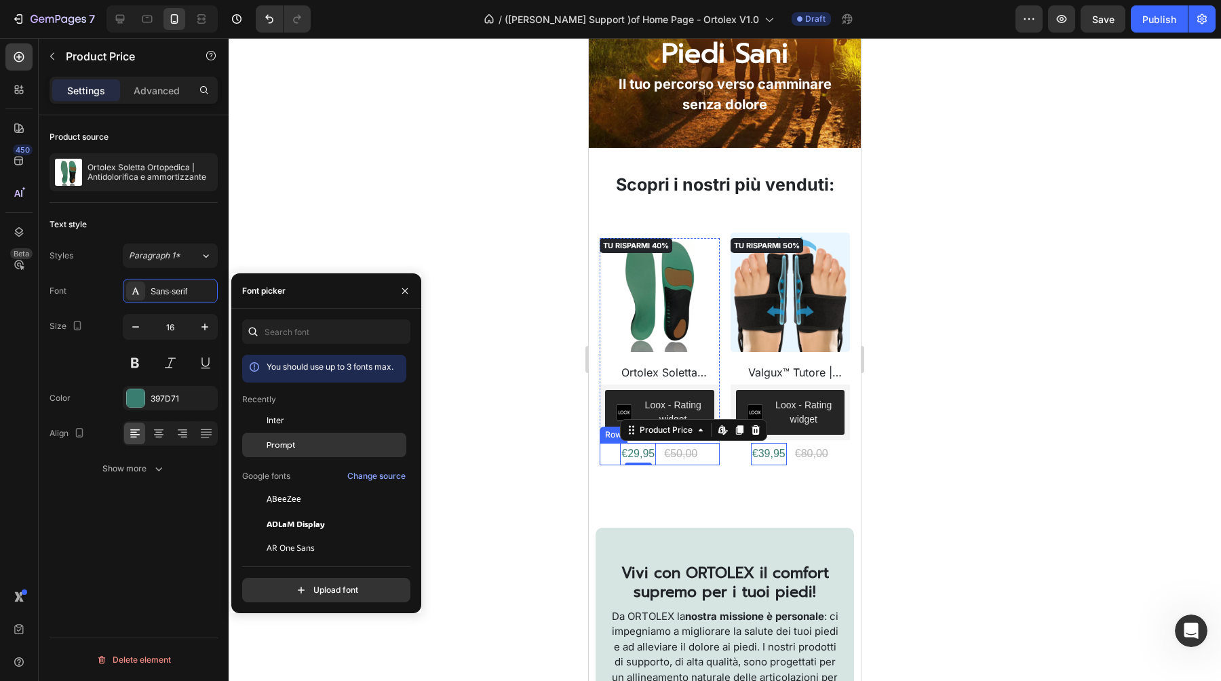
click at [309, 439] on div "Prompt" at bounding box center [335, 445] width 137 height 12
click at [635, 452] on div "€29,95" at bounding box center [637, 454] width 39 height 22
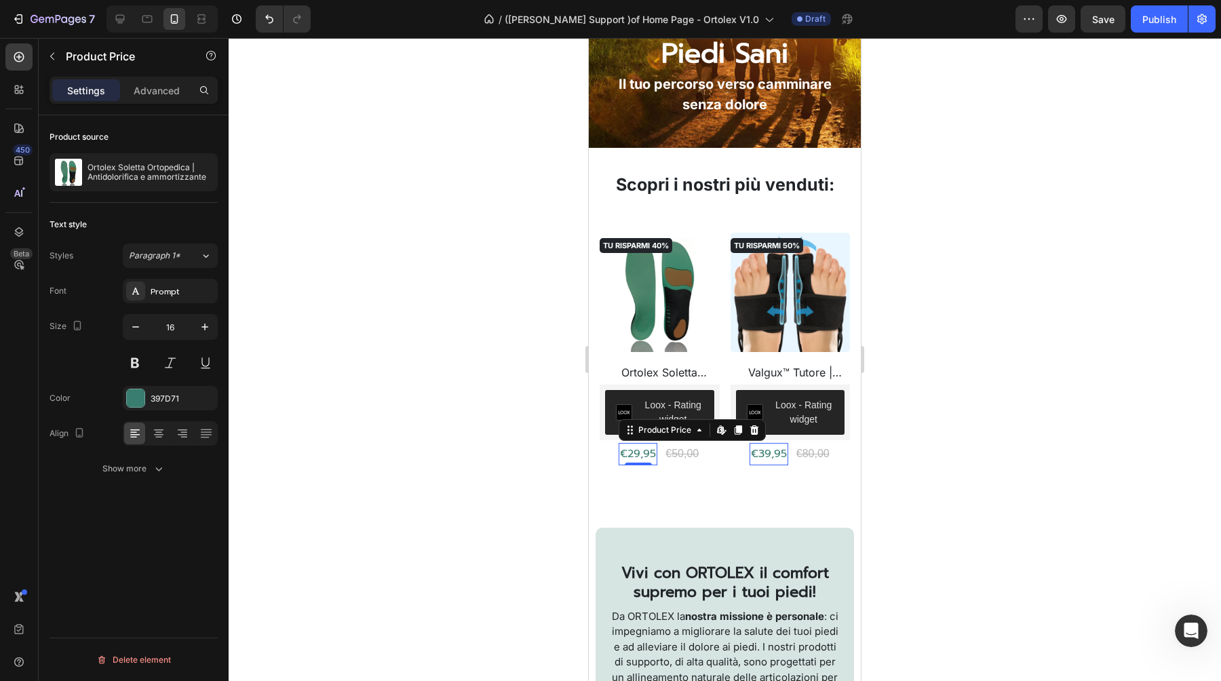
click at [627, 452] on div "€29,95" at bounding box center [637, 454] width 39 height 22
click at [175, 292] on div "Prompt" at bounding box center [183, 292] width 64 height 12
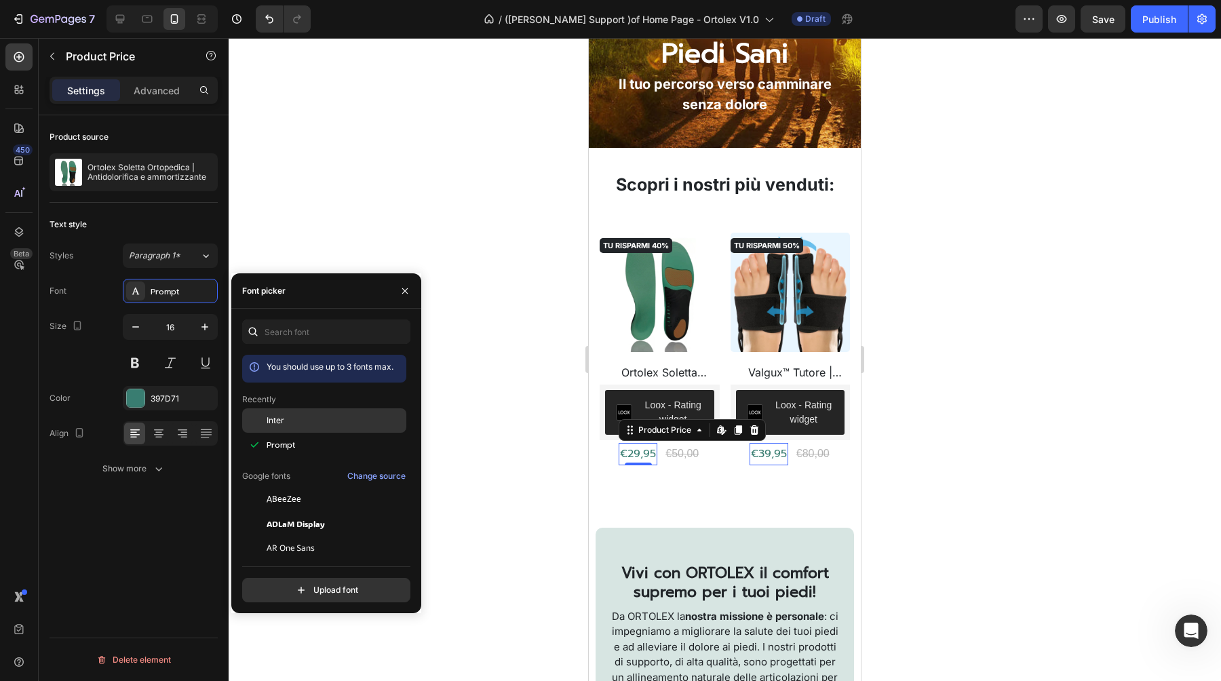
click at [296, 414] on div "Inter" at bounding box center [335, 420] width 137 height 12
click at [473, 346] on div at bounding box center [725, 359] width 992 height 643
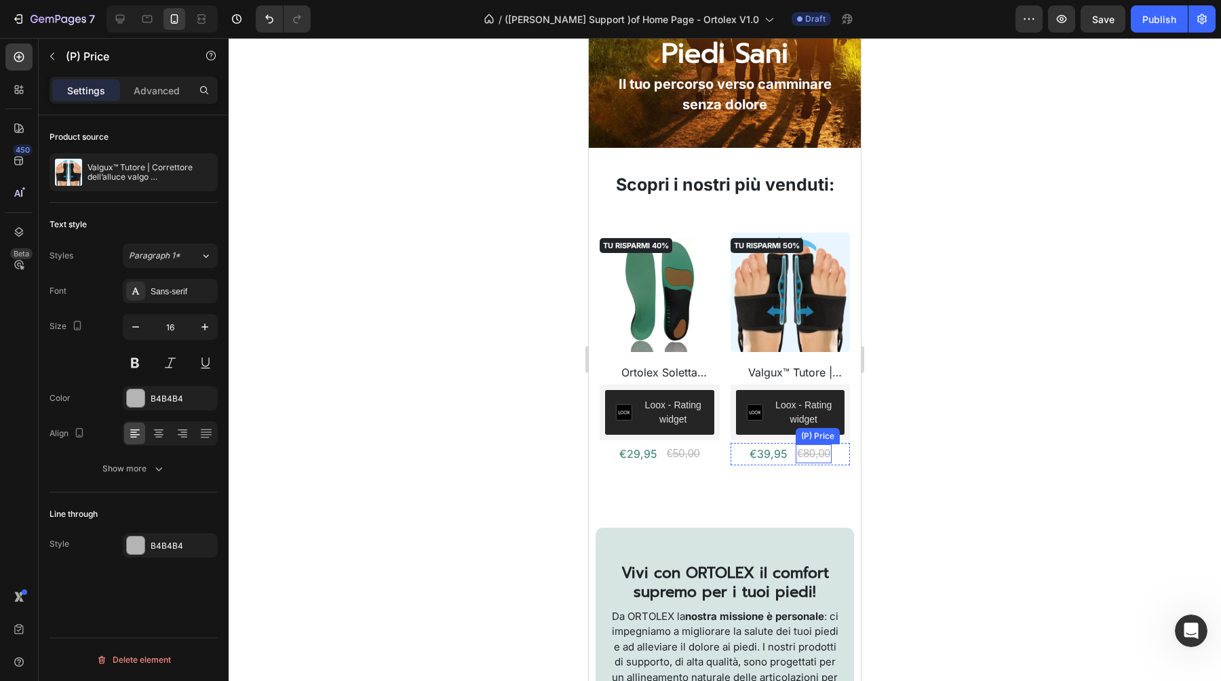
click at [701, 448] on div "€80,00" at bounding box center [683, 453] width 36 height 19
click at [545, 119] on div at bounding box center [725, 359] width 992 height 643
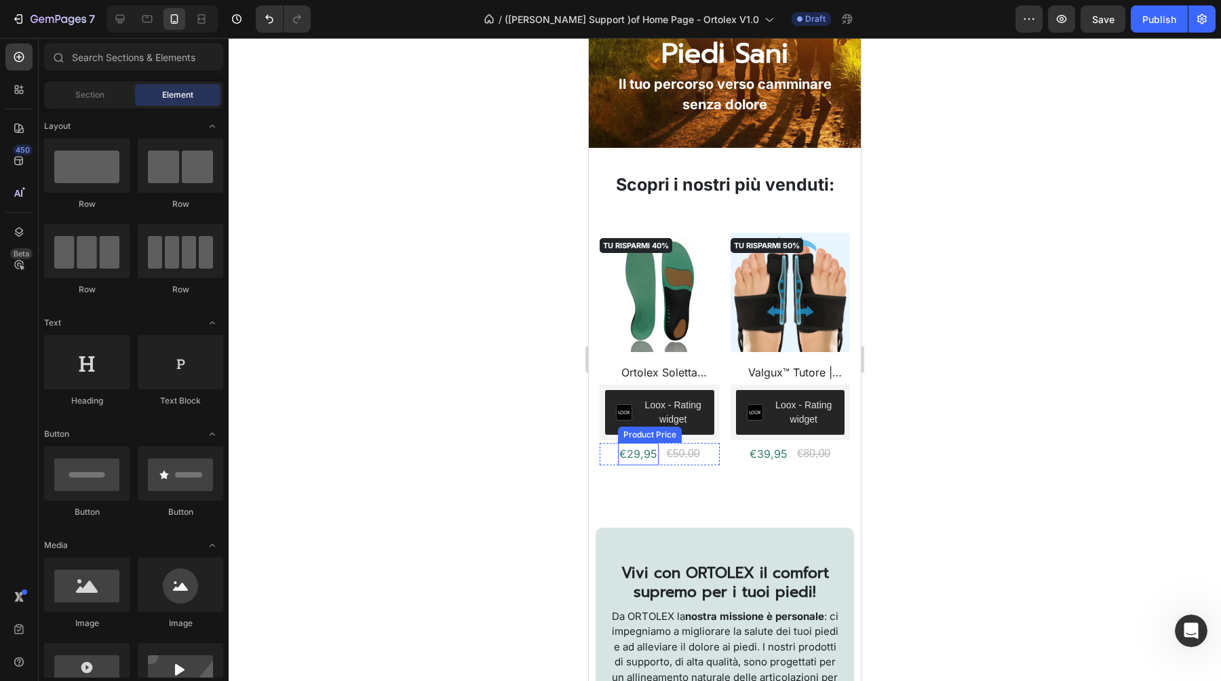
click at [636, 454] on div "€29,95" at bounding box center [638, 454] width 41 height 22
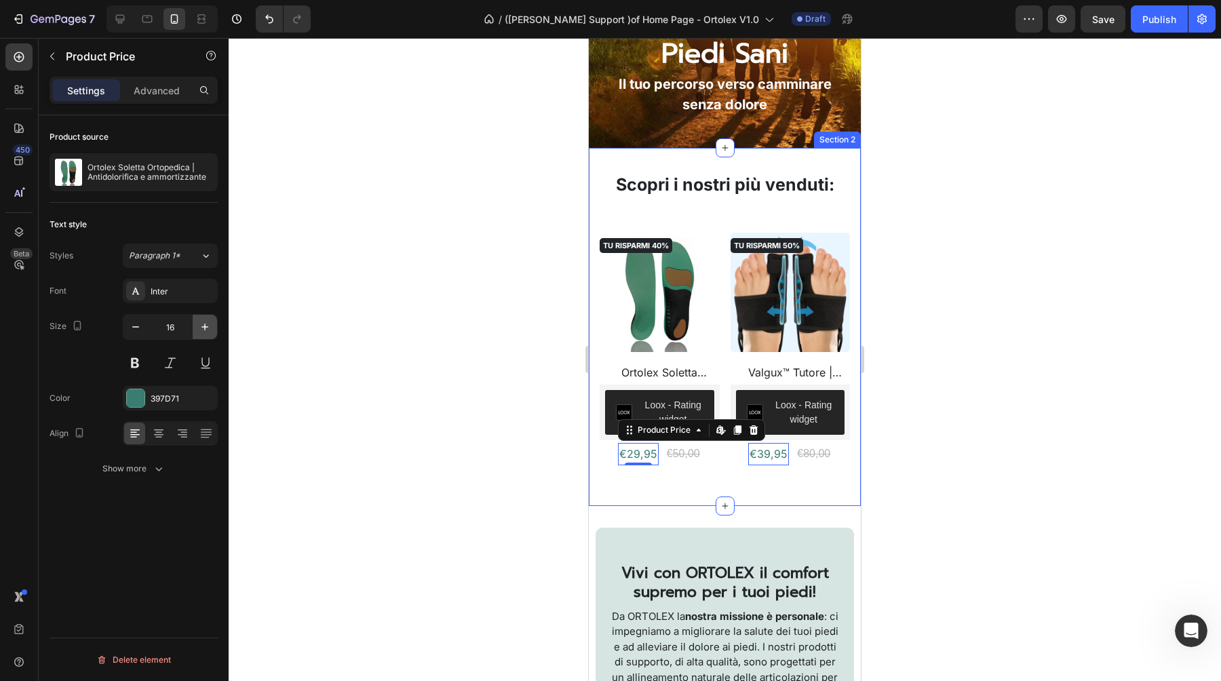
click at [203, 326] on icon "button" at bounding box center [205, 327] width 14 height 14
type input "18"
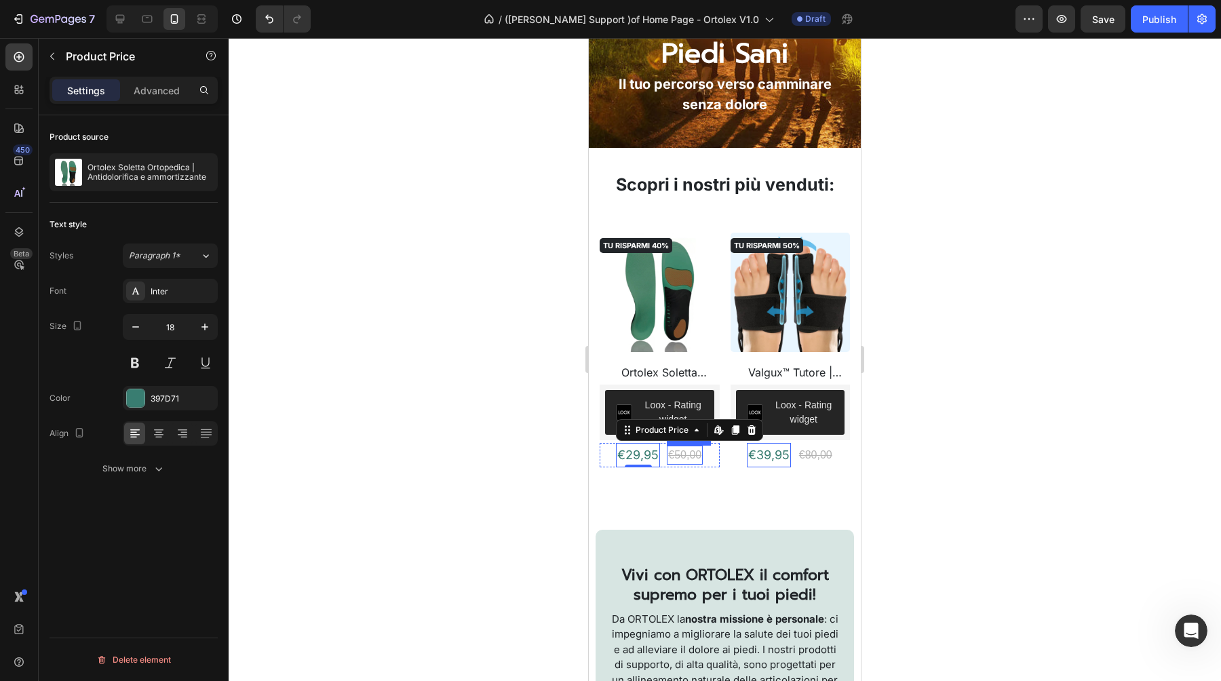
click at [682, 450] on div "€50,00" at bounding box center [685, 455] width 36 height 19
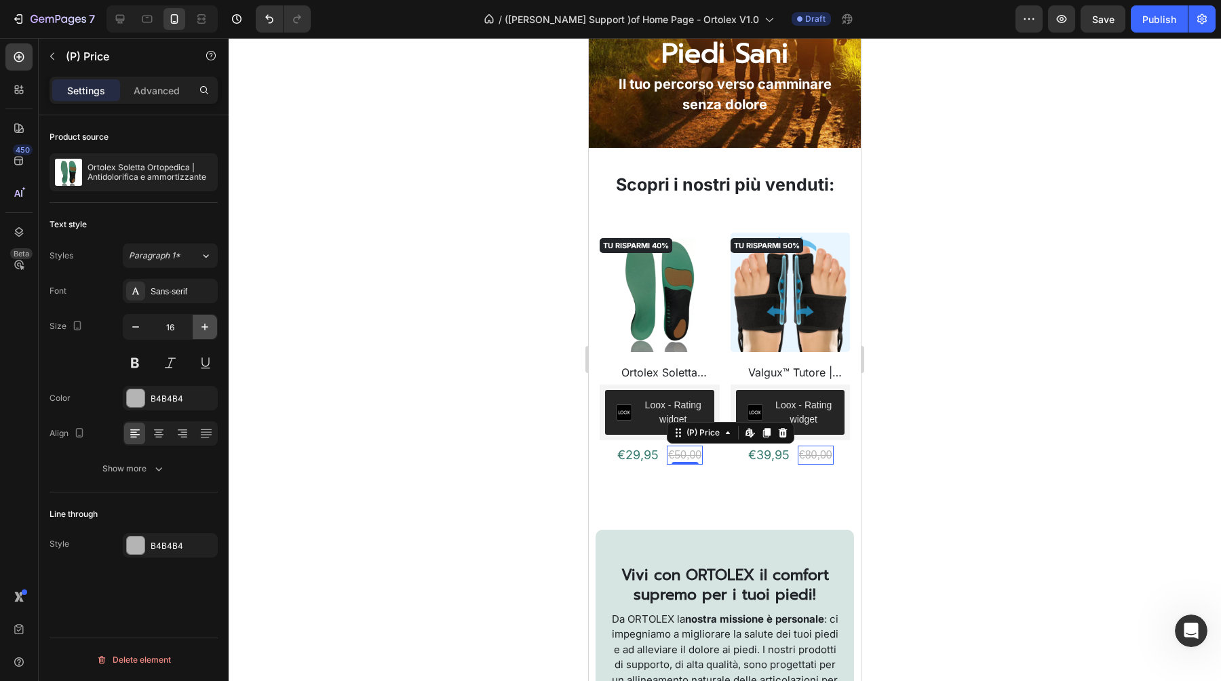
click at [206, 320] on icon "button" at bounding box center [205, 327] width 14 height 14
type input "18"
click at [166, 295] on div "Sans-serif" at bounding box center [183, 292] width 64 height 12
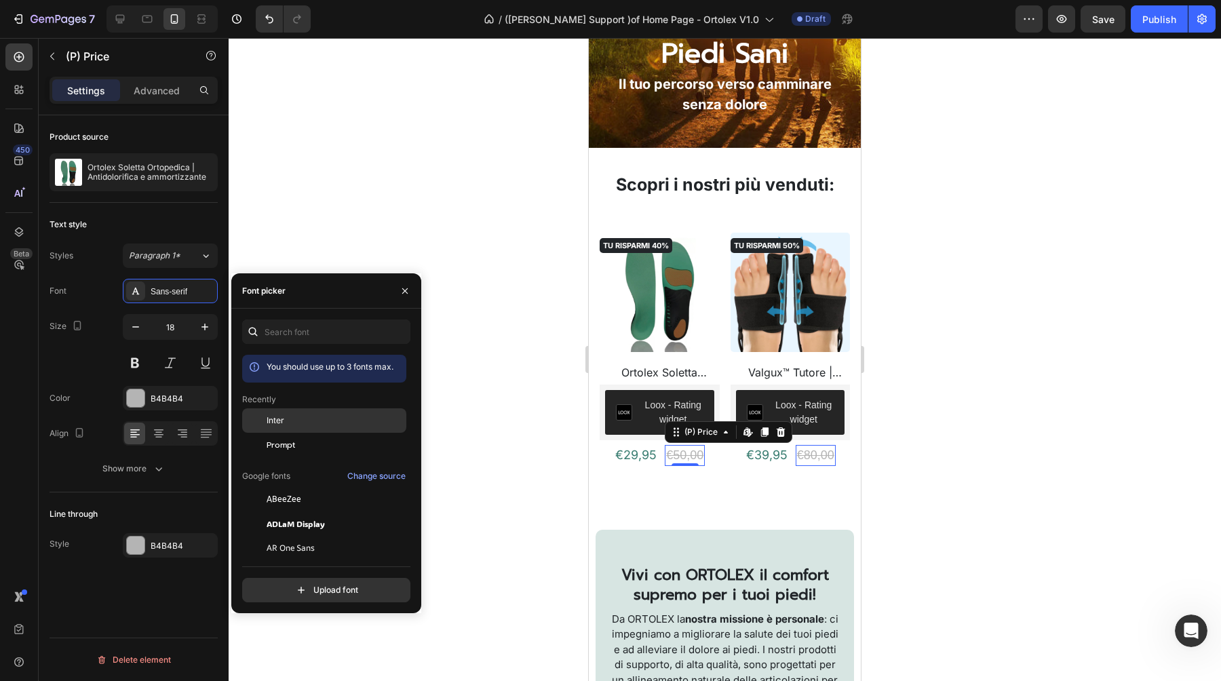
click at [302, 424] on div "Inter" at bounding box center [335, 420] width 137 height 12
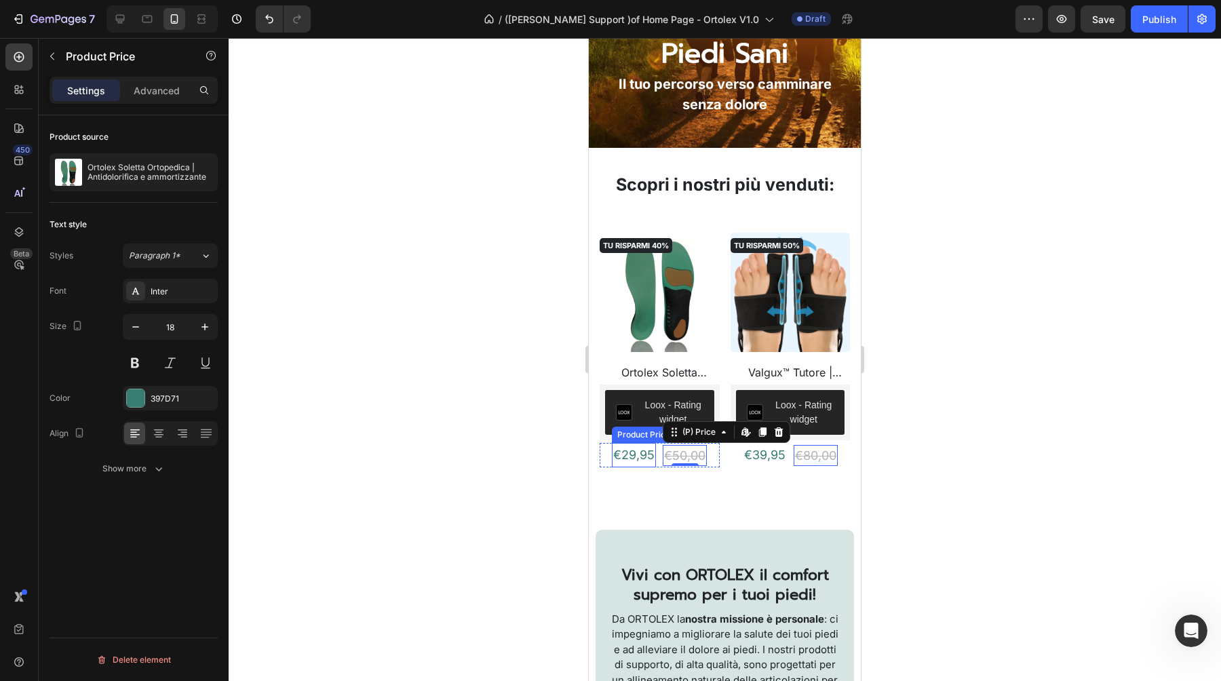
click at [631, 460] on div "€29,95" at bounding box center [634, 455] width 44 height 24
click at [418, 351] on div at bounding box center [725, 359] width 992 height 643
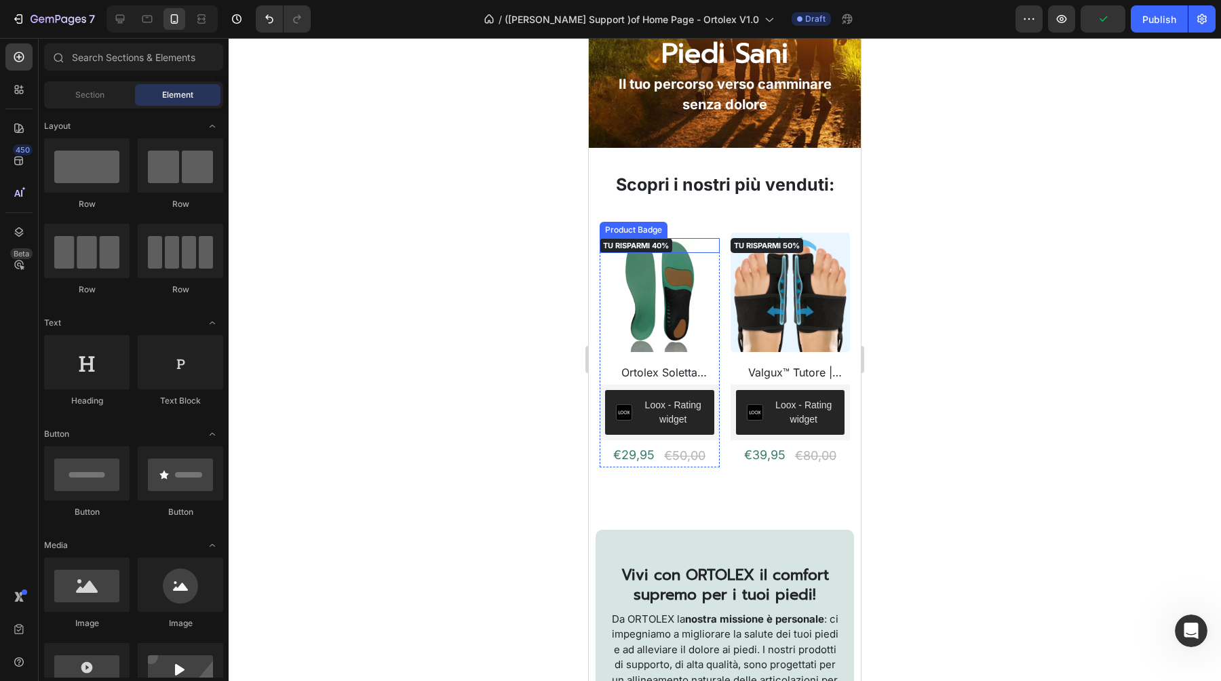
click at [628, 245] on pre "TU RISPARMI 40%" at bounding box center [635, 245] width 73 height 66
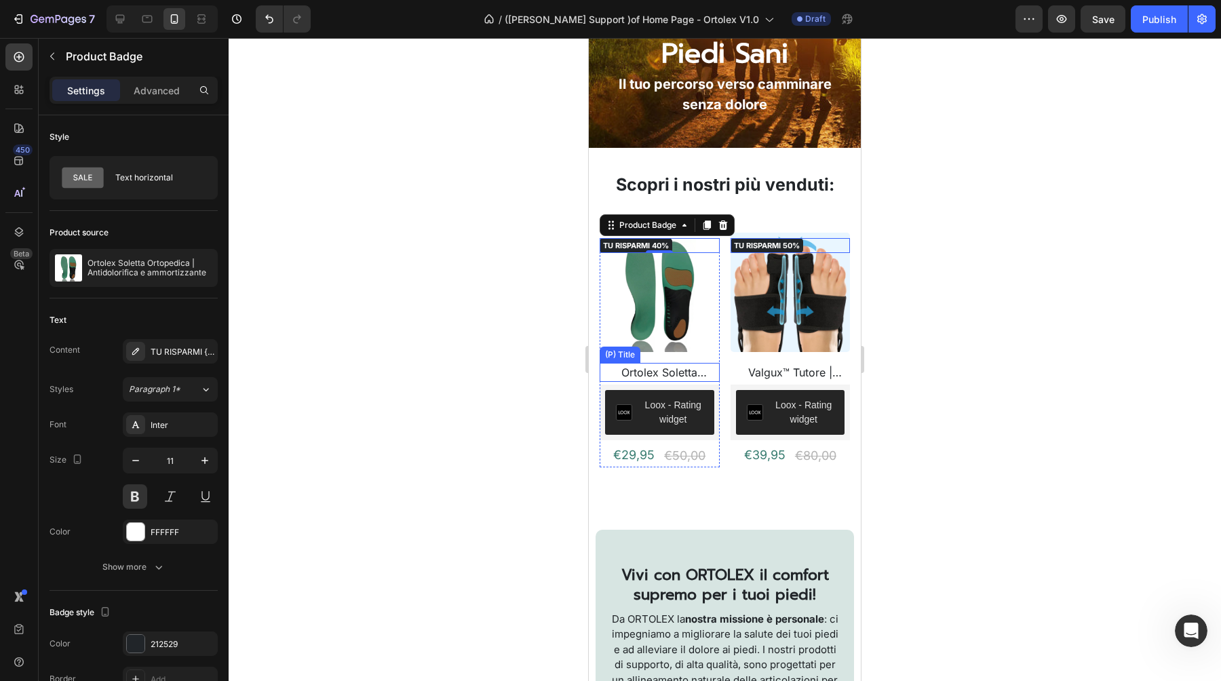
click at [648, 369] on h2 "Ortolex Soletta Ortopedica | Antidolorifica e ammortizzante" at bounding box center [659, 372] width 120 height 19
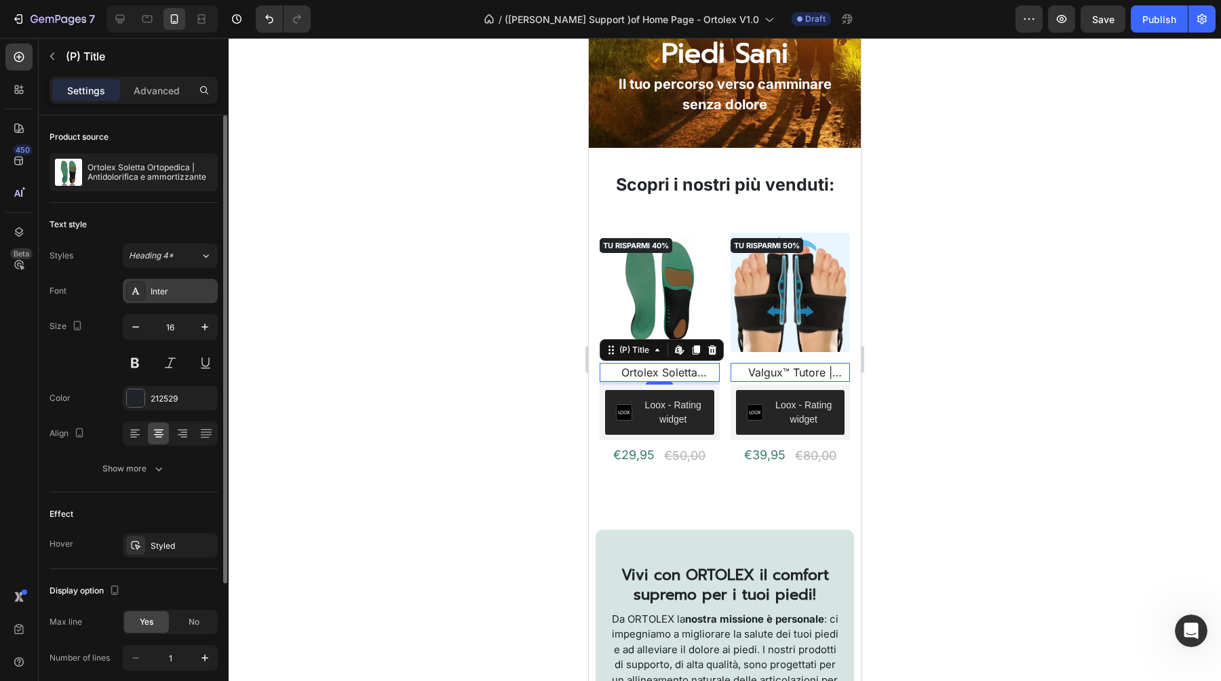
click at [158, 291] on div "Inter" at bounding box center [183, 292] width 64 height 12
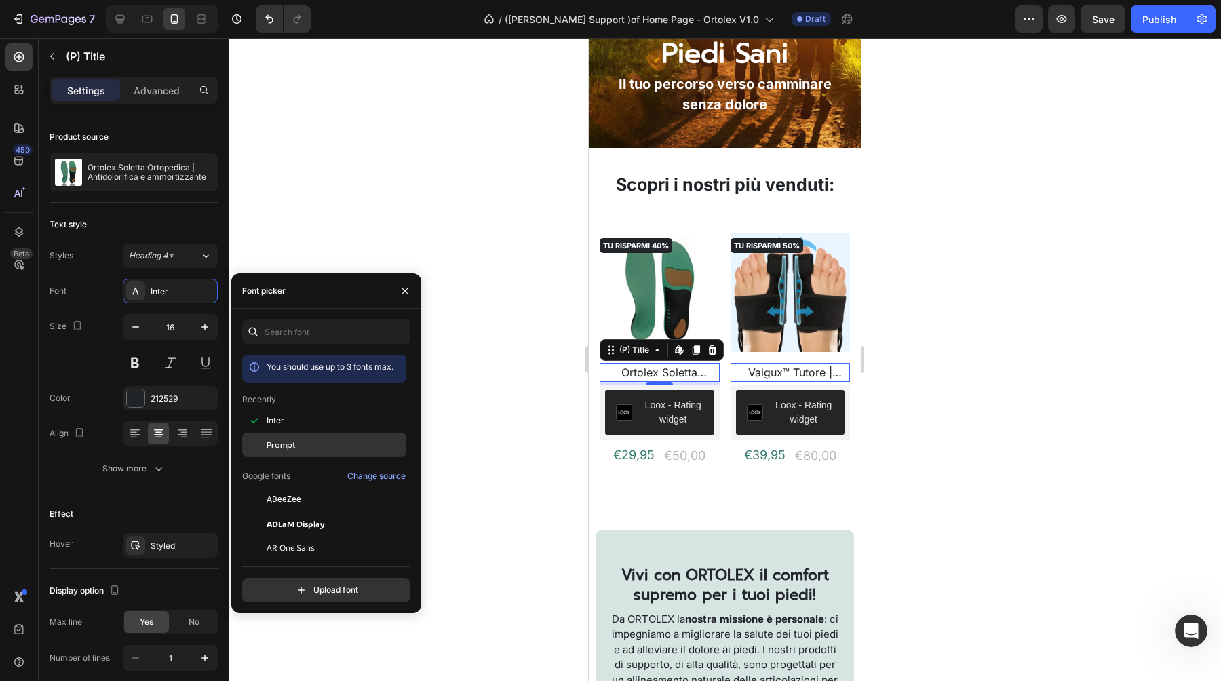
click at [292, 439] on span "Prompt" at bounding box center [281, 445] width 28 height 12
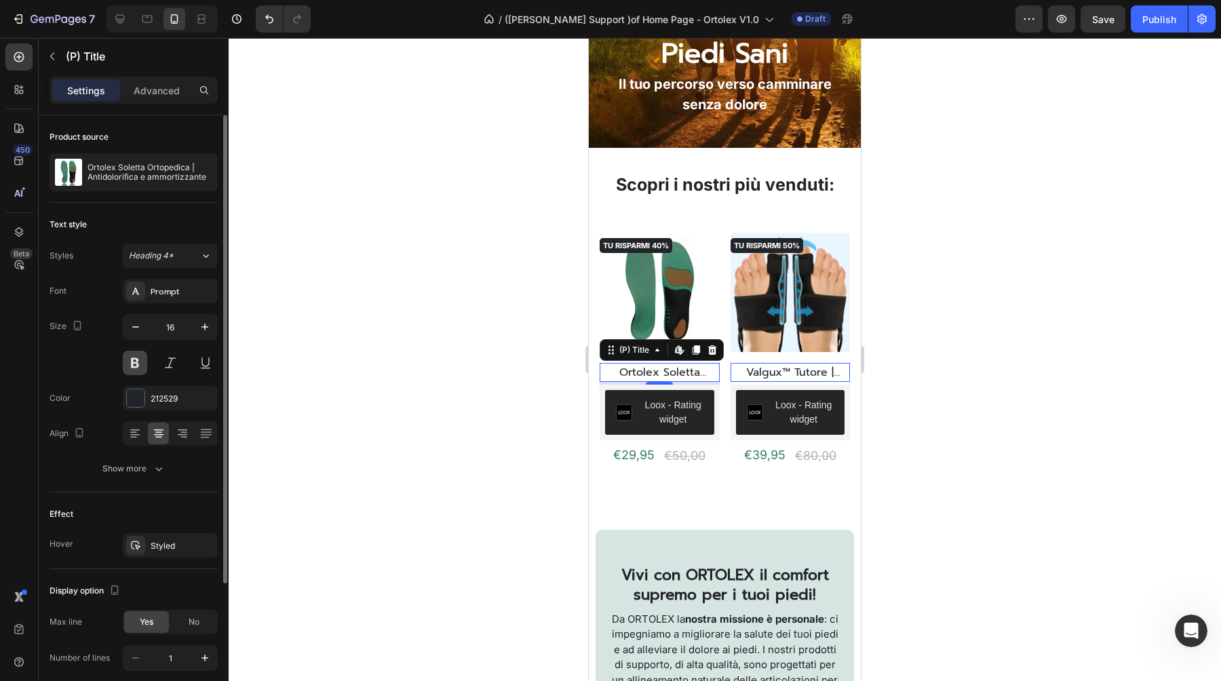
click at [142, 366] on button at bounding box center [135, 363] width 24 height 24
click at [402, 330] on div at bounding box center [725, 359] width 992 height 643
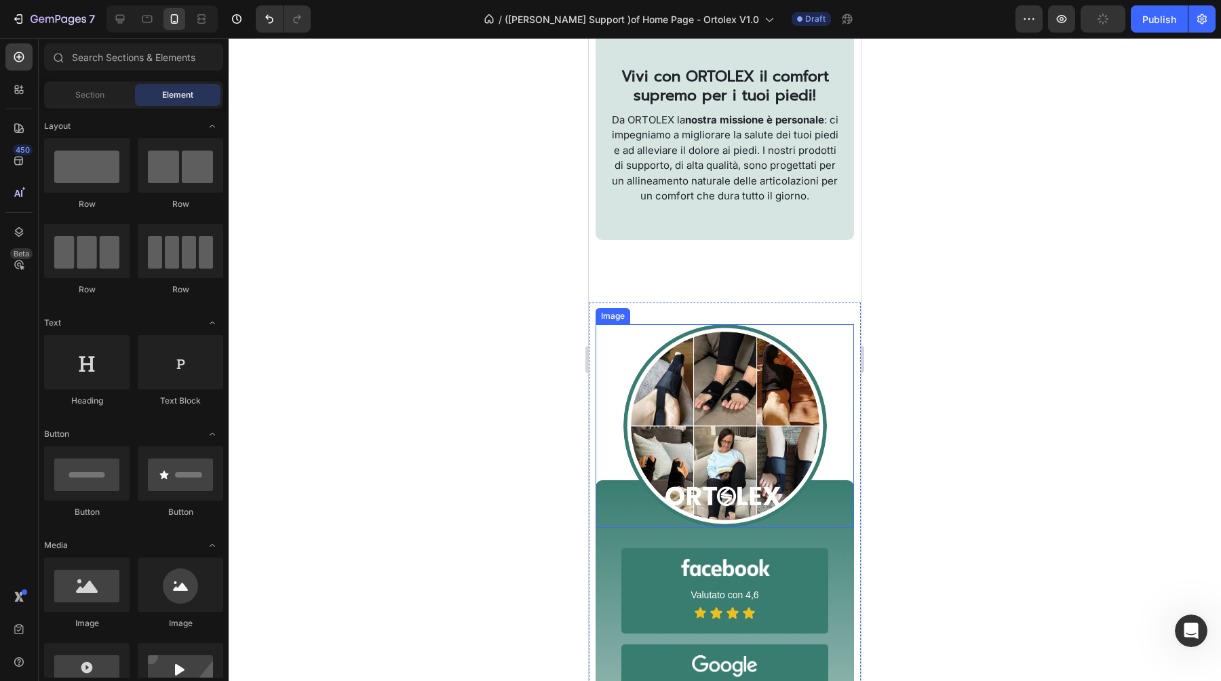
scroll to position [453, 0]
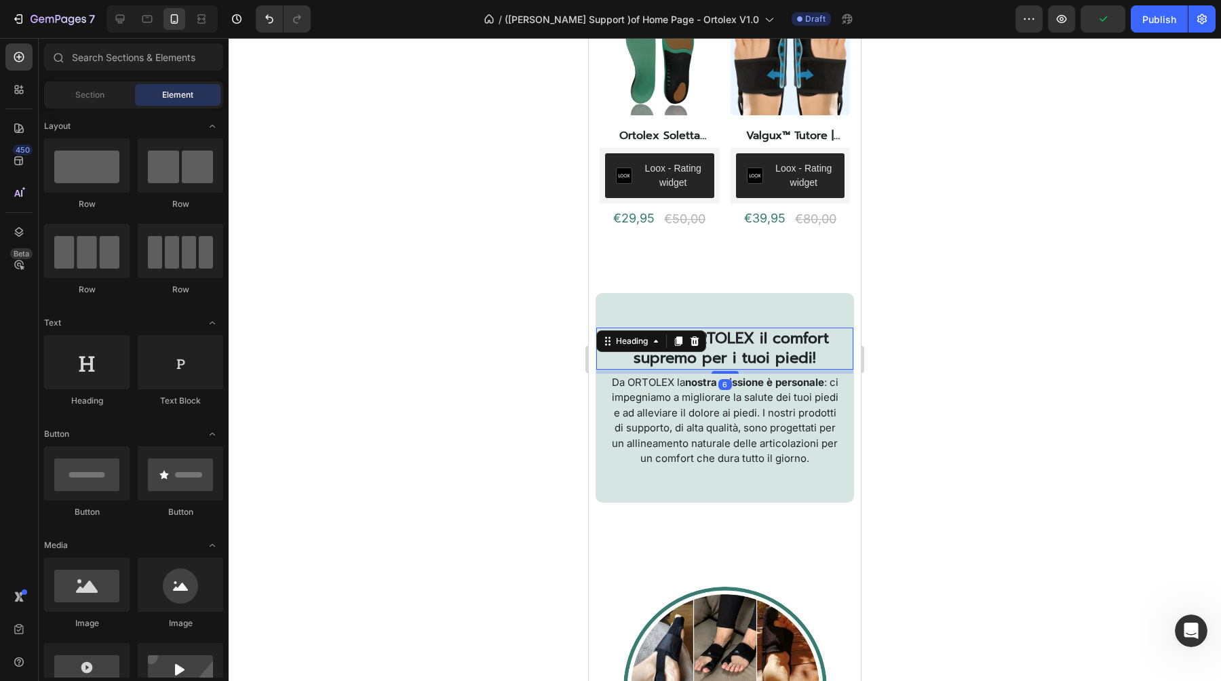
click at [690, 348] on div "Vivi con ORTOLEX il comfort supremo per i tuoi piedi! Heading 6" at bounding box center [724, 348] width 257 height 41
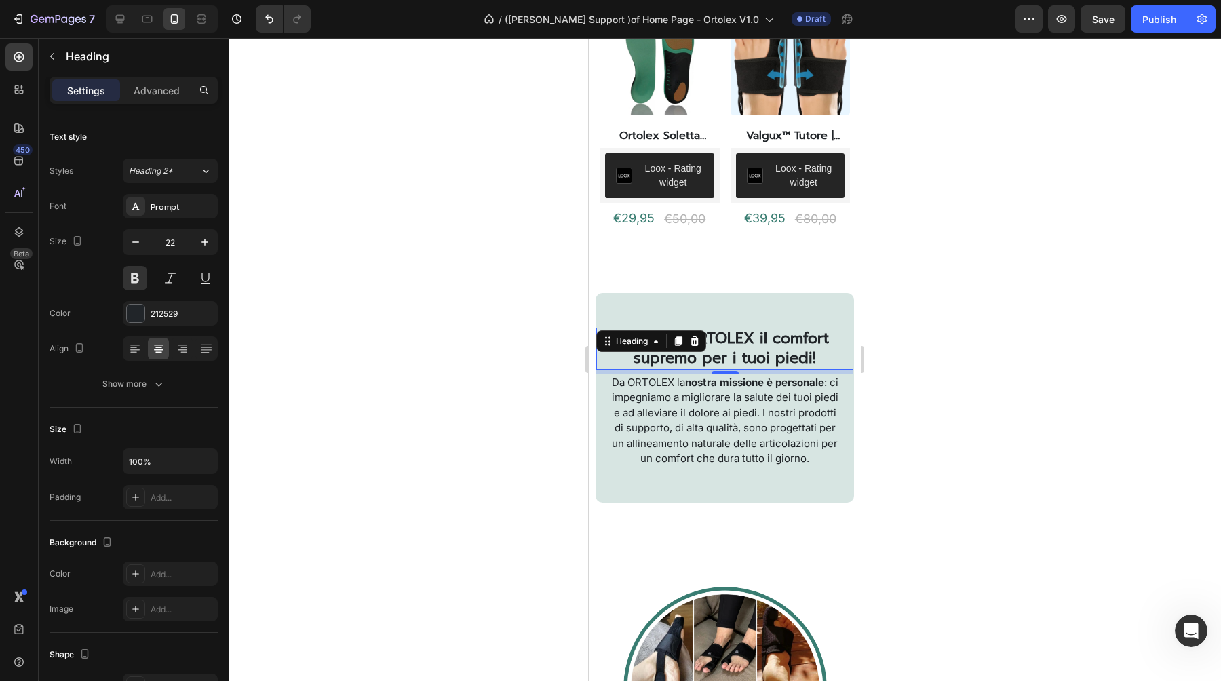
click at [734, 353] on h2 "Vivi con ORTOLEX il comfort supremo per i tuoi piedi!" at bounding box center [724, 348] width 235 height 41
click at [692, 395] on p "Da ORTOLEX la nostra missione è personale : ci impegniamo a migliorare la salut…" at bounding box center [724, 421] width 233 height 92
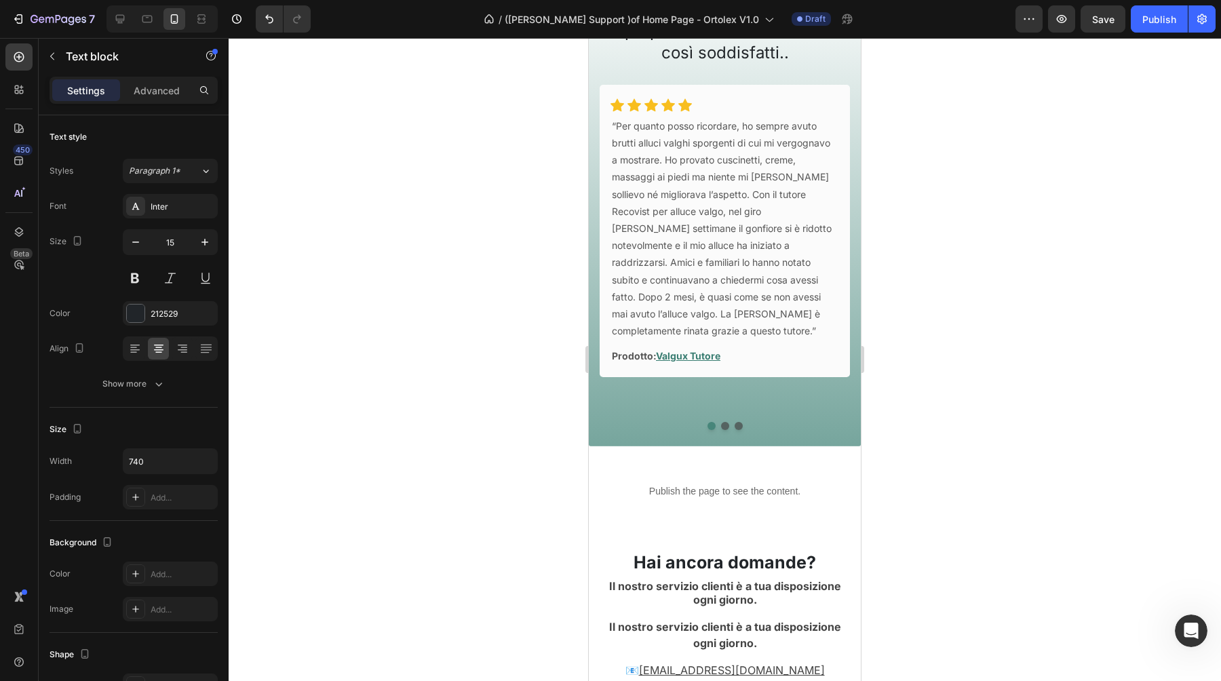
scroll to position [1619, 0]
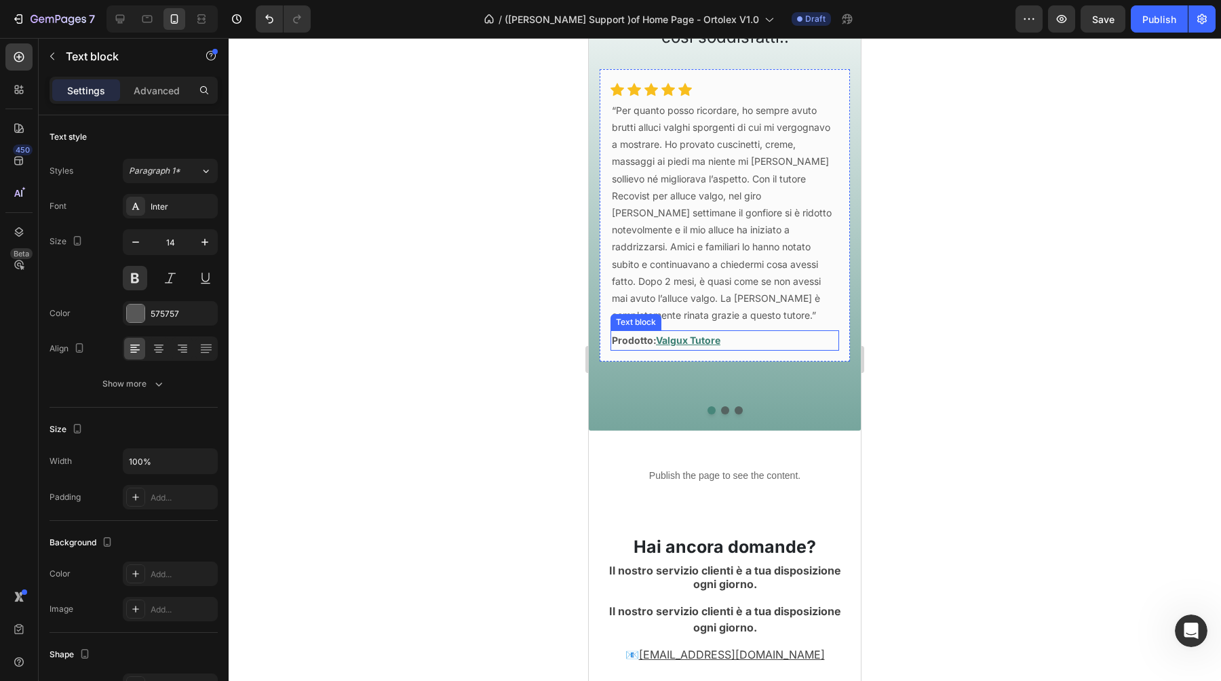
click at [631, 334] on strong "Prodotto:" at bounding box center [634, 340] width 44 height 12
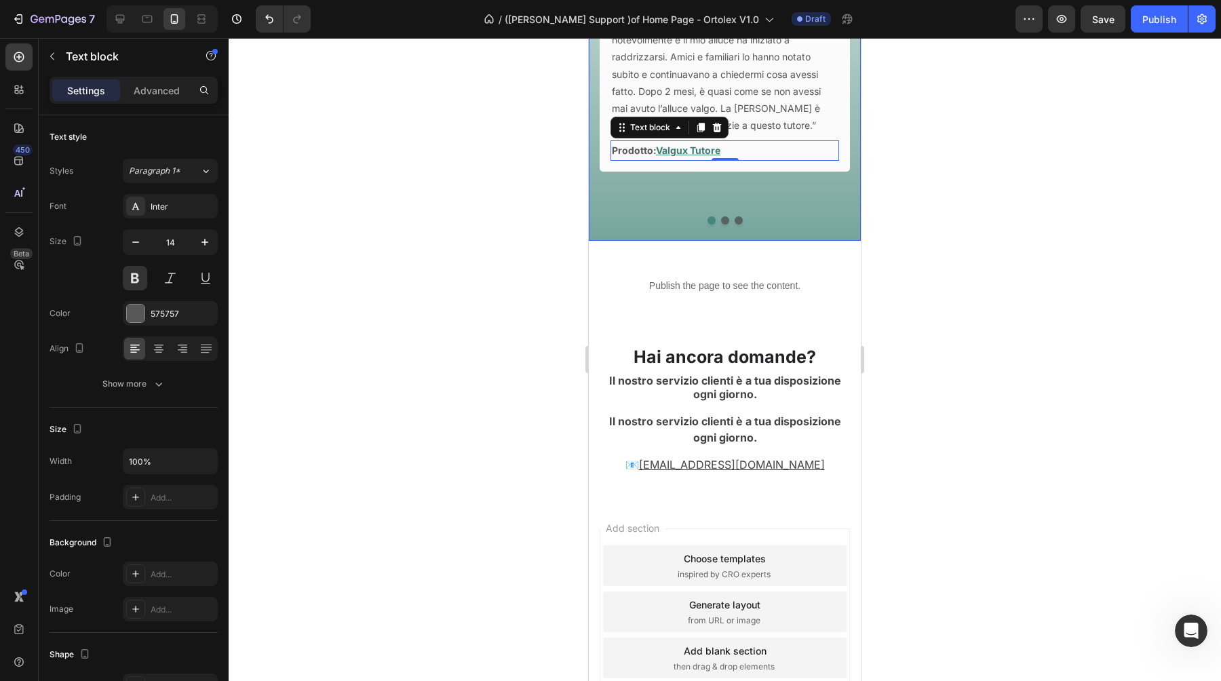
scroll to position [1867, 0]
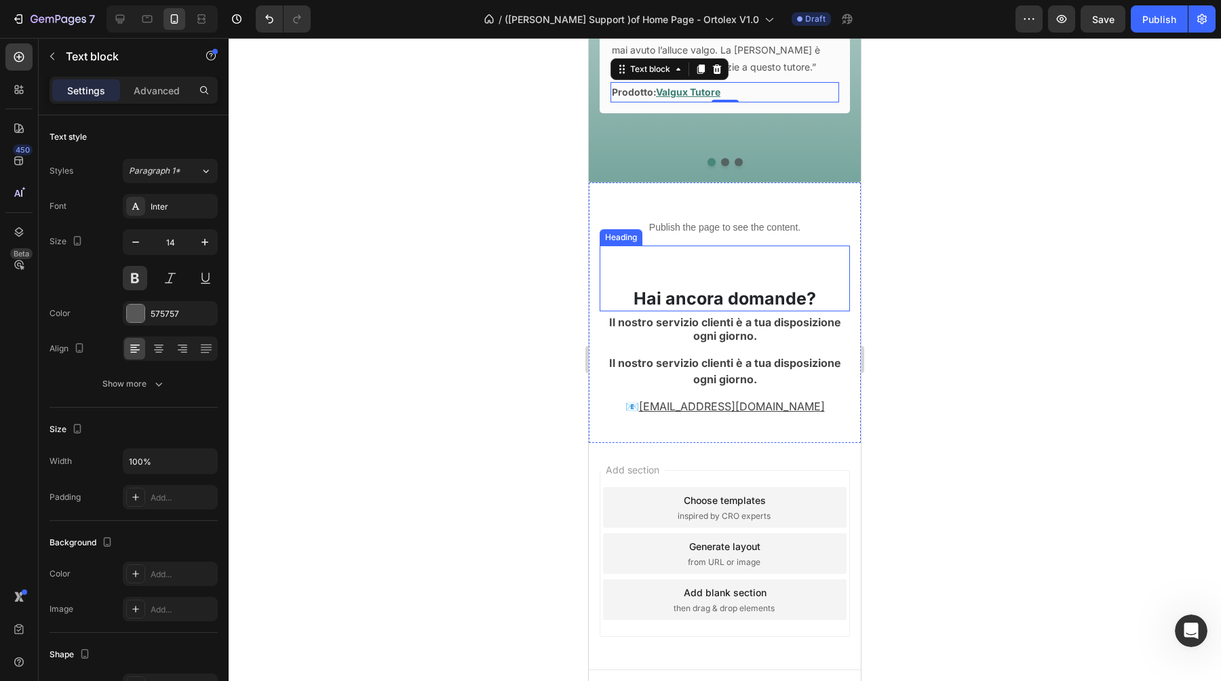
click at [746, 286] on h2 "Hai ancora domande?" at bounding box center [724, 298] width 250 height 25
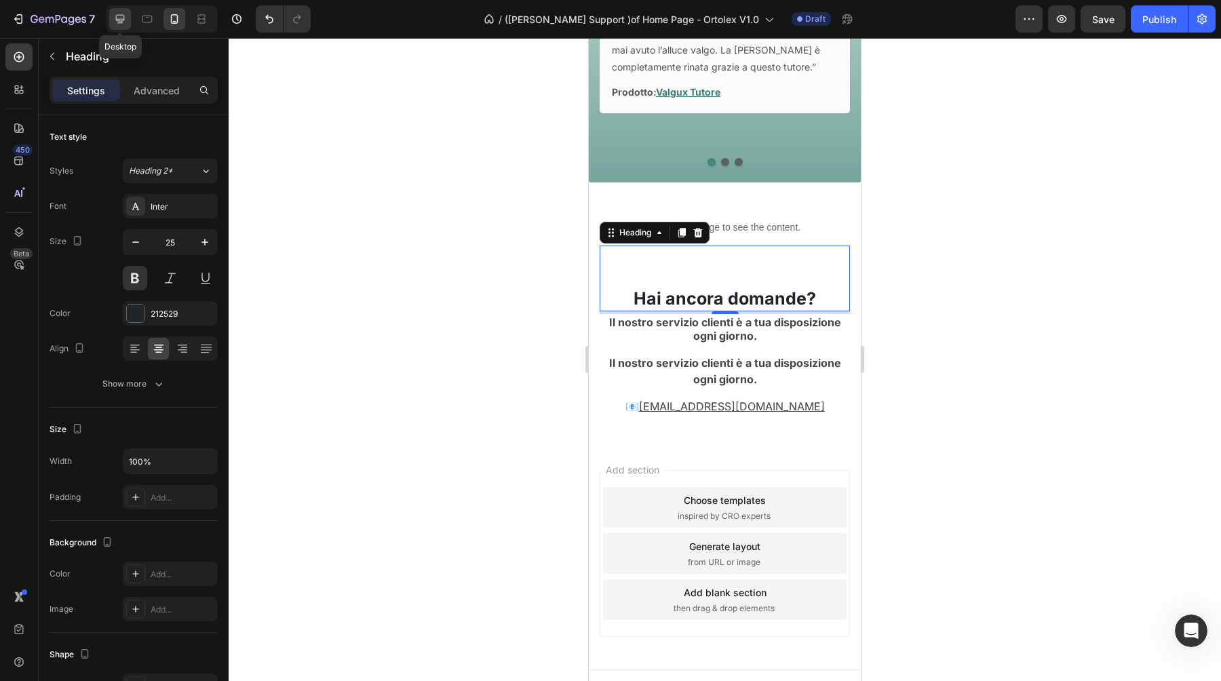
click at [123, 25] on icon at bounding box center [120, 19] width 14 height 14
type input "30"
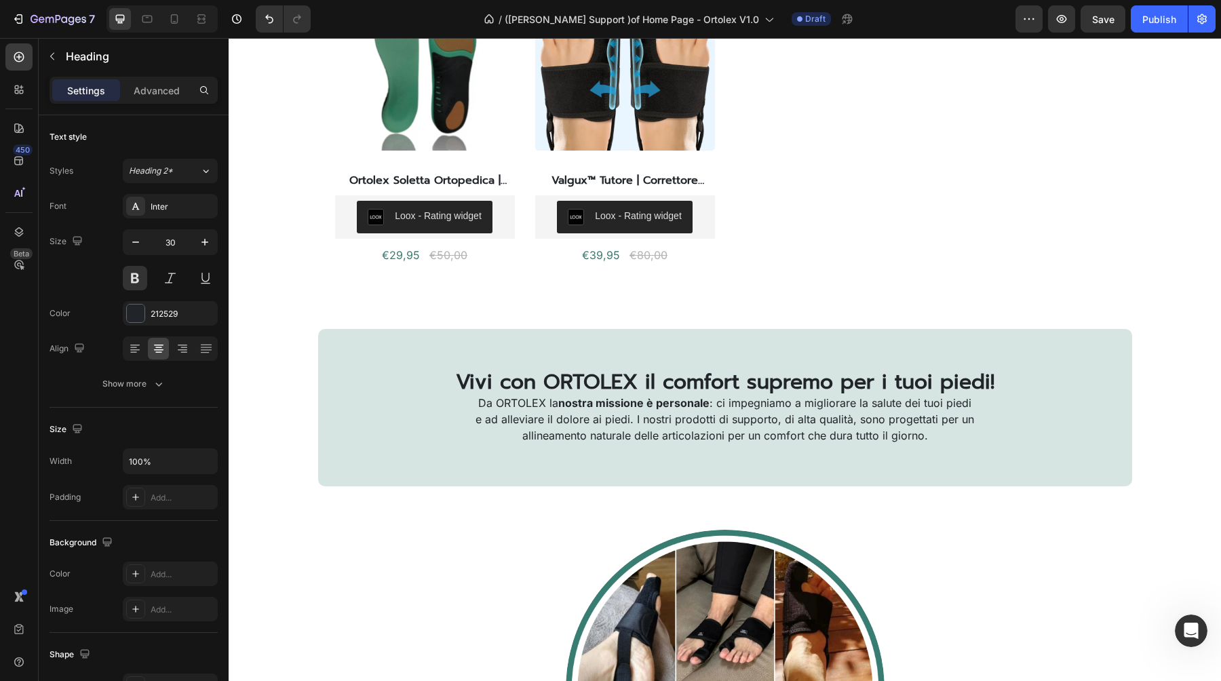
scroll to position [400, 0]
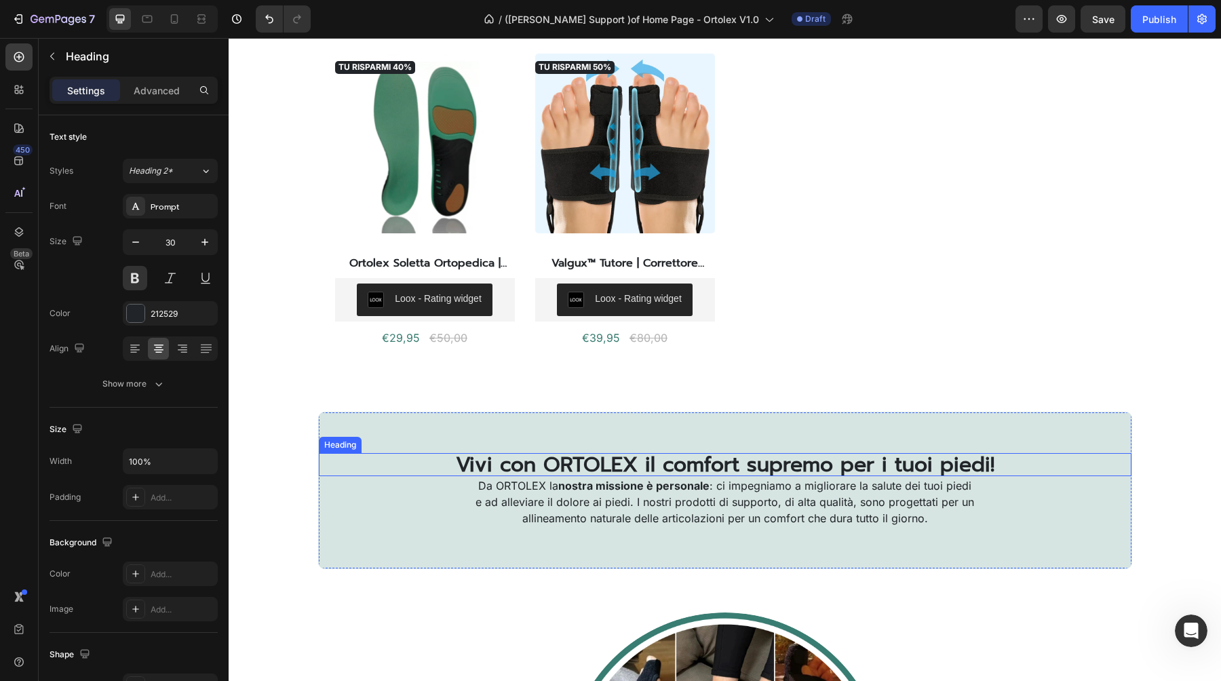
click at [611, 460] on h2 "Vivi con ORTOLEX il comfort supremo per i tuoi piedi!" at bounding box center [725, 464] width 812 height 23
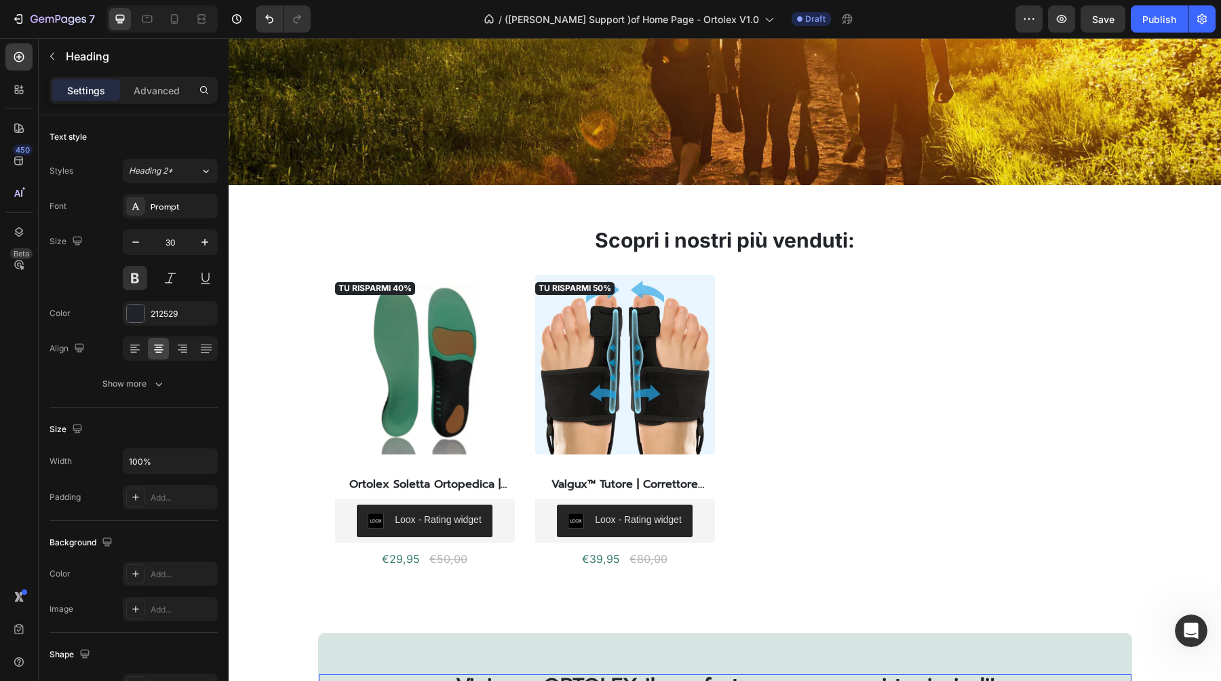
scroll to position [214, 0]
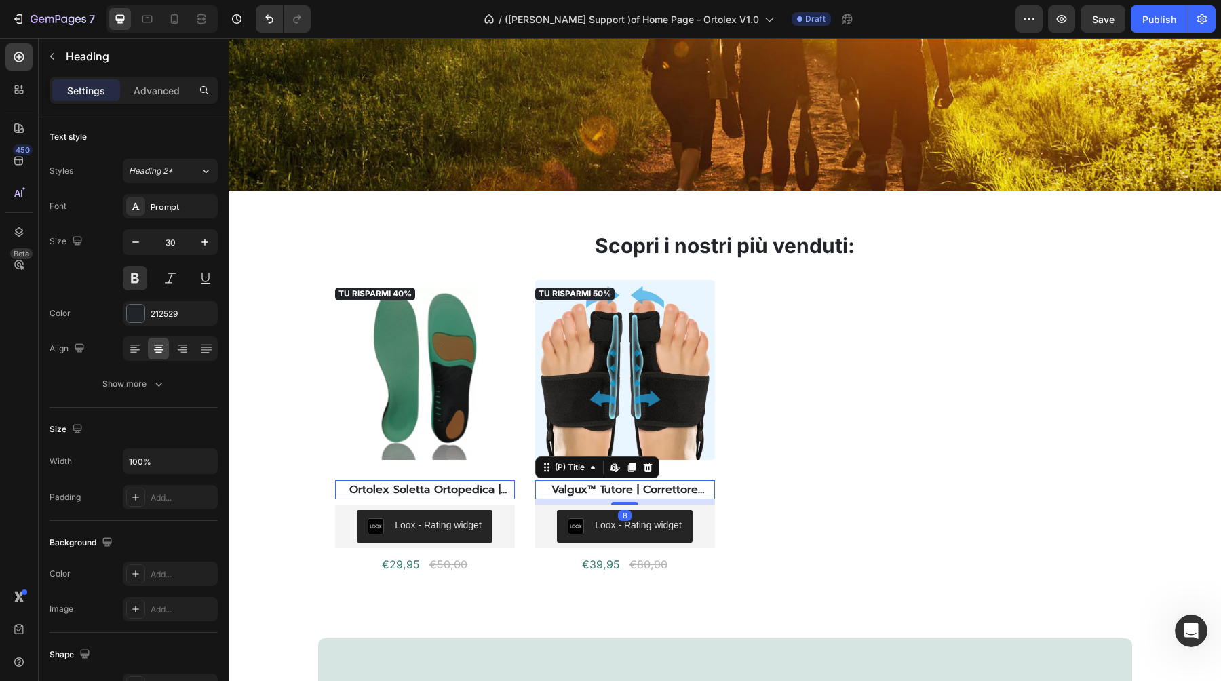
click at [590, 489] on h2 "Valgux™ Tutore | Correttore dell’alluce valgo ([MEDICAL_DATA])" at bounding box center [625, 489] width 180 height 19
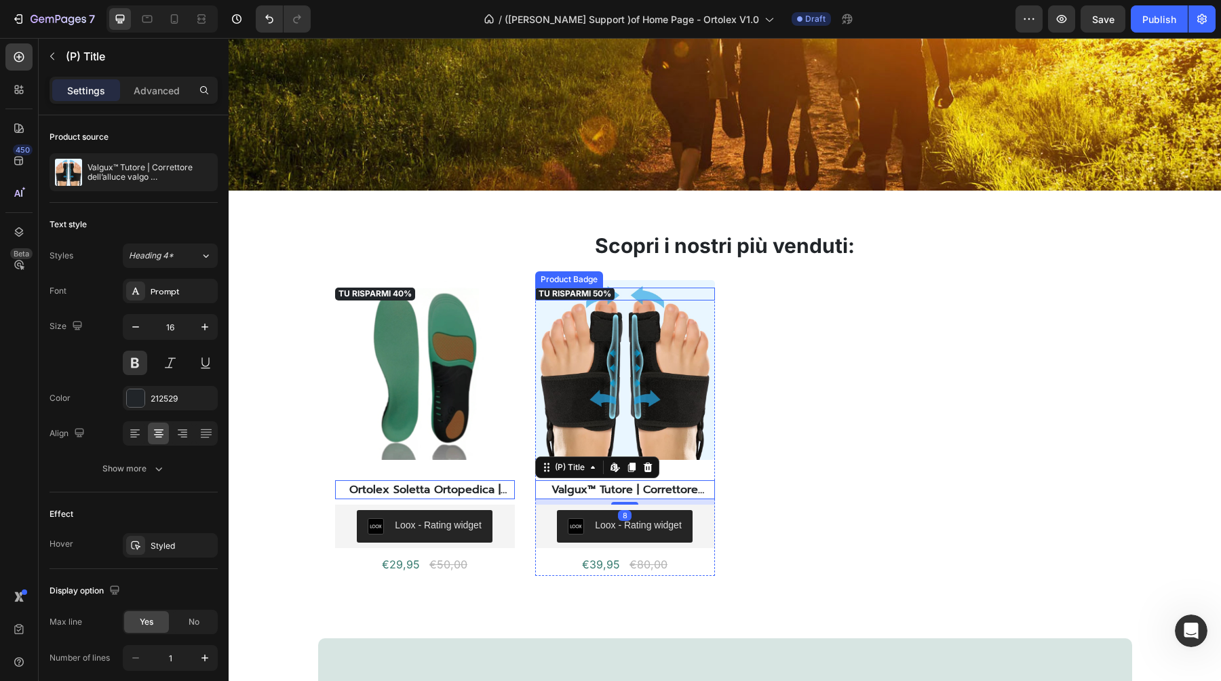
click at [415, 294] on pre "TU RISPARMI 50%" at bounding box center [375, 294] width 80 height 13
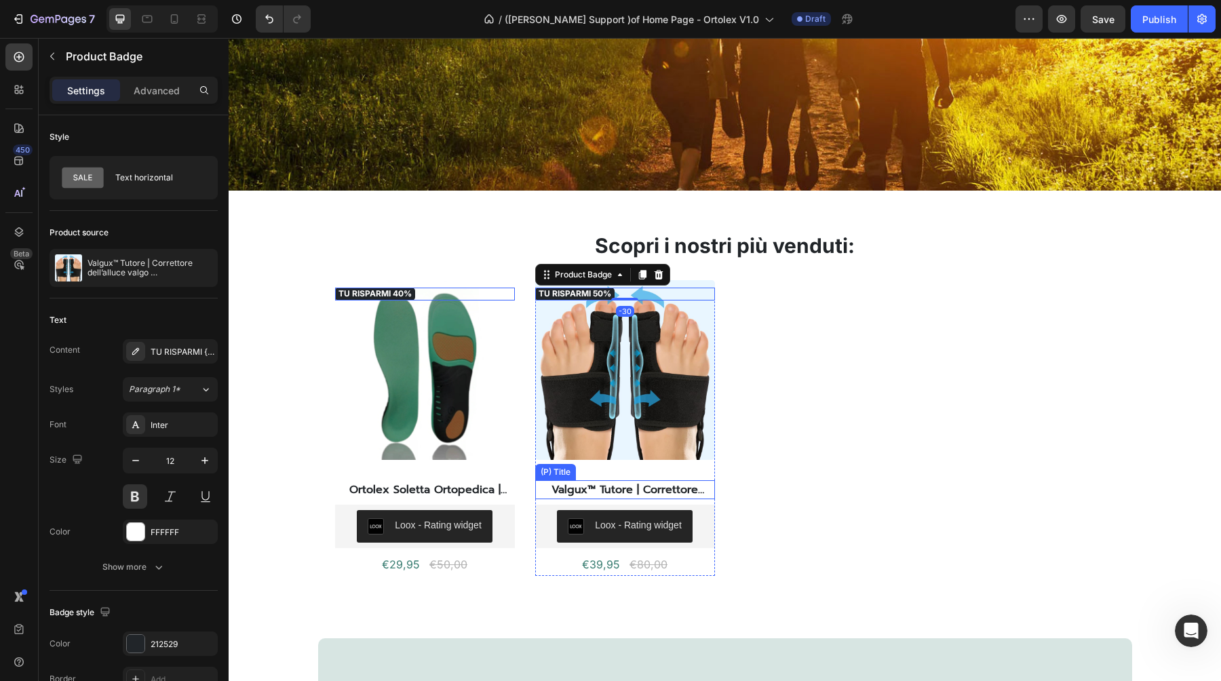
click at [602, 486] on h2 "Valgux™ Tutore | Correttore dell’alluce valgo ([MEDICAL_DATA])" at bounding box center [625, 489] width 180 height 19
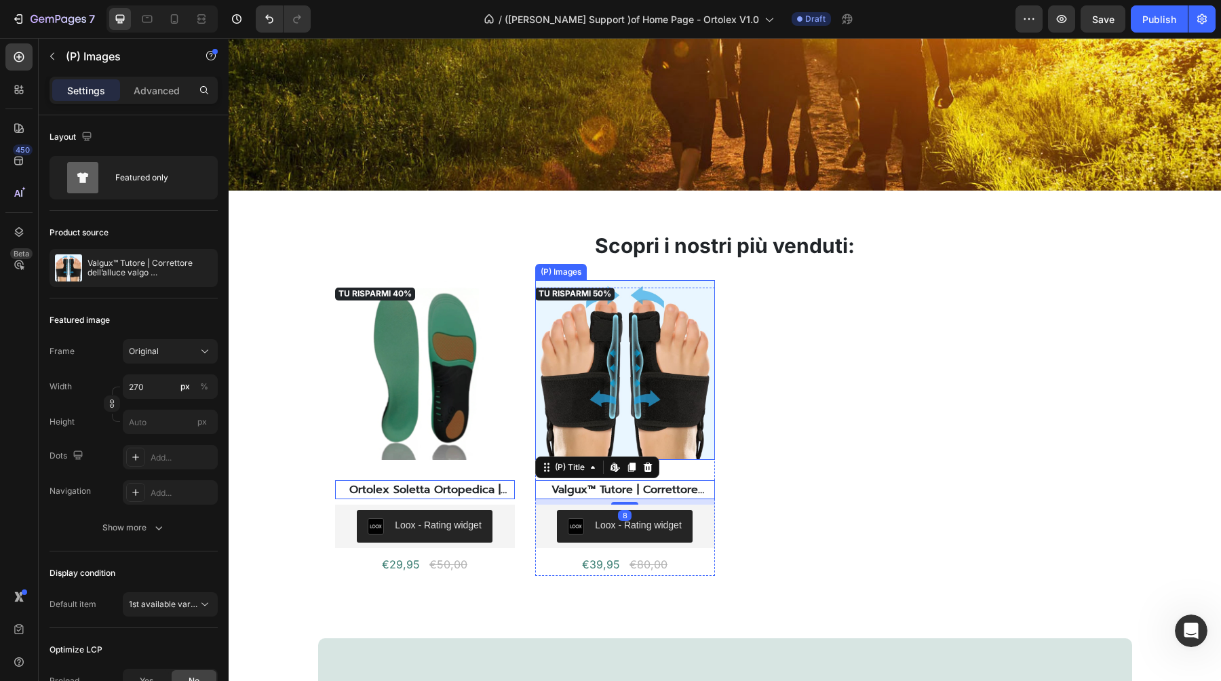
click at [674, 437] on img at bounding box center [625, 370] width 180 height 180
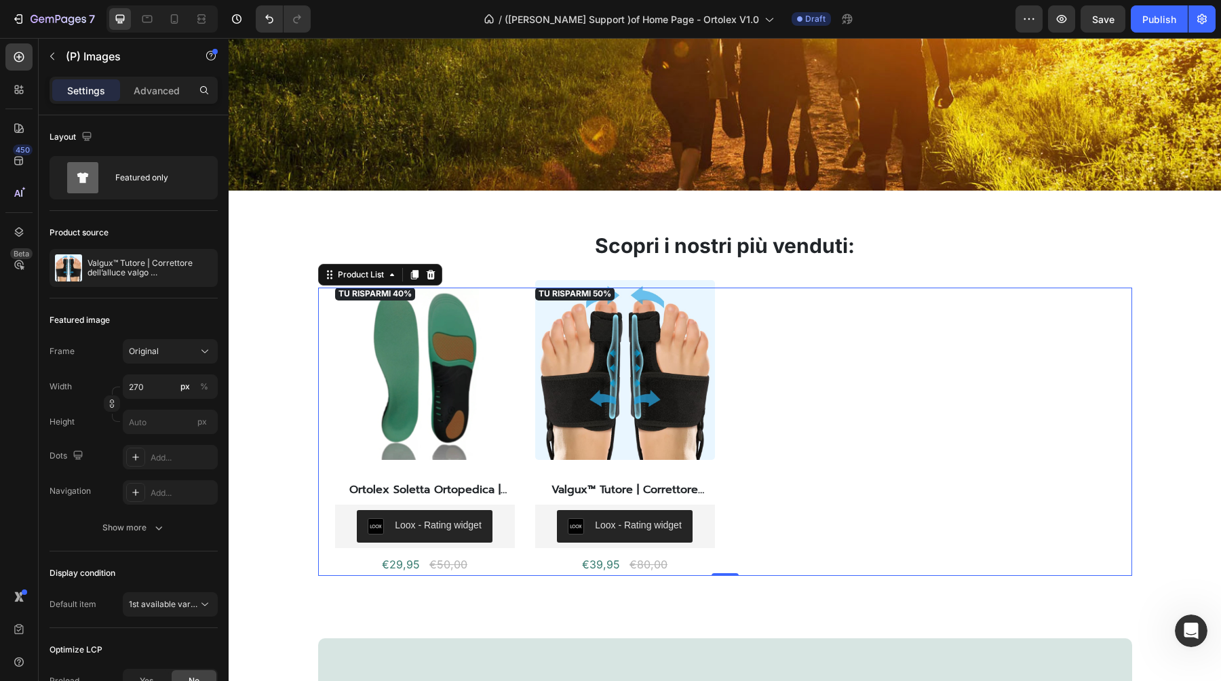
click at [909, 469] on div "TU RISPARMI 40% Product Badge (P) Images Ortolex Soletta Ortopedica | Antidolor…" at bounding box center [725, 432] width 780 height 288
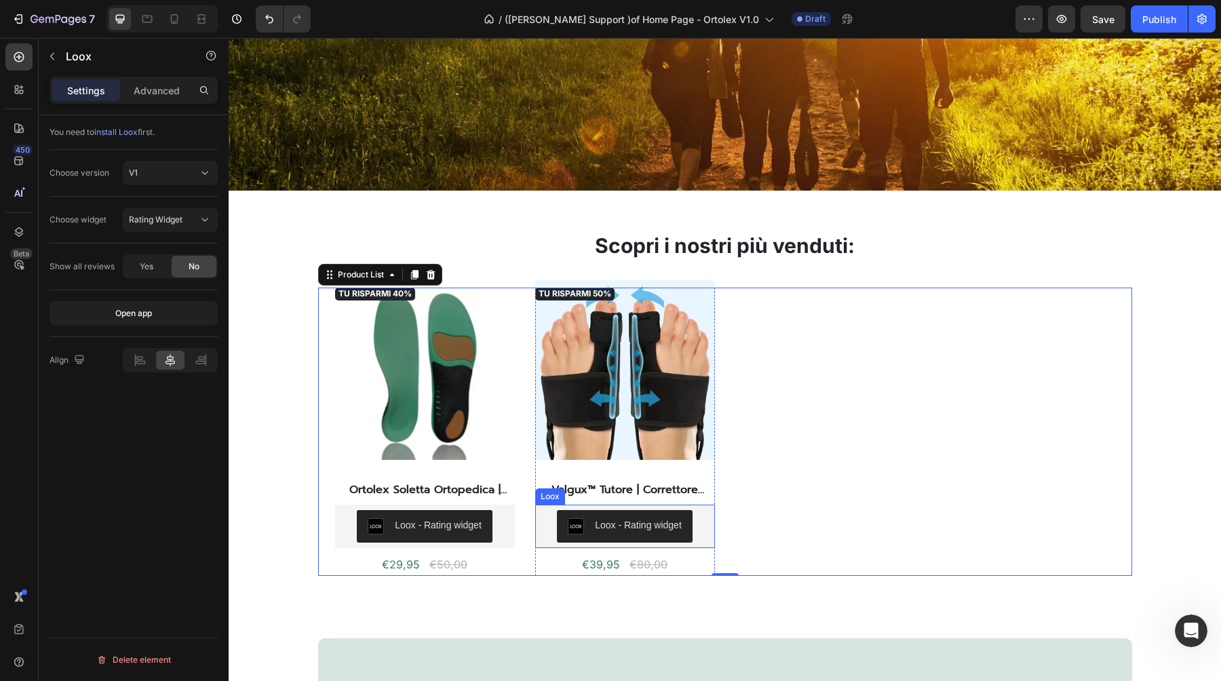
click at [509, 521] on div "Loox - Rating widget" at bounding box center [424, 526] width 169 height 33
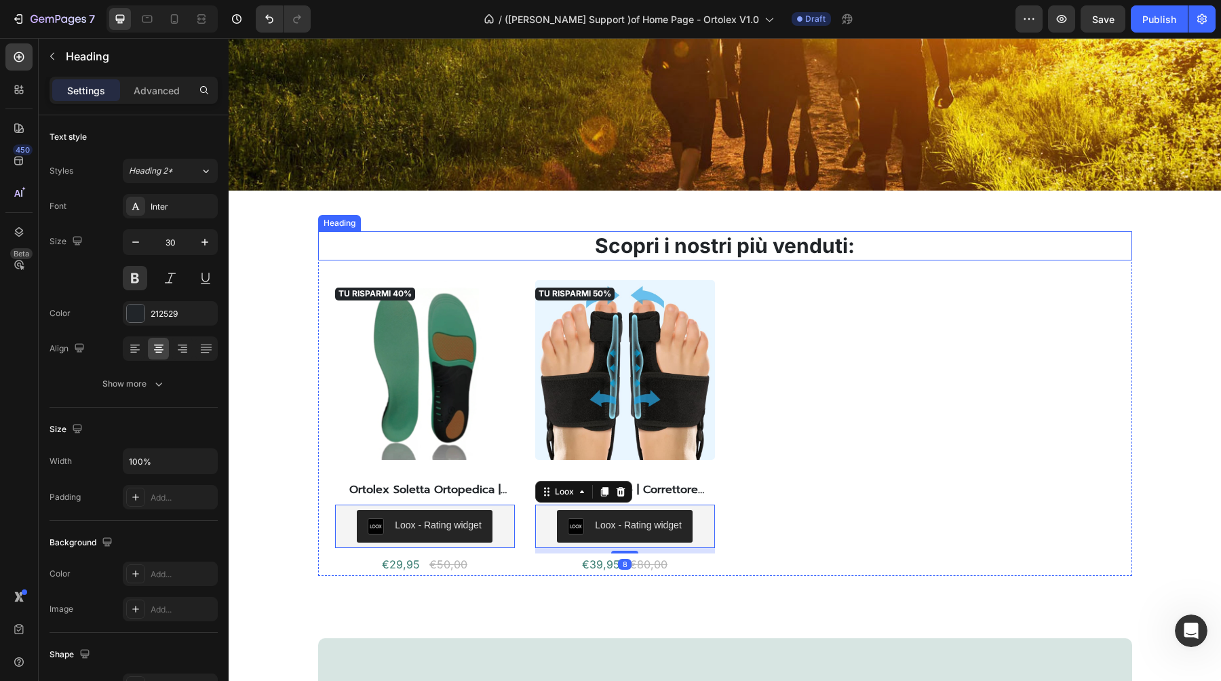
click at [849, 254] on h2 "Scopri i nostri più venduti:" at bounding box center [725, 245] width 814 height 29
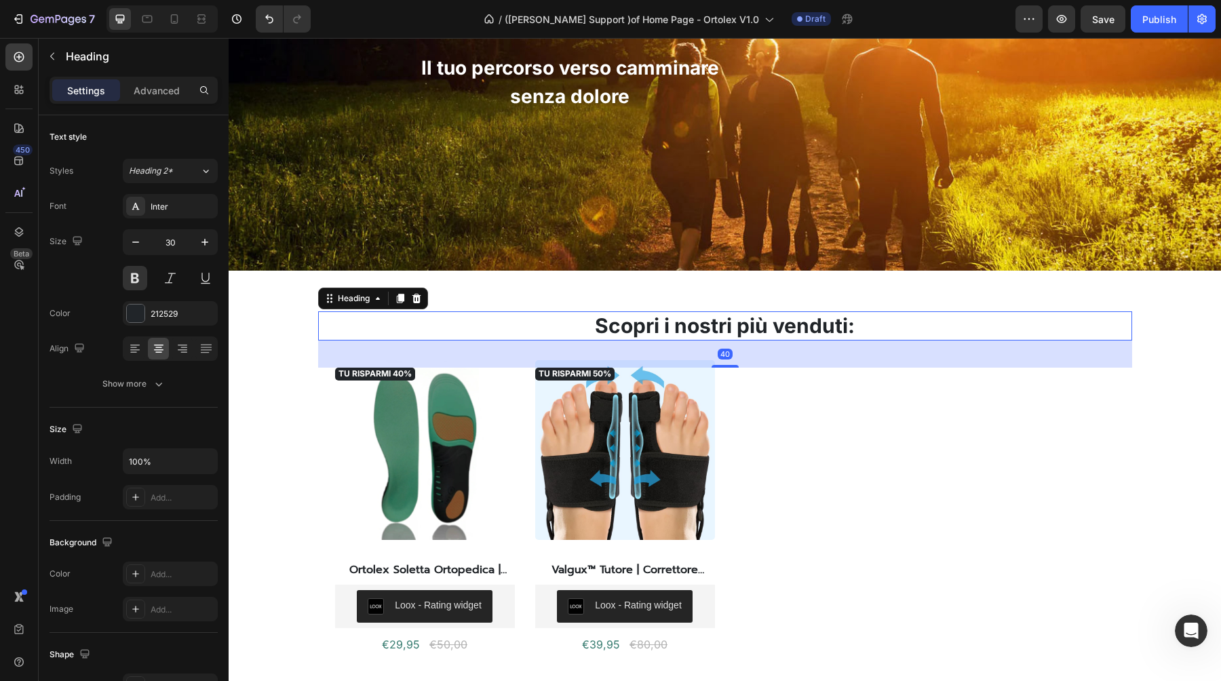
scroll to position [0, 0]
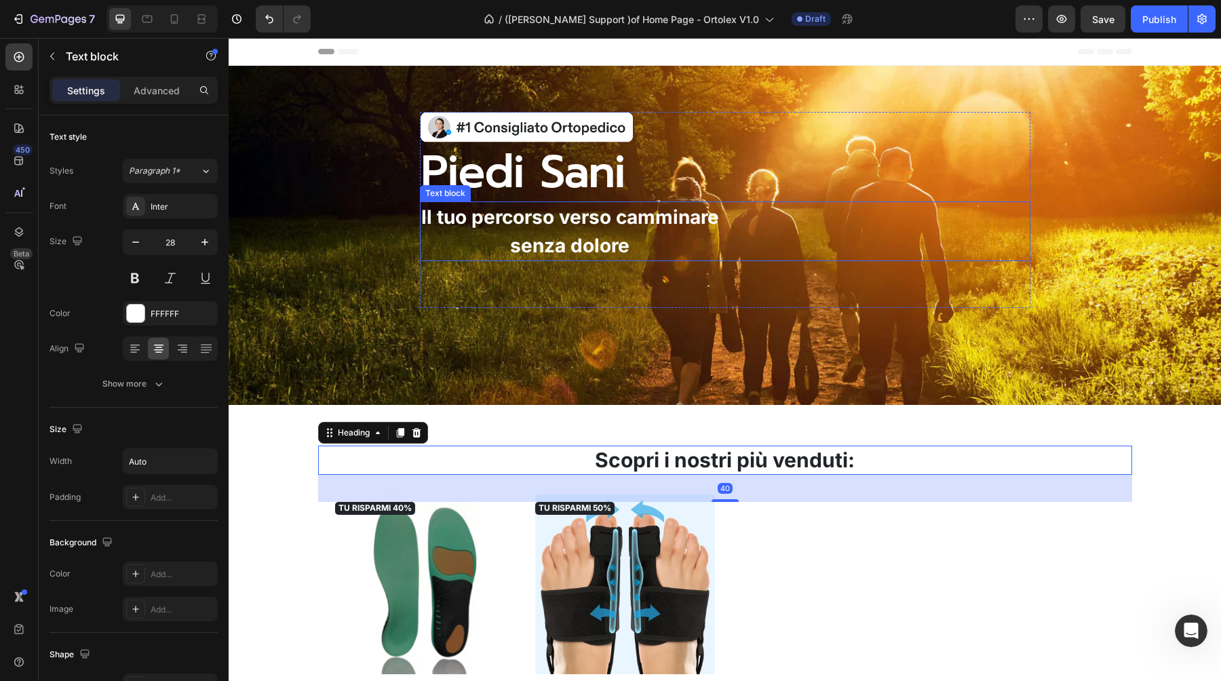
click at [628, 244] on strong "senza dolore" at bounding box center [569, 245] width 119 height 23
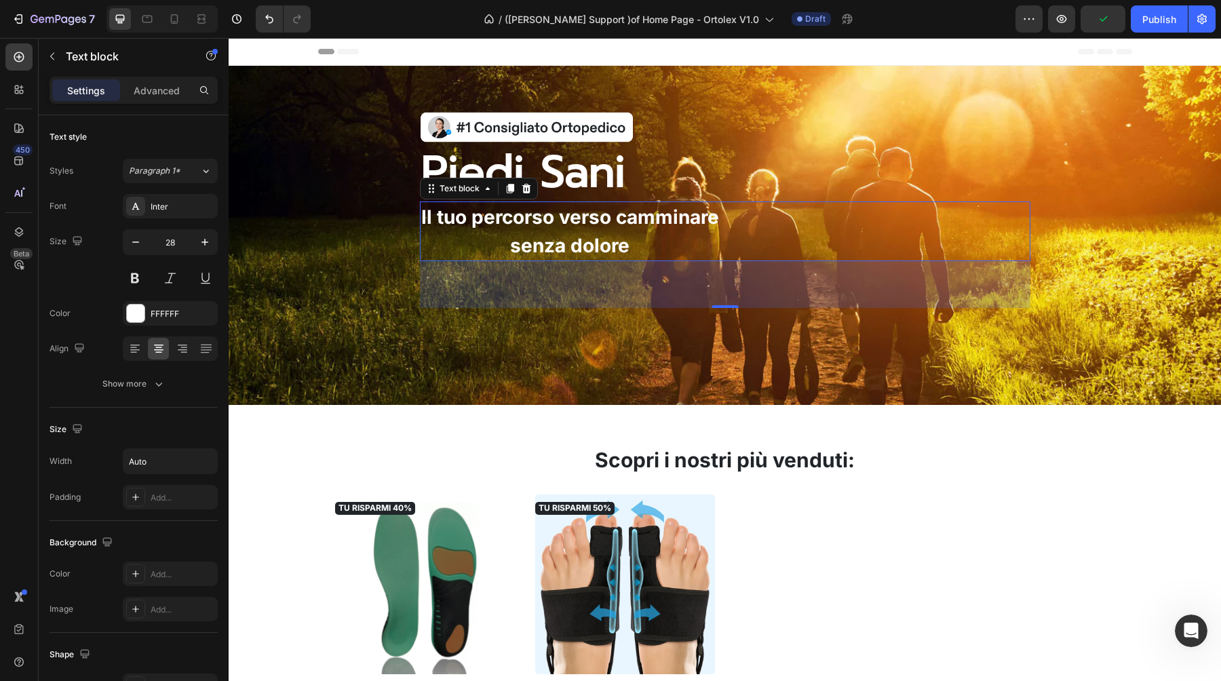
click at [497, 248] on p "senza dolore" at bounding box center [570, 245] width 298 height 28
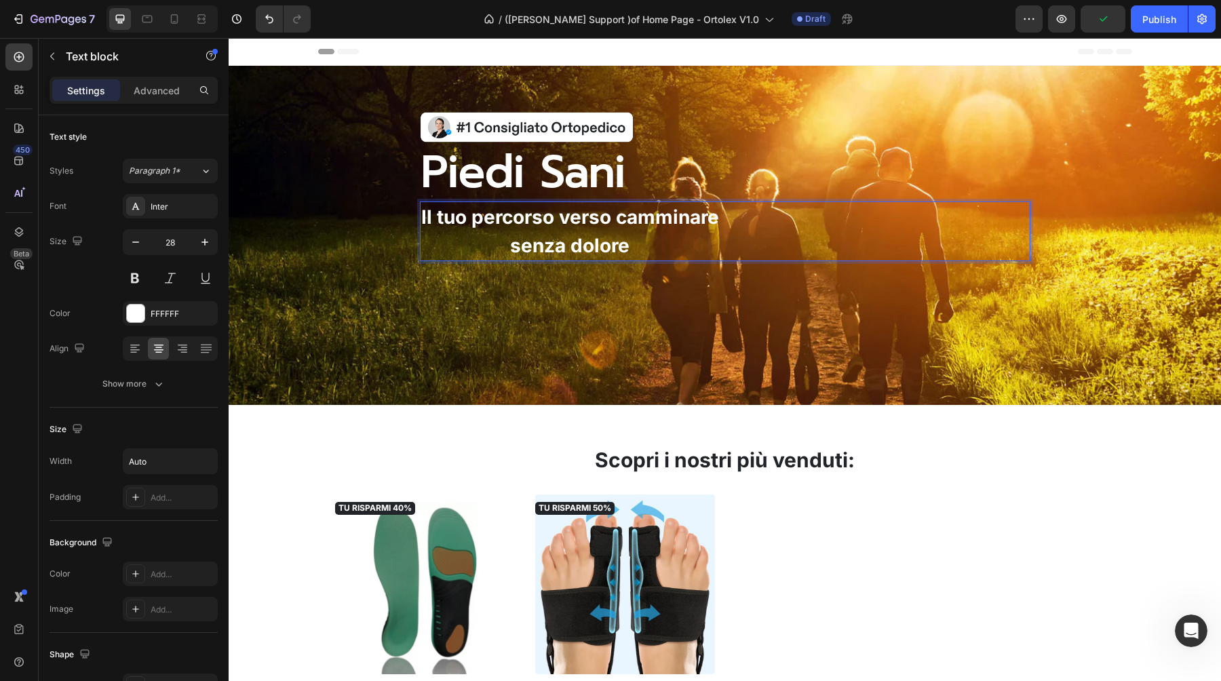
click at [464, 241] on p "senza dolore" at bounding box center [570, 245] width 298 height 28
click at [134, 352] on icon at bounding box center [133, 352] width 7 height 1
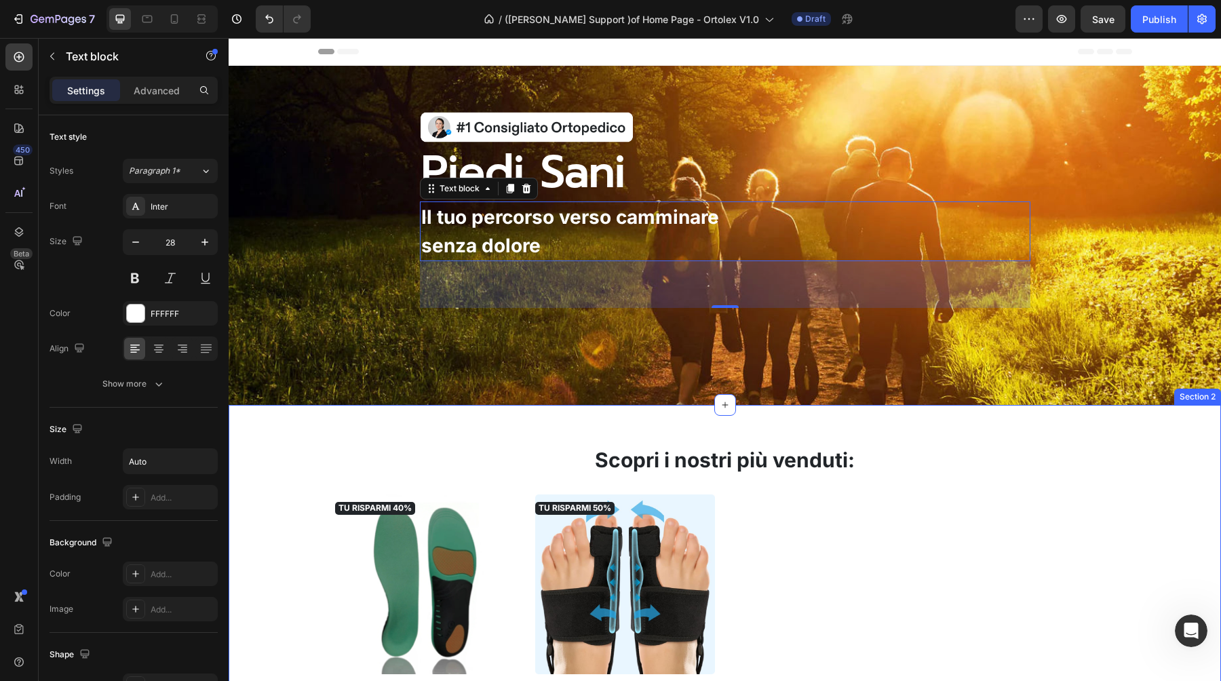
click at [312, 405] on div "Scopri i nostri più venduti: Heading TU RISPARMI 40% Product Badge (P) Images O…" at bounding box center [725, 618] width 992 height 426
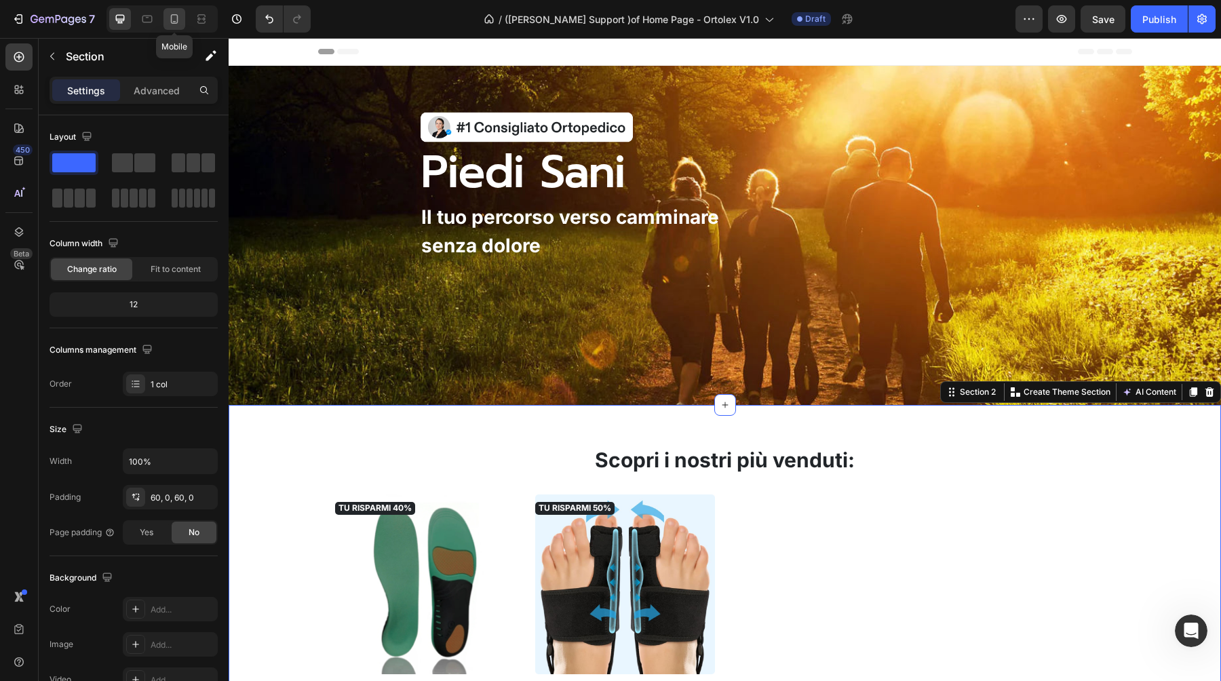
click at [171, 20] on icon at bounding box center [174, 18] width 7 height 9
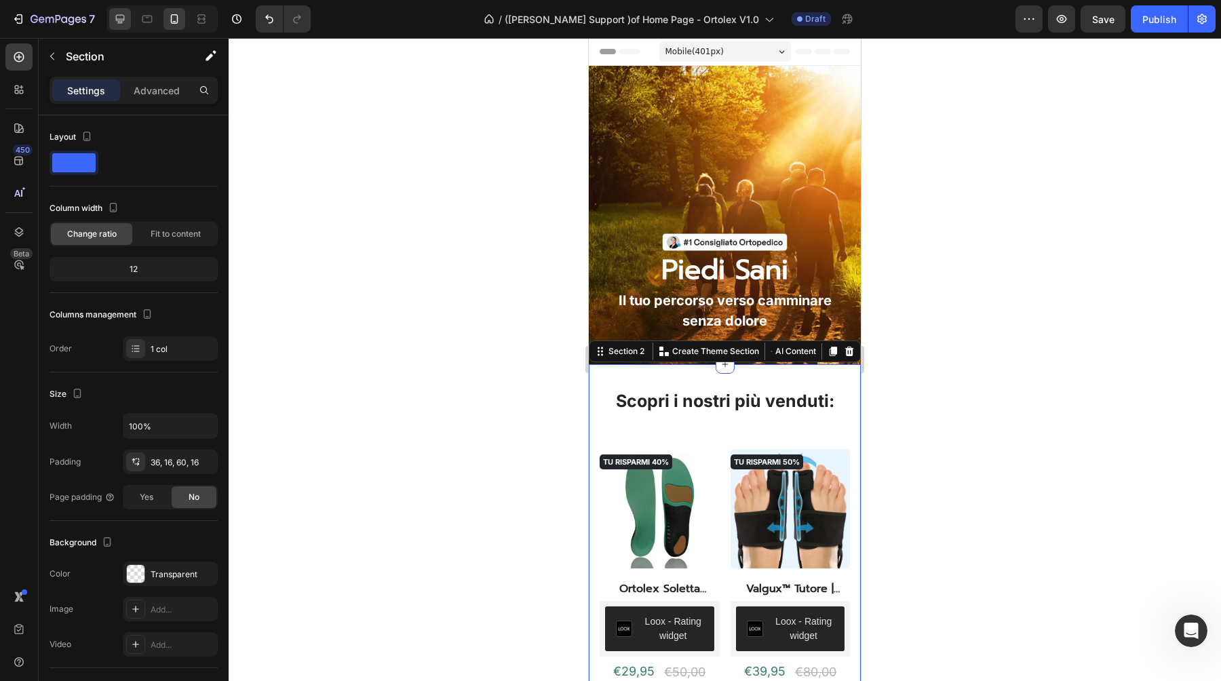
click at [115, 23] on icon at bounding box center [120, 19] width 14 height 14
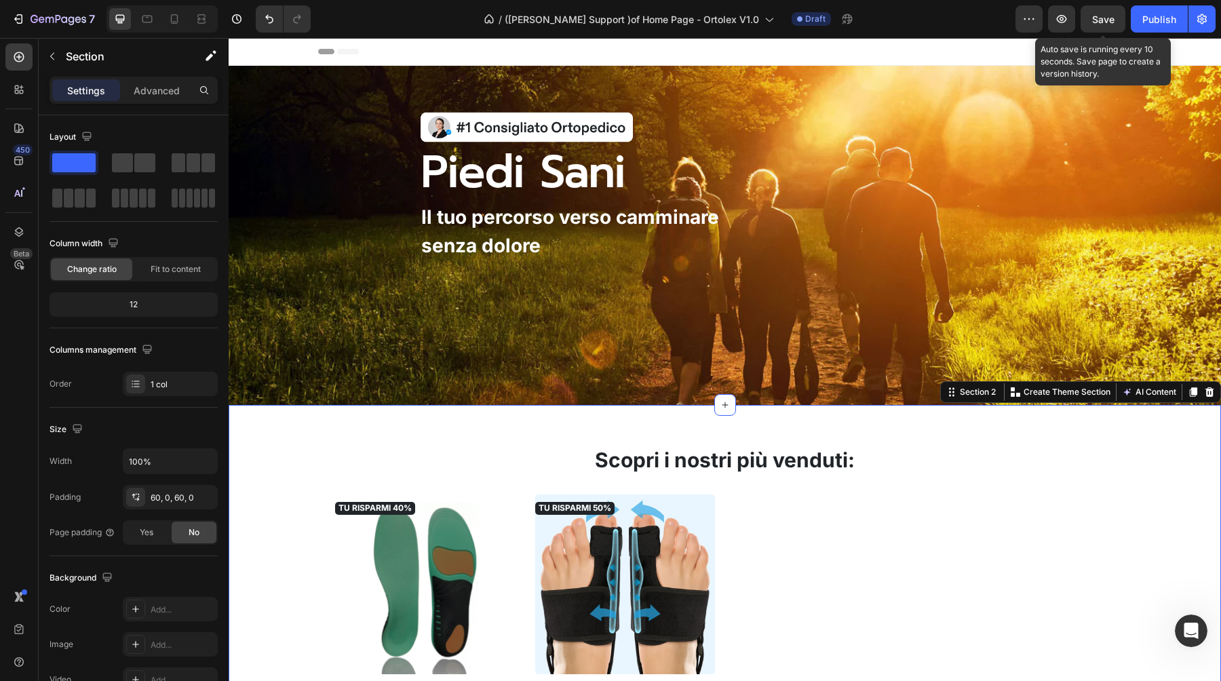
click at [1103, 25] on div "Save" at bounding box center [1103, 19] width 22 height 14
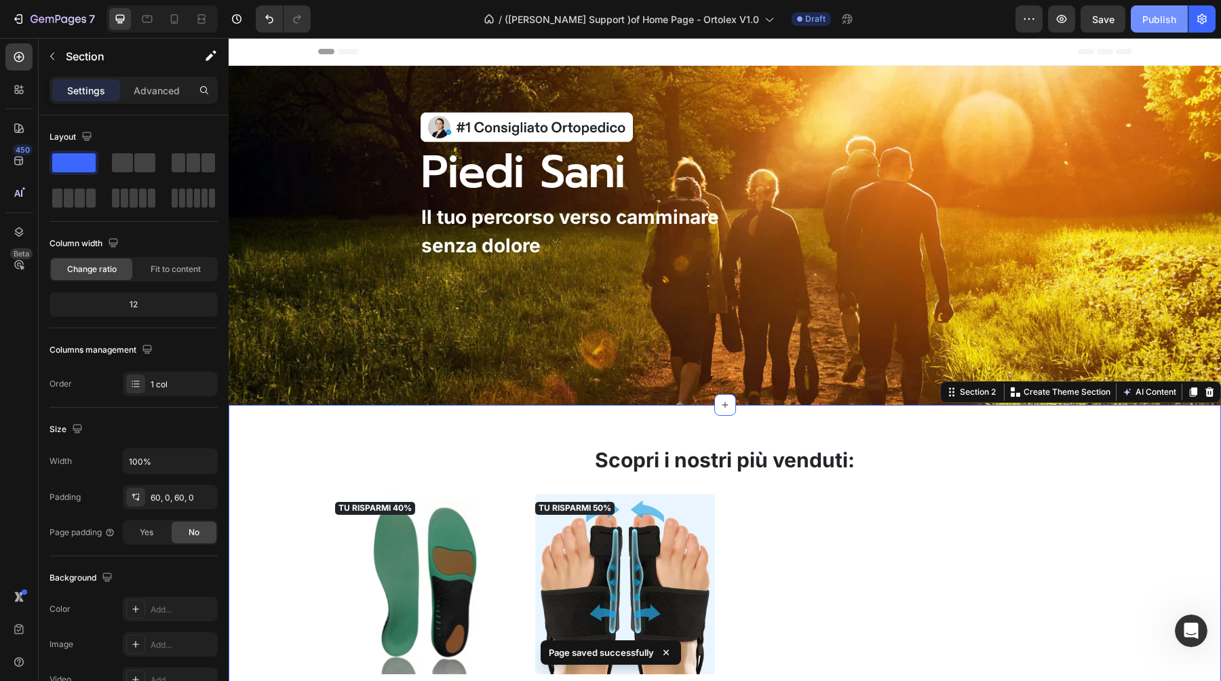
click at [1157, 25] on div "Publish" at bounding box center [1159, 19] width 34 height 14
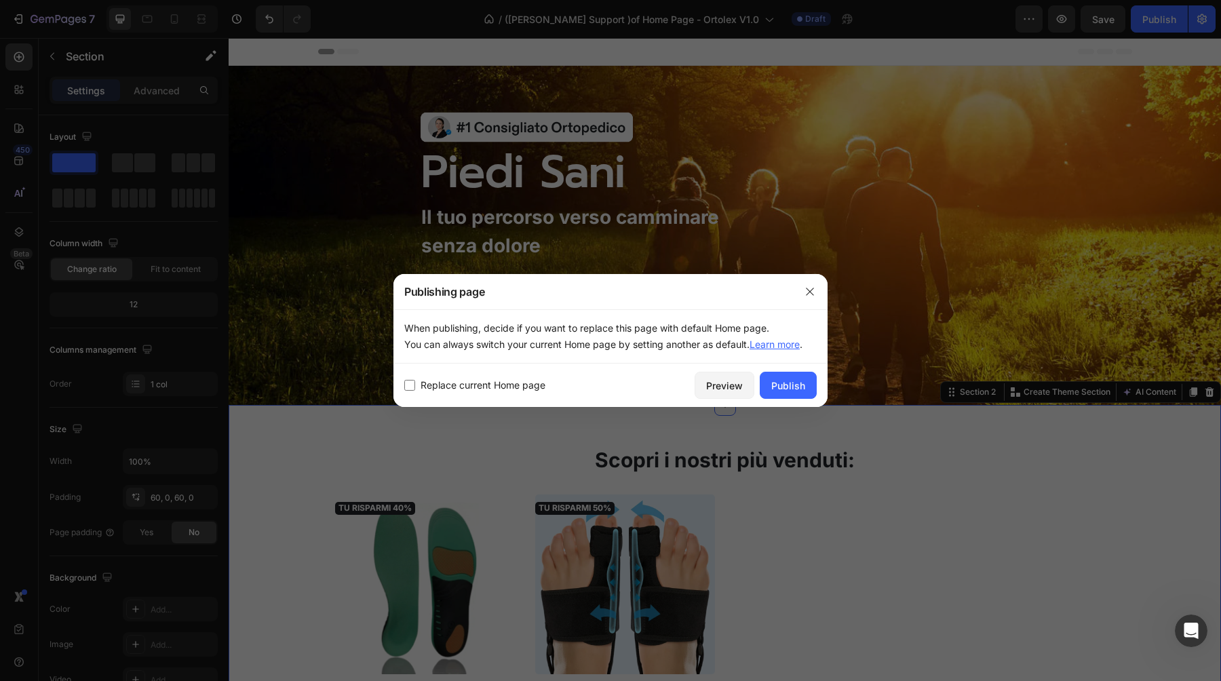
click at [416, 380] on label "Replace current Home page" at bounding box center [480, 385] width 130 height 16
checkbox input "true"
click at [781, 384] on div "Publish" at bounding box center [788, 385] width 34 height 14
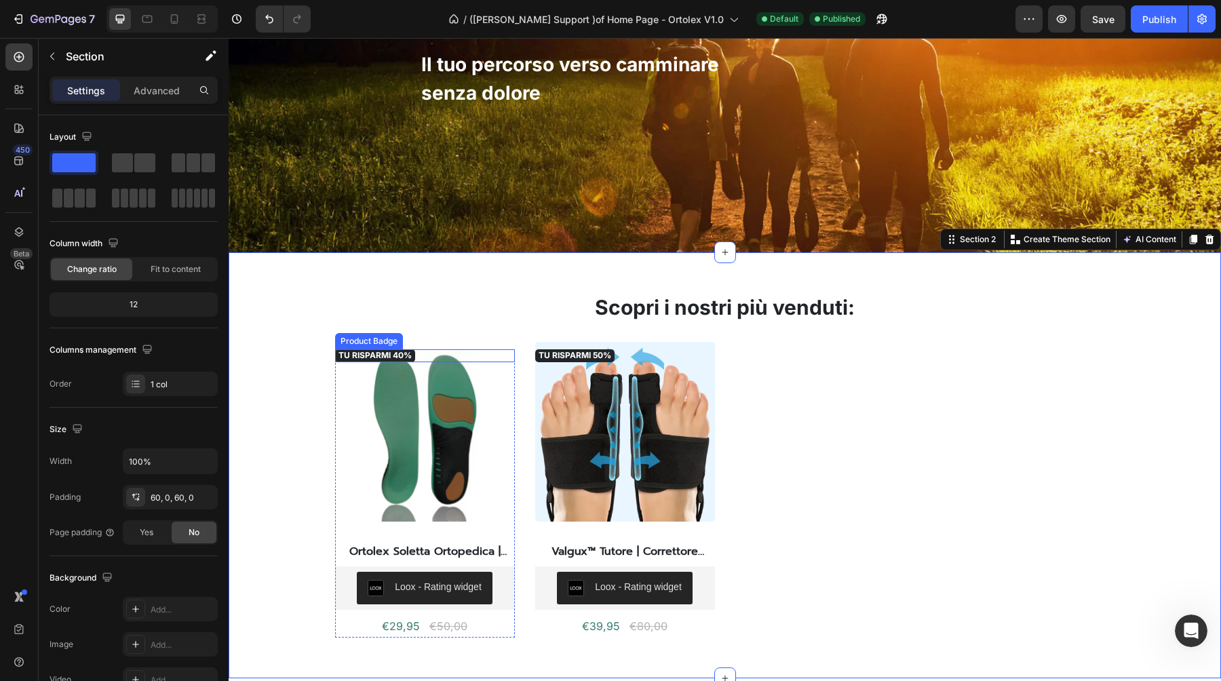
scroll to position [151, 0]
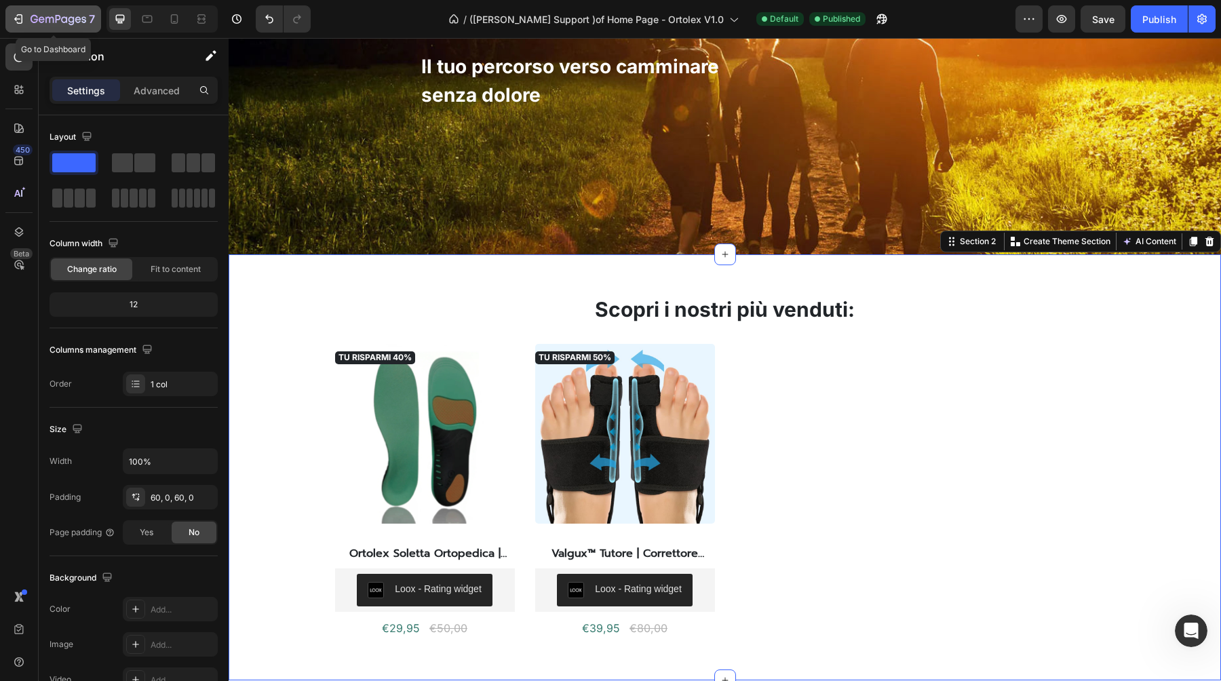
click at [22, 21] on icon "button" at bounding box center [19, 19] width 14 height 14
